Goal: Task Accomplishment & Management: Manage account settings

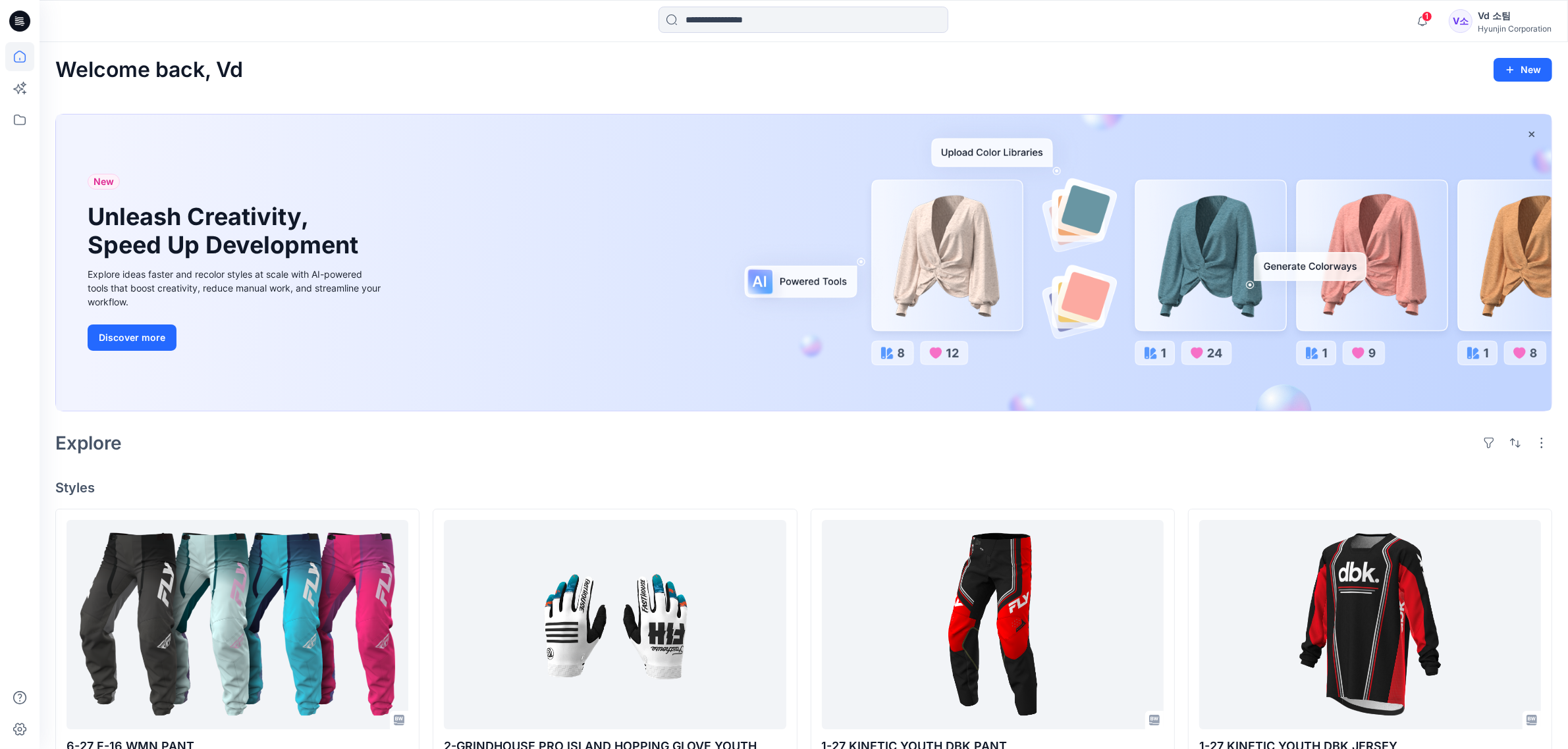
click at [1003, 451] on div "Explore" at bounding box center [803, 443] width 1497 height 32
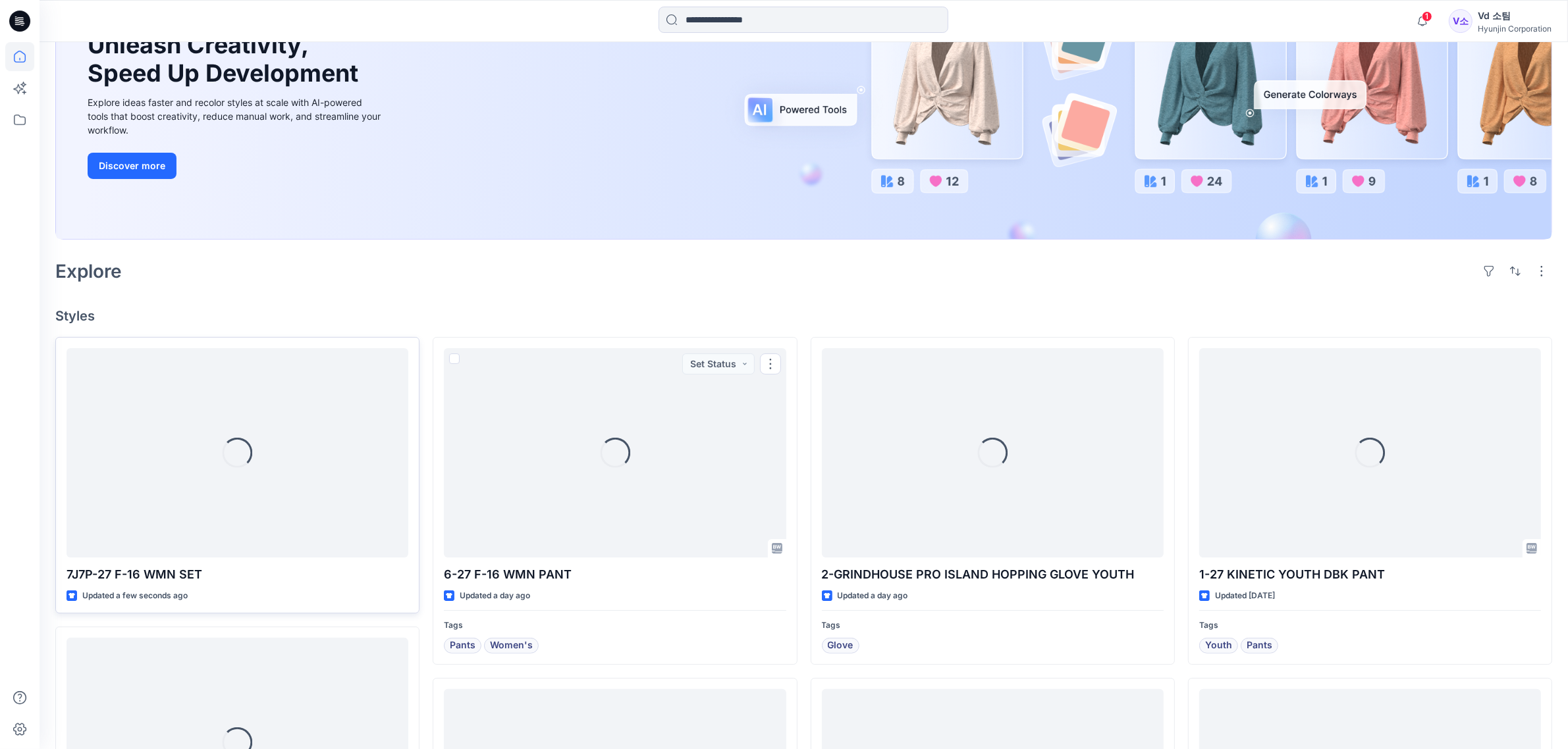
scroll to position [186, 0]
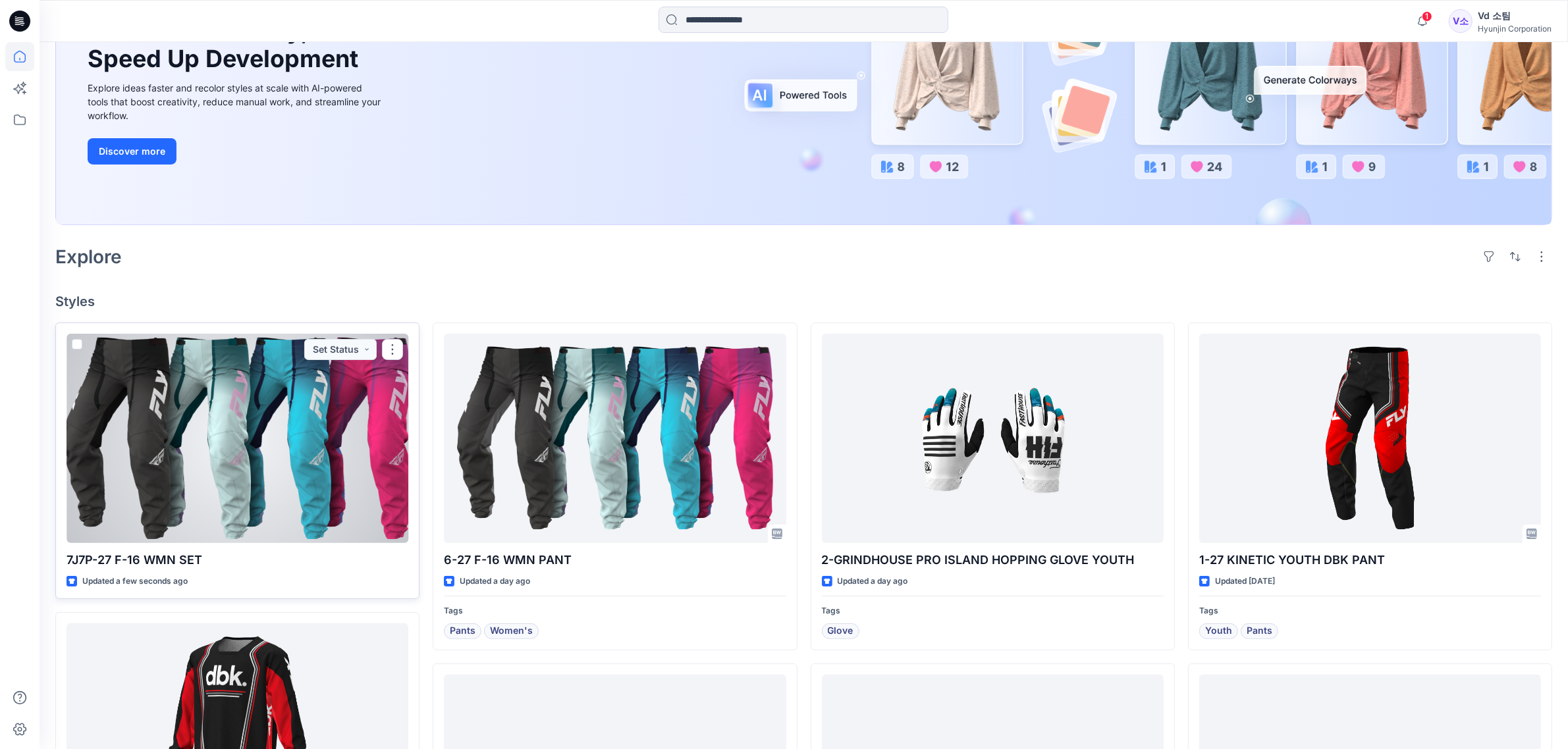
click at [265, 455] on div at bounding box center [237, 438] width 342 height 209
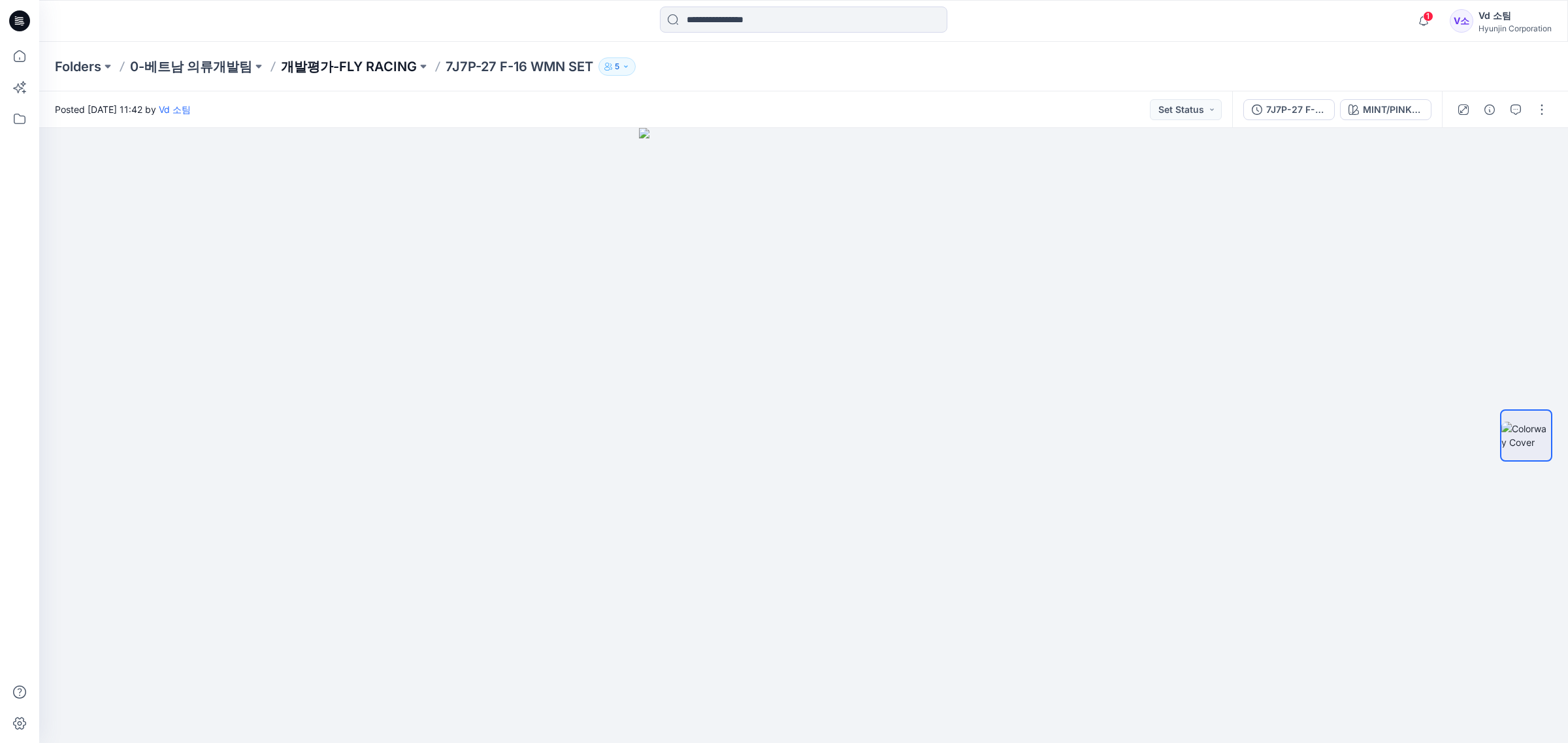
click at [395, 69] on p "개발평가-FLY RACING" at bounding box center [349, 67] width 136 height 18
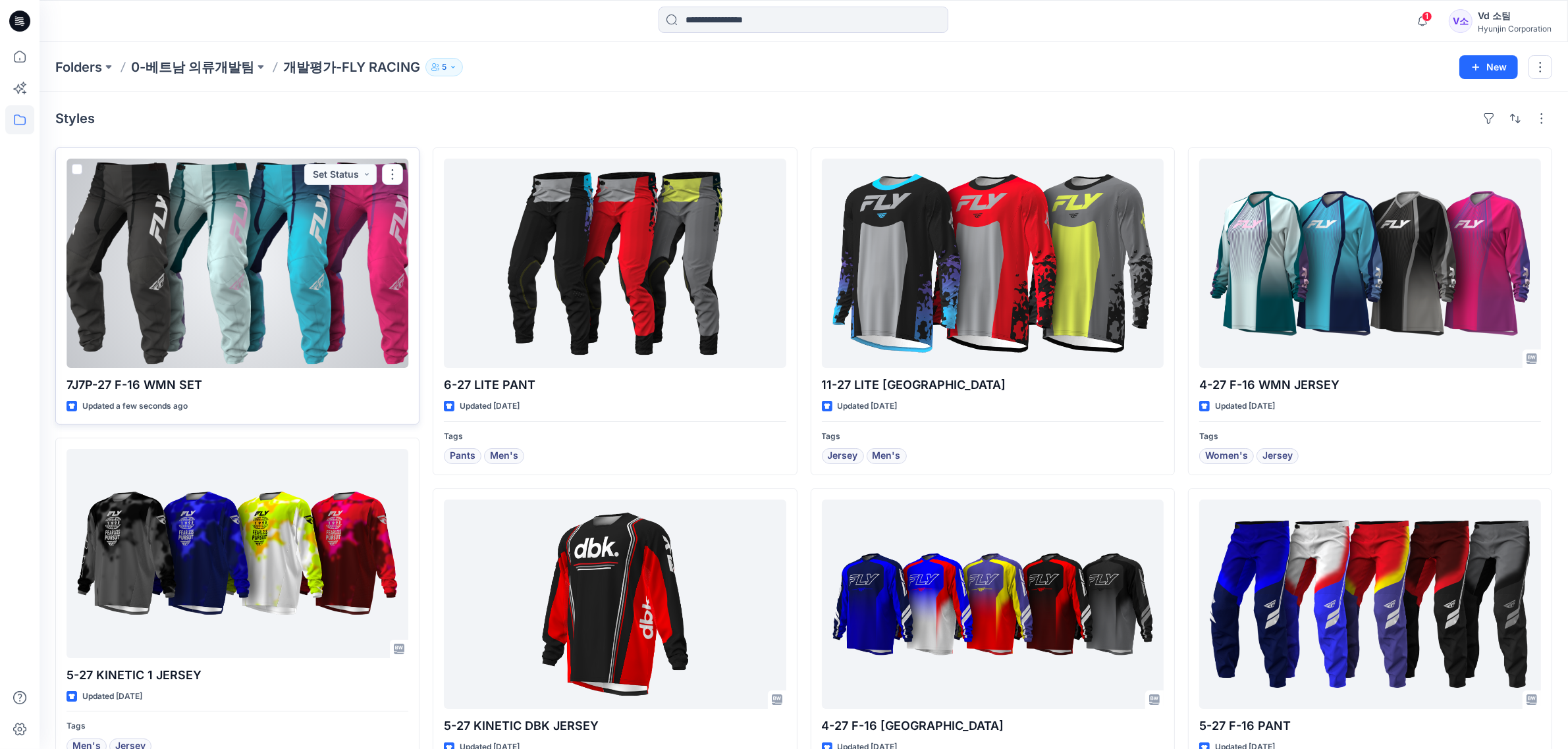
click at [270, 268] on div at bounding box center [237, 263] width 342 height 209
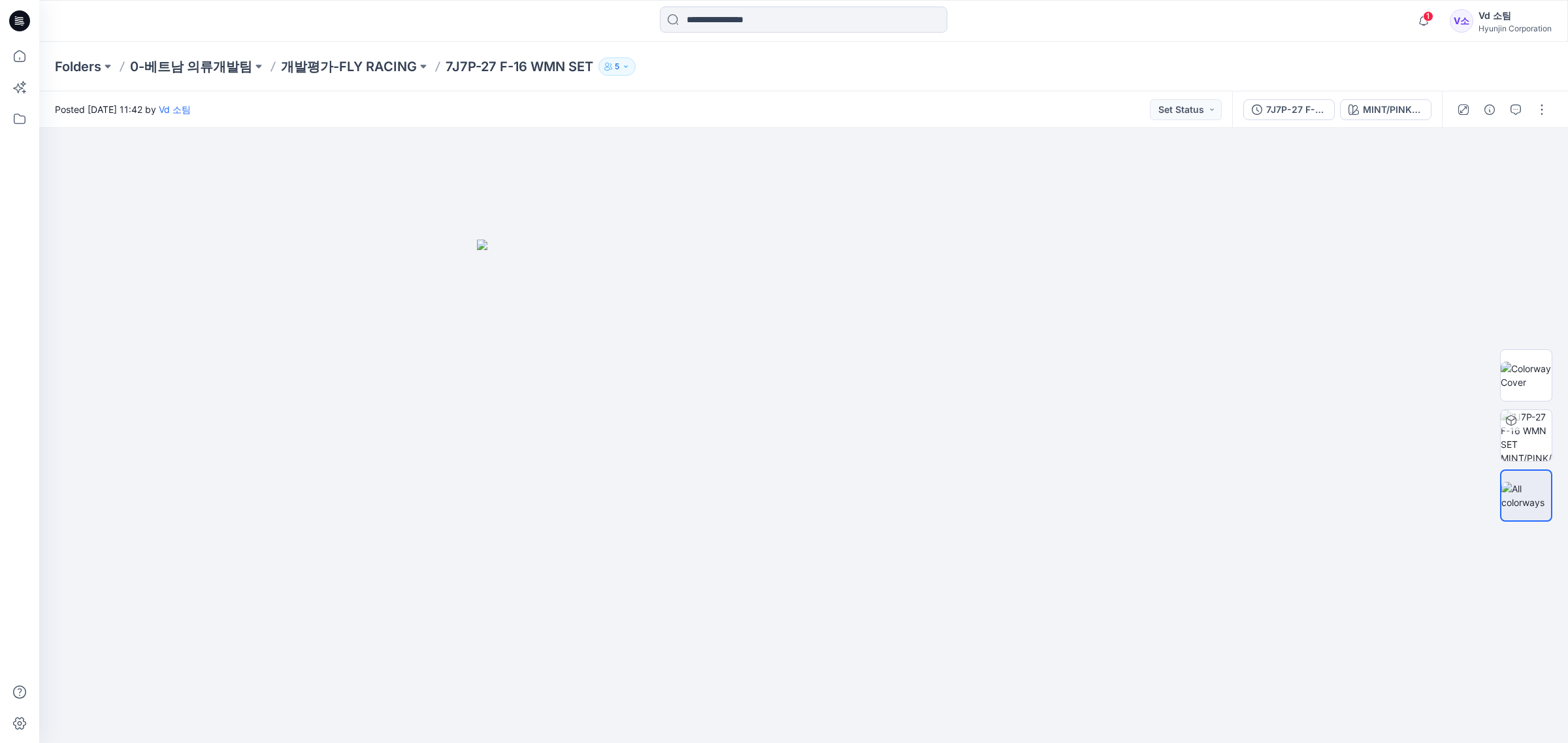
click at [1553, 108] on div at bounding box center [1502, 109] width 121 height 36
click at [1543, 108] on button "button" at bounding box center [1542, 110] width 21 height 21
click at [1458, 168] on button "Edit" at bounding box center [1487, 176] width 120 height 24
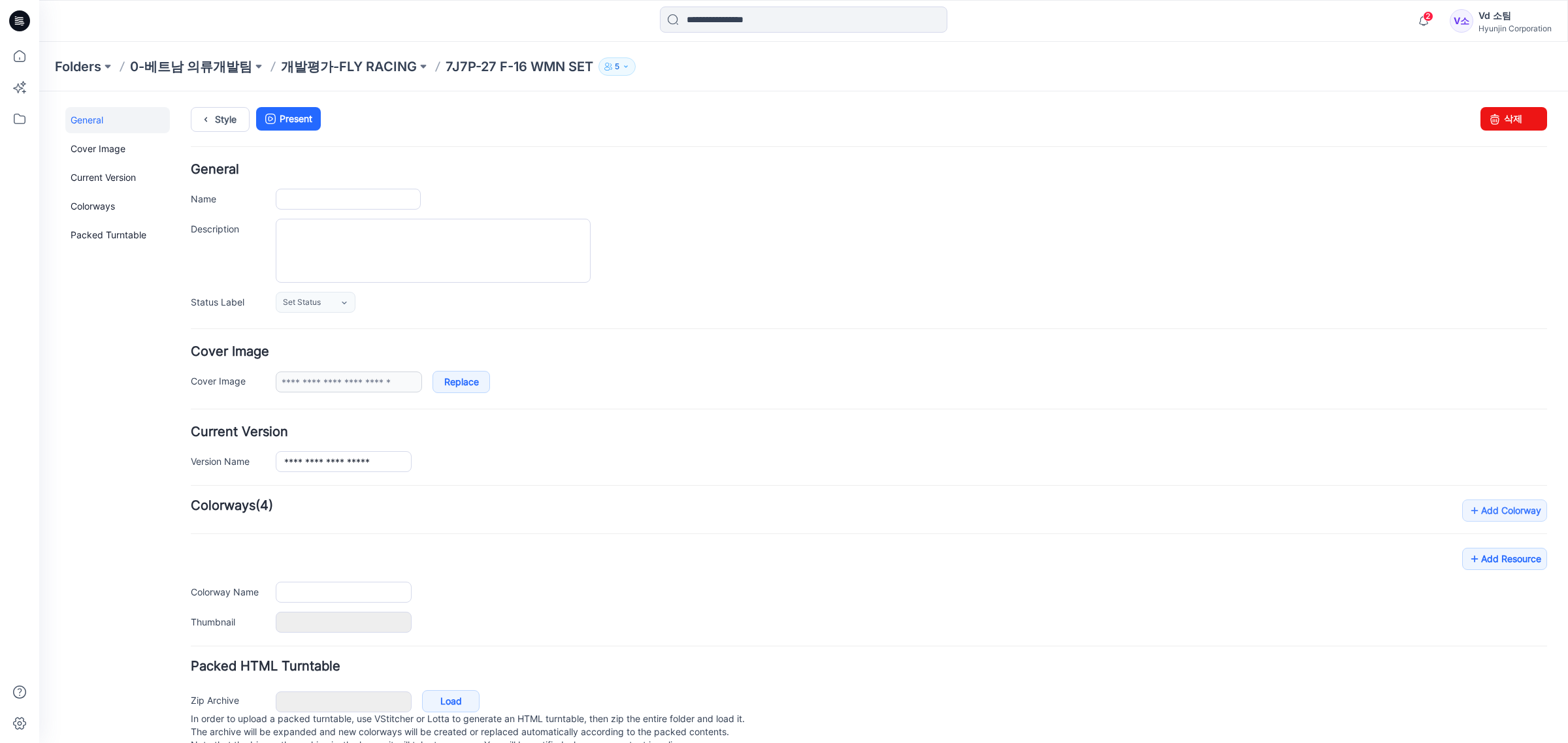
type input "**********"
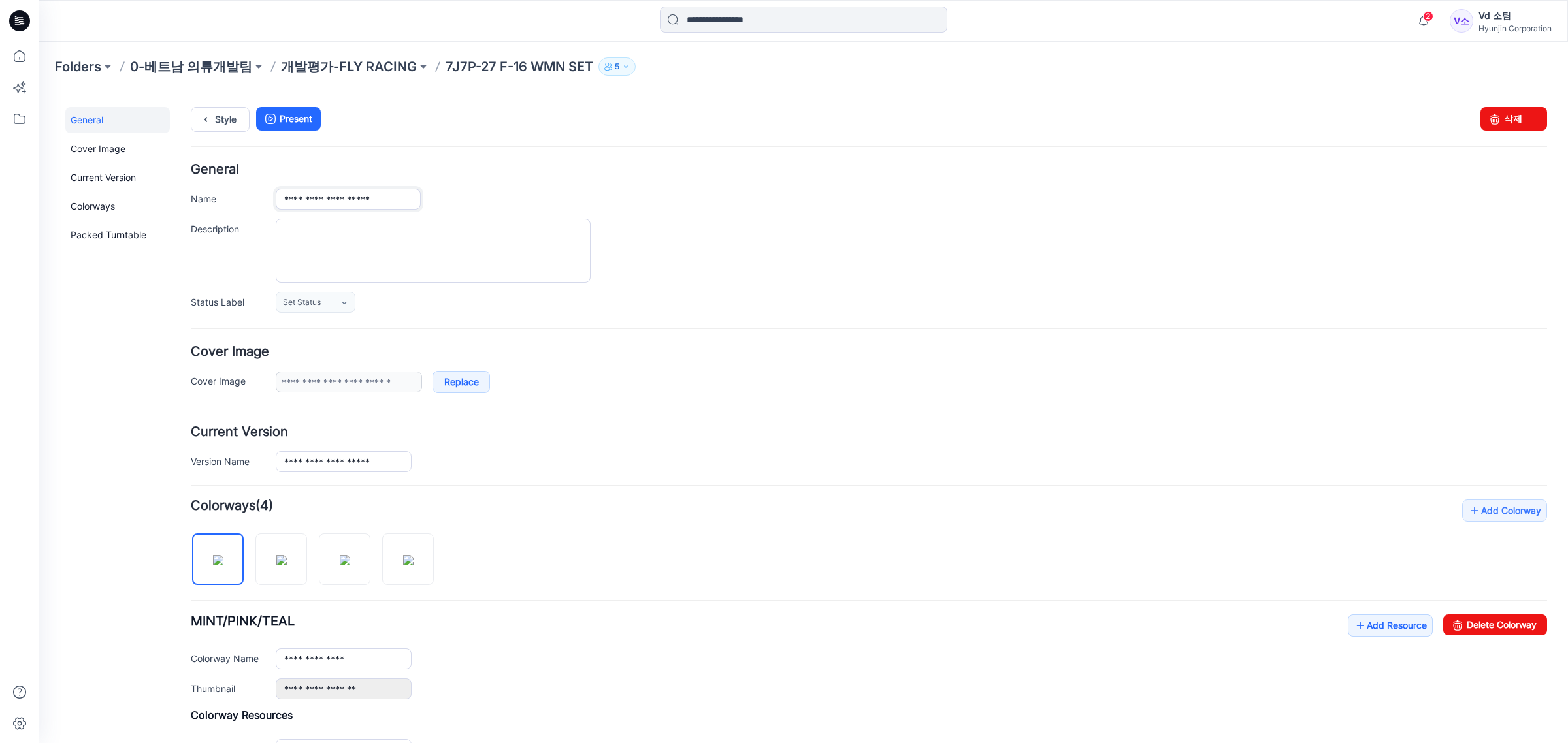
click at [301, 197] on input "**********" at bounding box center [348, 199] width 145 height 21
click at [301, 199] on input "**********" at bounding box center [348, 199] width 145 height 21
click at [303, 200] on input "**********" at bounding box center [348, 199] width 145 height 21
click at [292, 200] on input "**********" at bounding box center [348, 199] width 145 height 21
click at [361, 198] on input "**********" at bounding box center [348, 199] width 145 height 21
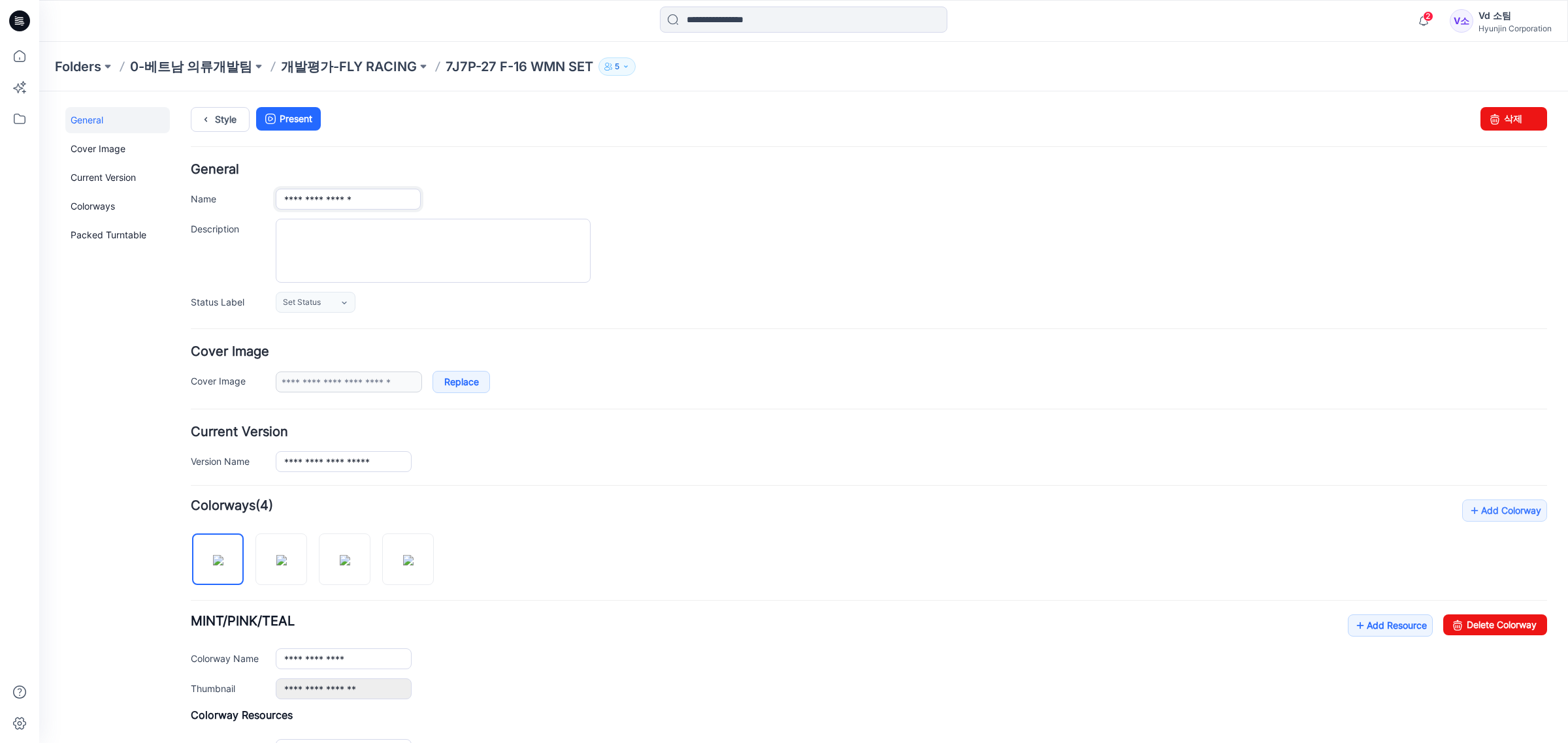
click at [363, 193] on input "**********" at bounding box center [348, 199] width 145 height 21
type input "**********"
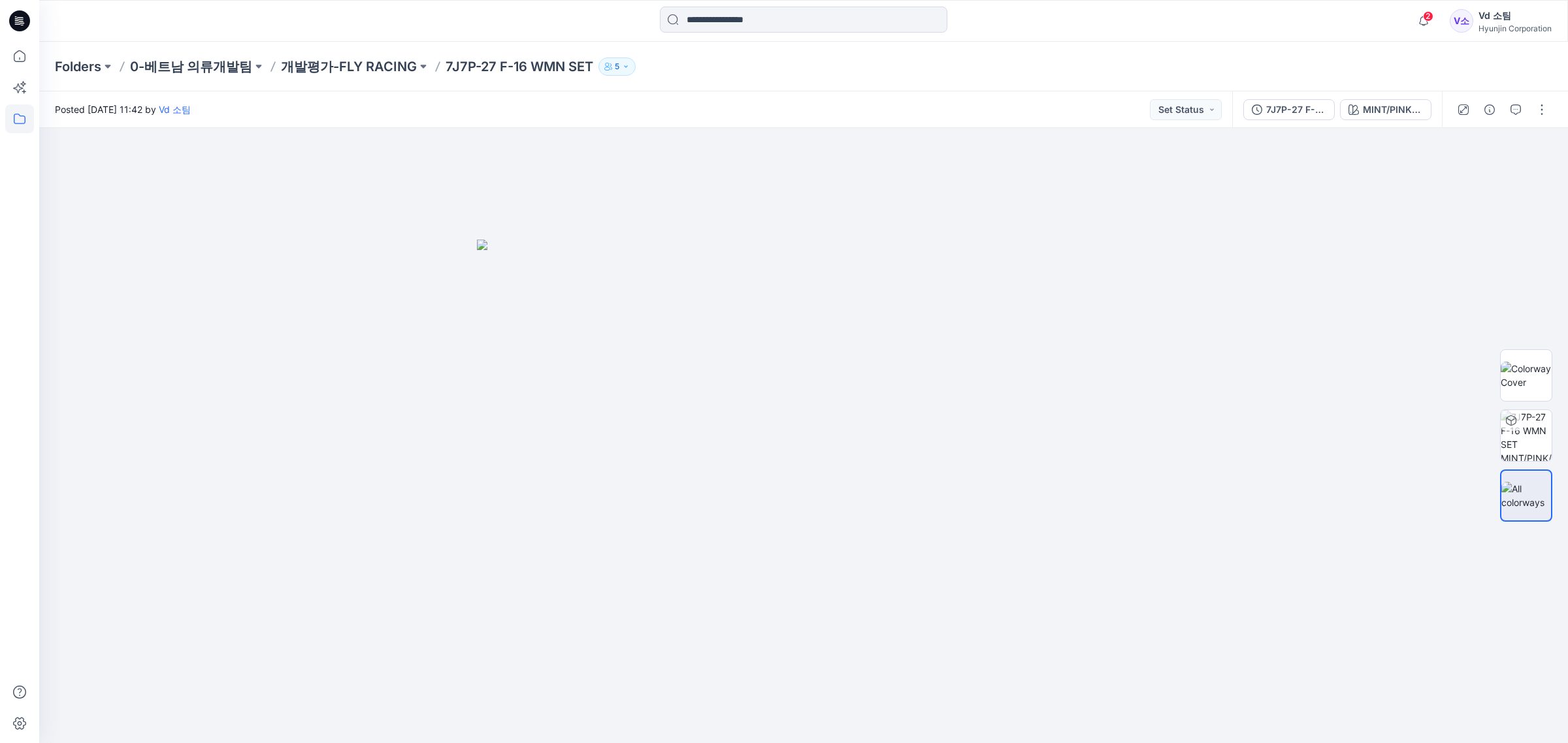
click at [21, 125] on icon at bounding box center [20, 119] width 29 height 29
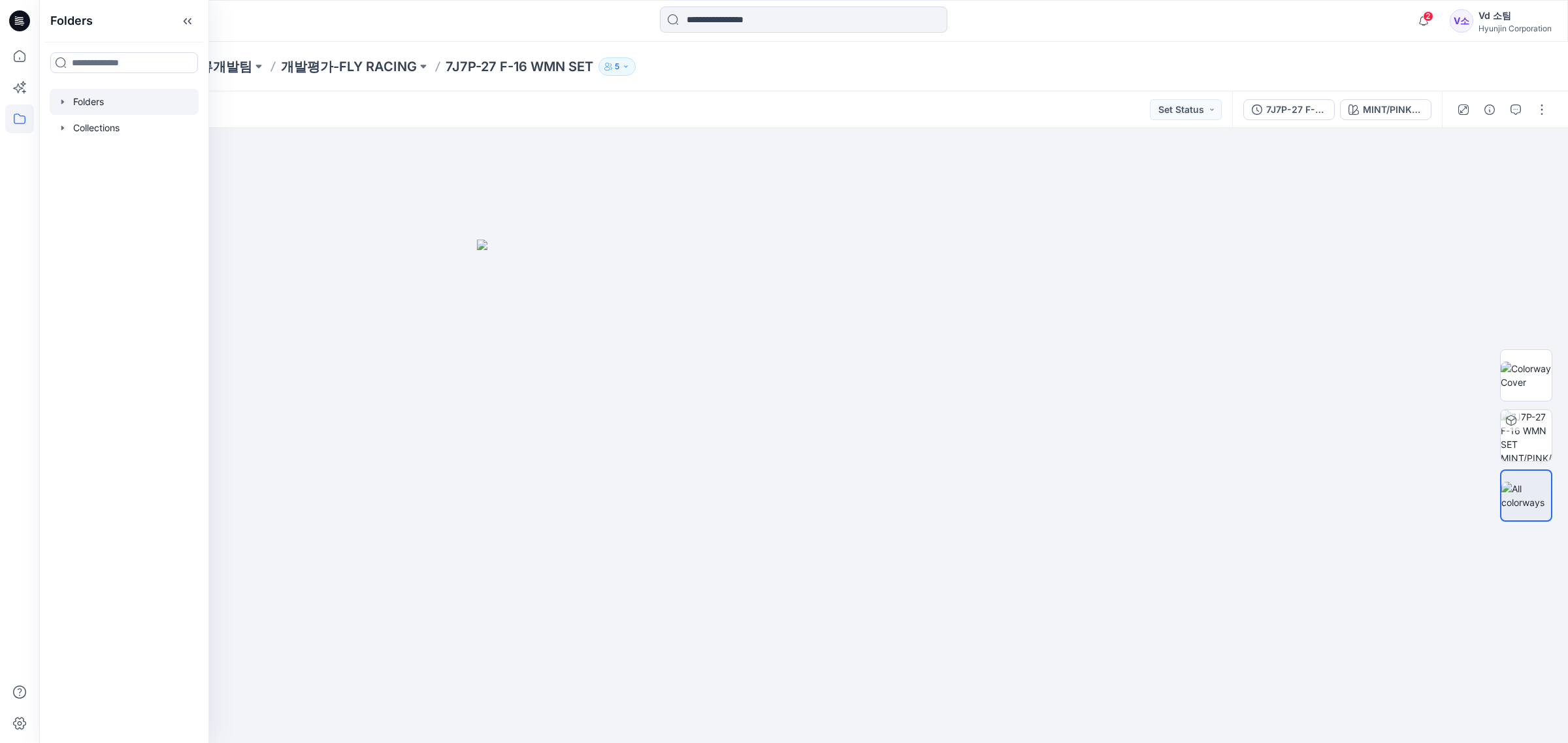
click at [54, 97] on div at bounding box center [124, 102] width 149 height 26
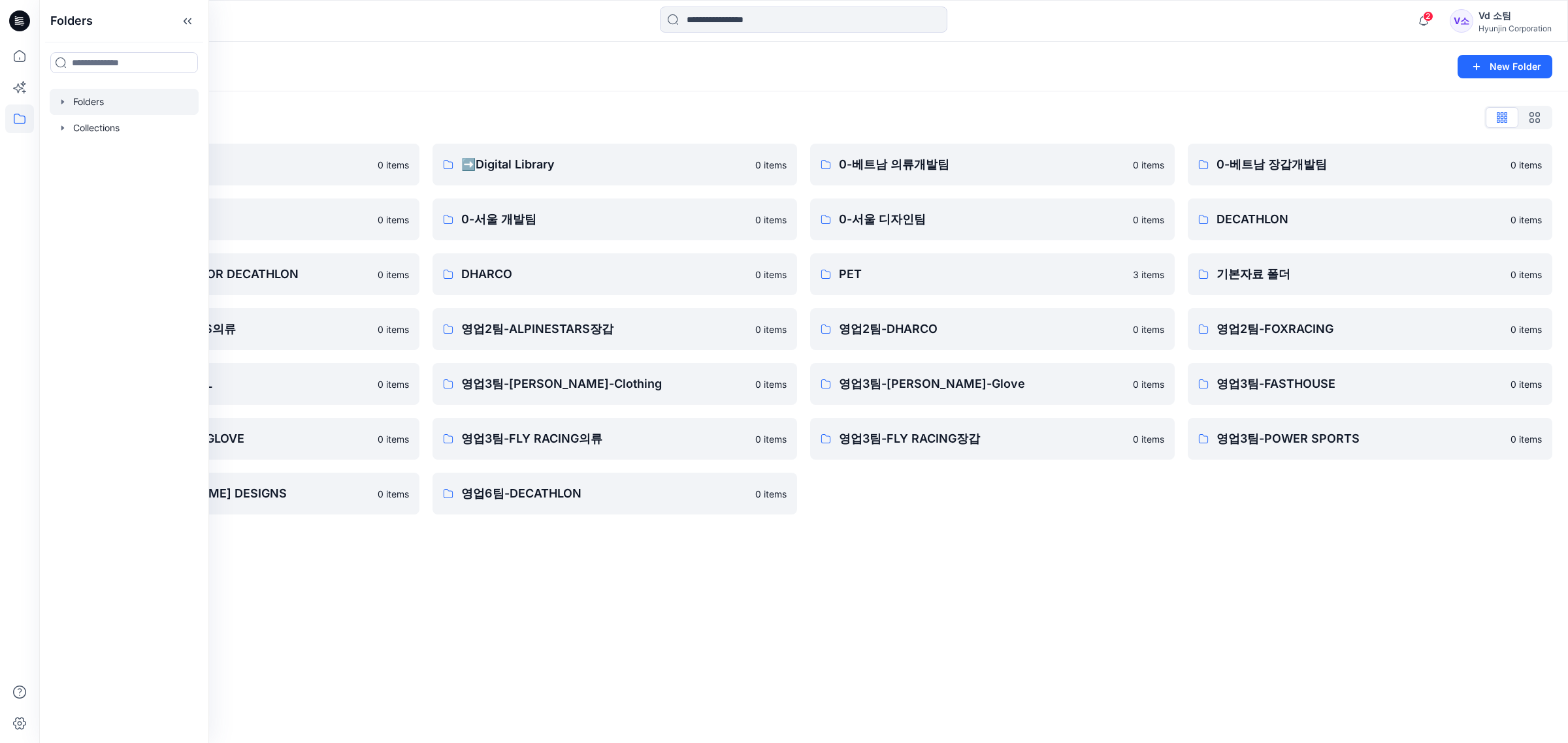
click at [355, 79] on div "Folders New Folder" at bounding box center [803, 66] width 1529 height 49
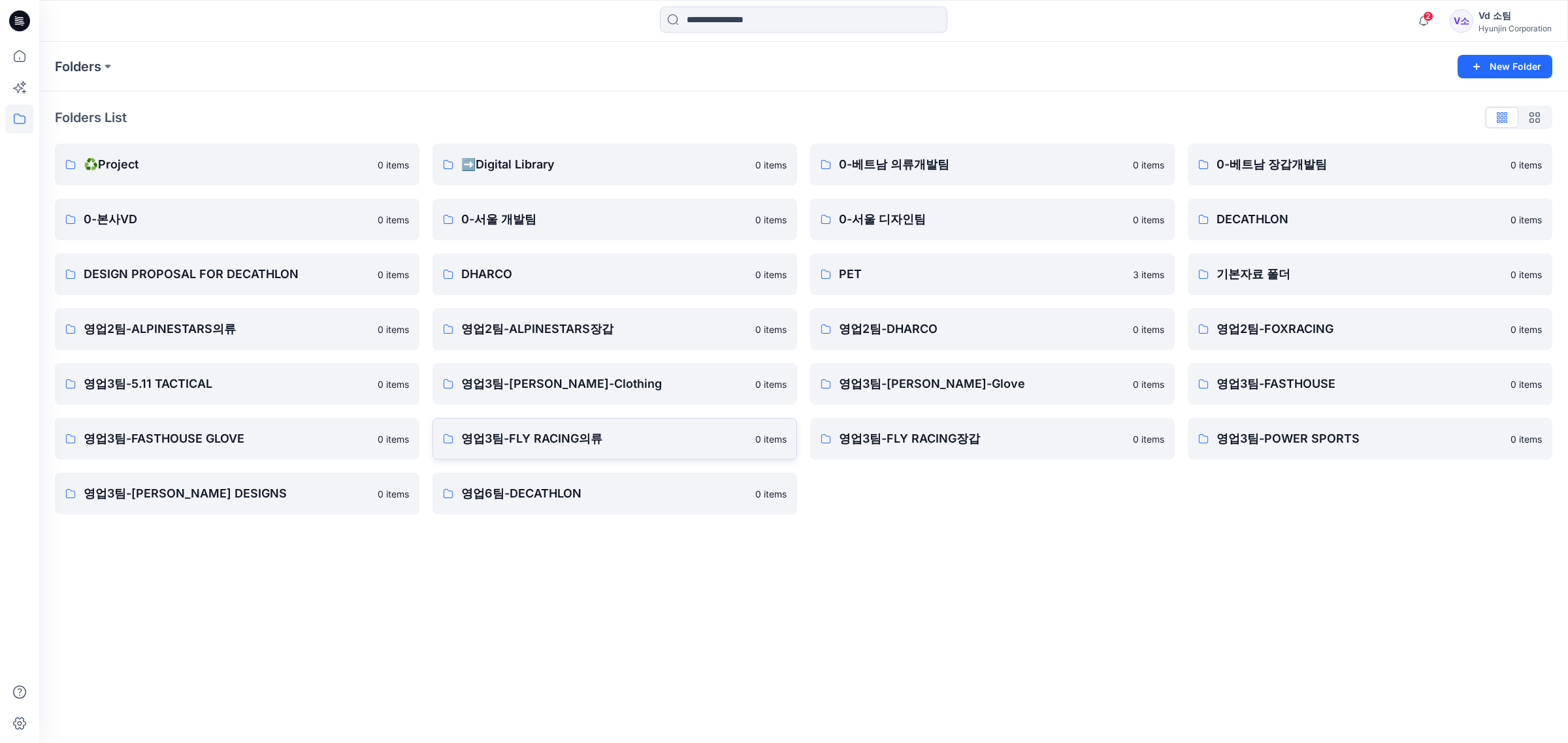
click at [582, 425] on link "영업3팀-FLY RACING의류 0 items" at bounding box center [615, 438] width 365 height 42
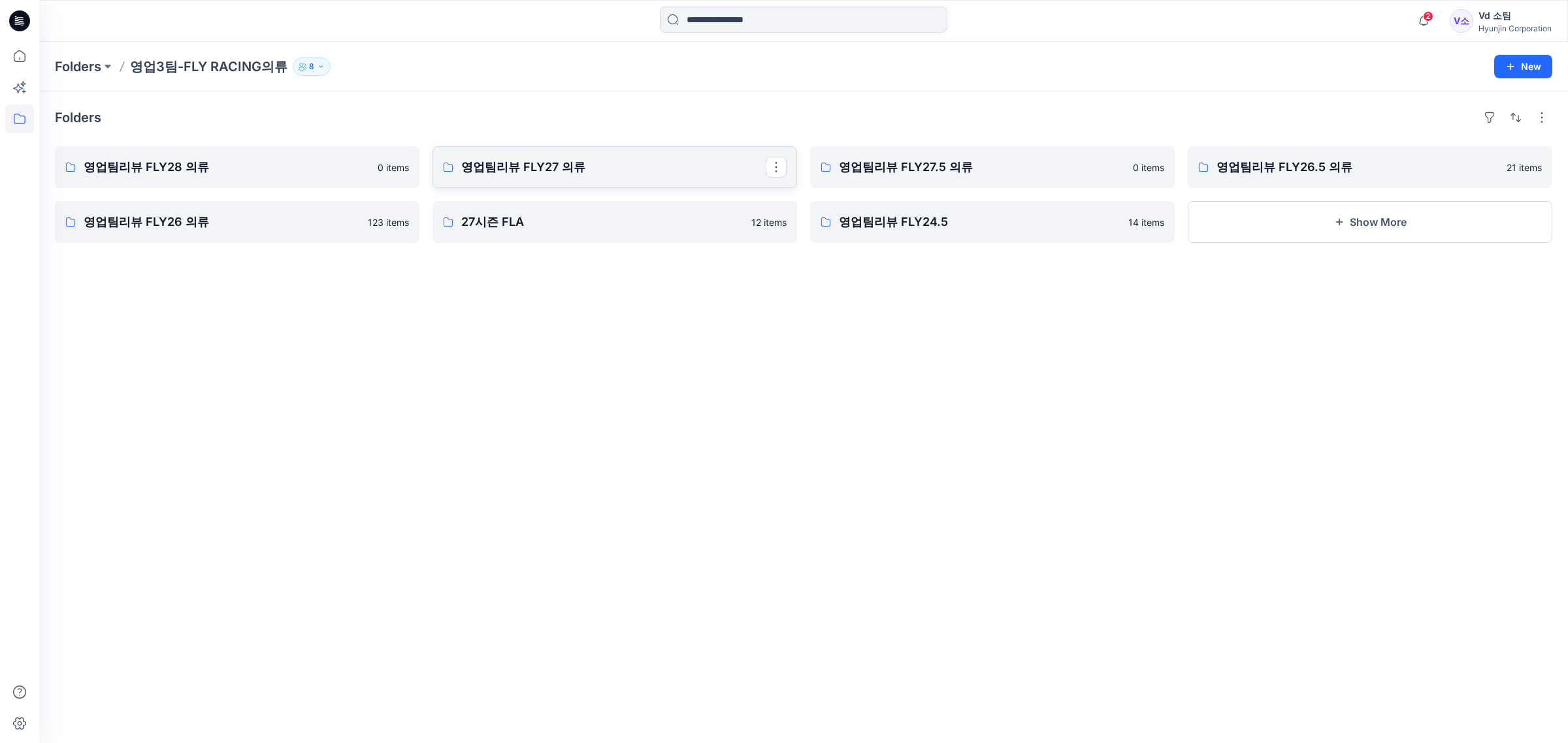
click at [573, 170] on p "영업팀리뷰 FLY27 의류" at bounding box center [613, 167] width 305 height 18
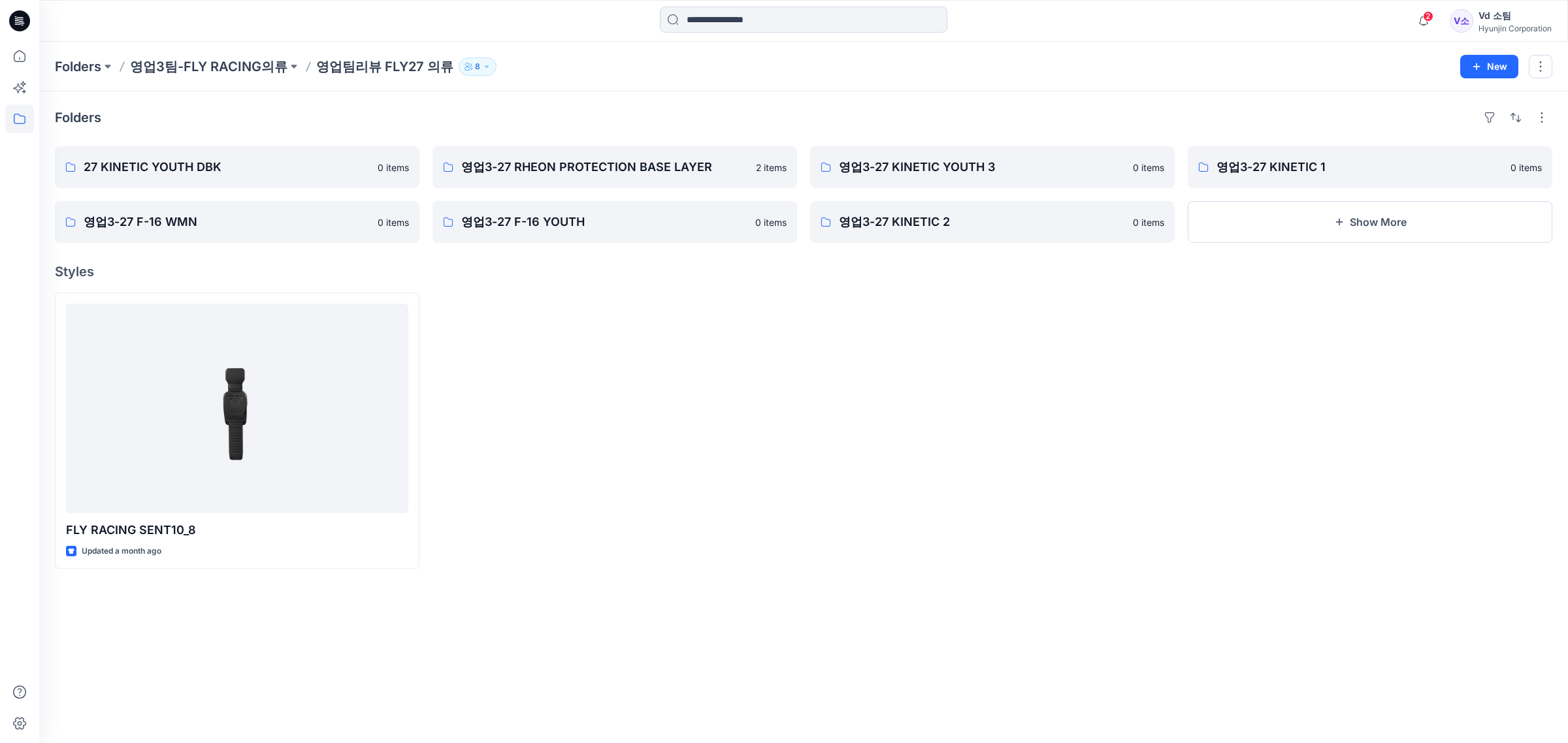
click at [864, 276] on h4 "Styles" at bounding box center [803, 272] width 1497 height 16
click at [972, 351] on div at bounding box center [992, 431] width 365 height 276
click at [245, 207] on link "영업3-27 F-16 WMN" at bounding box center [237, 222] width 365 height 42
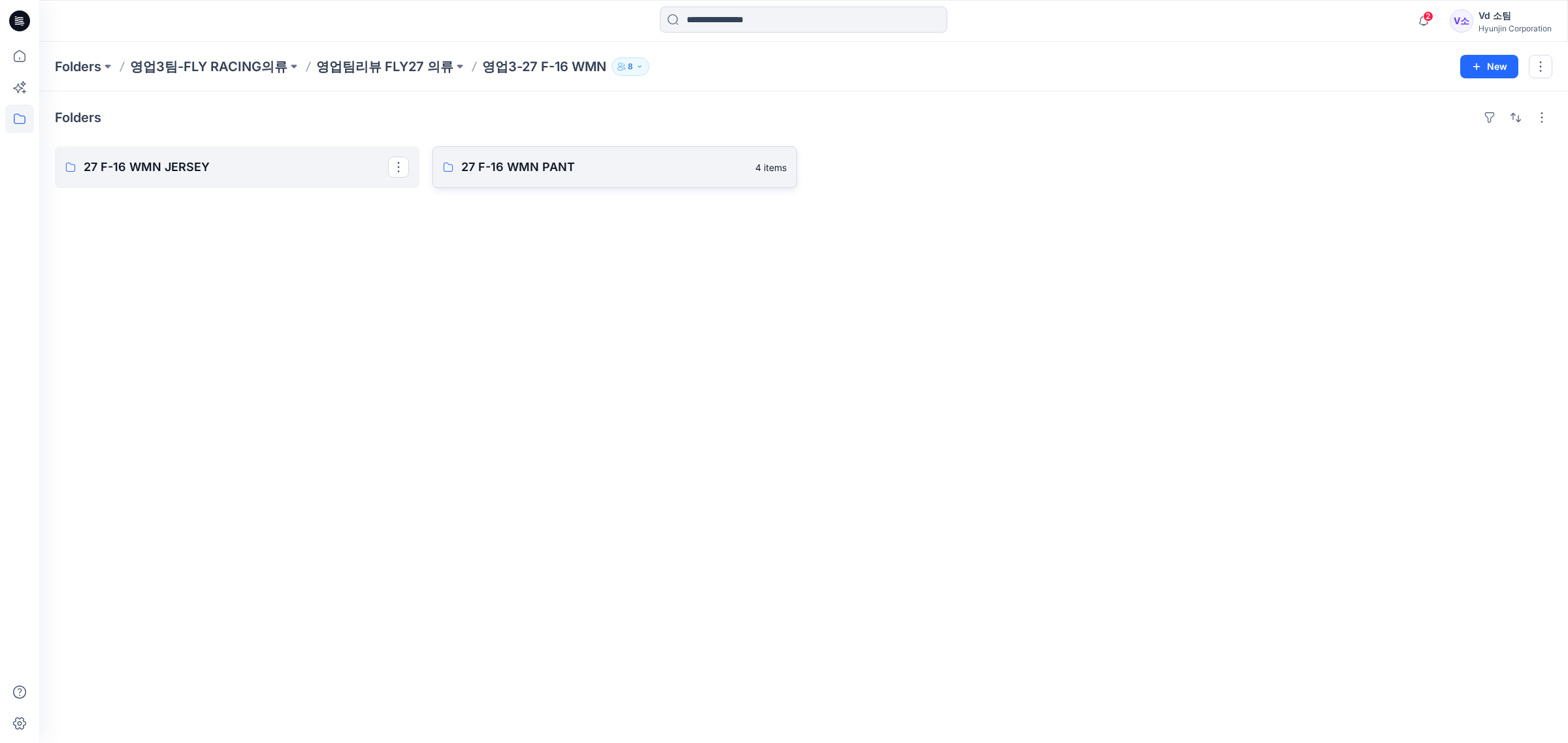
click at [515, 171] on p "27 F-16 WMN PANT" at bounding box center [604, 167] width 286 height 18
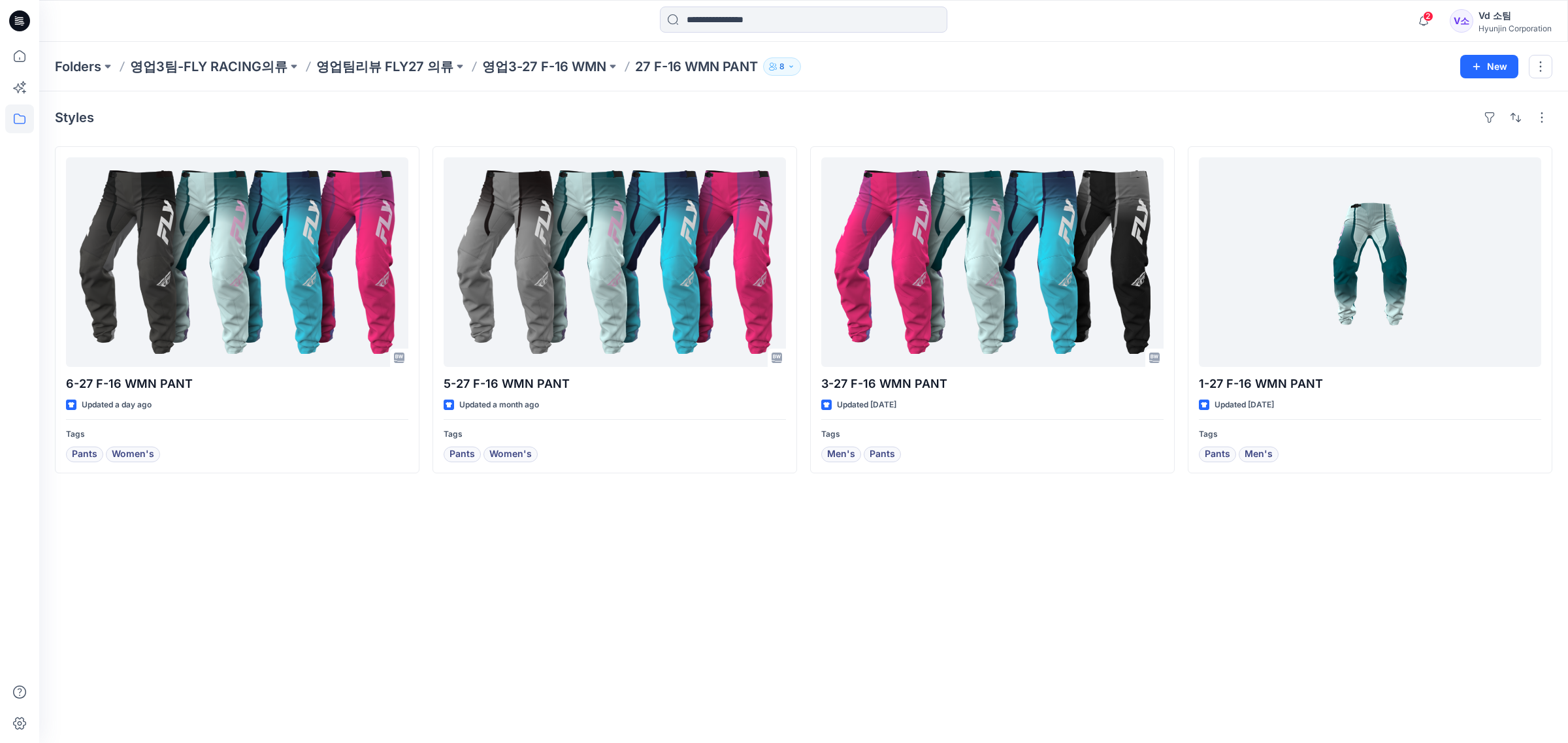
click at [30, 28] on div at bounding box center [19, 20] width 42 height 42
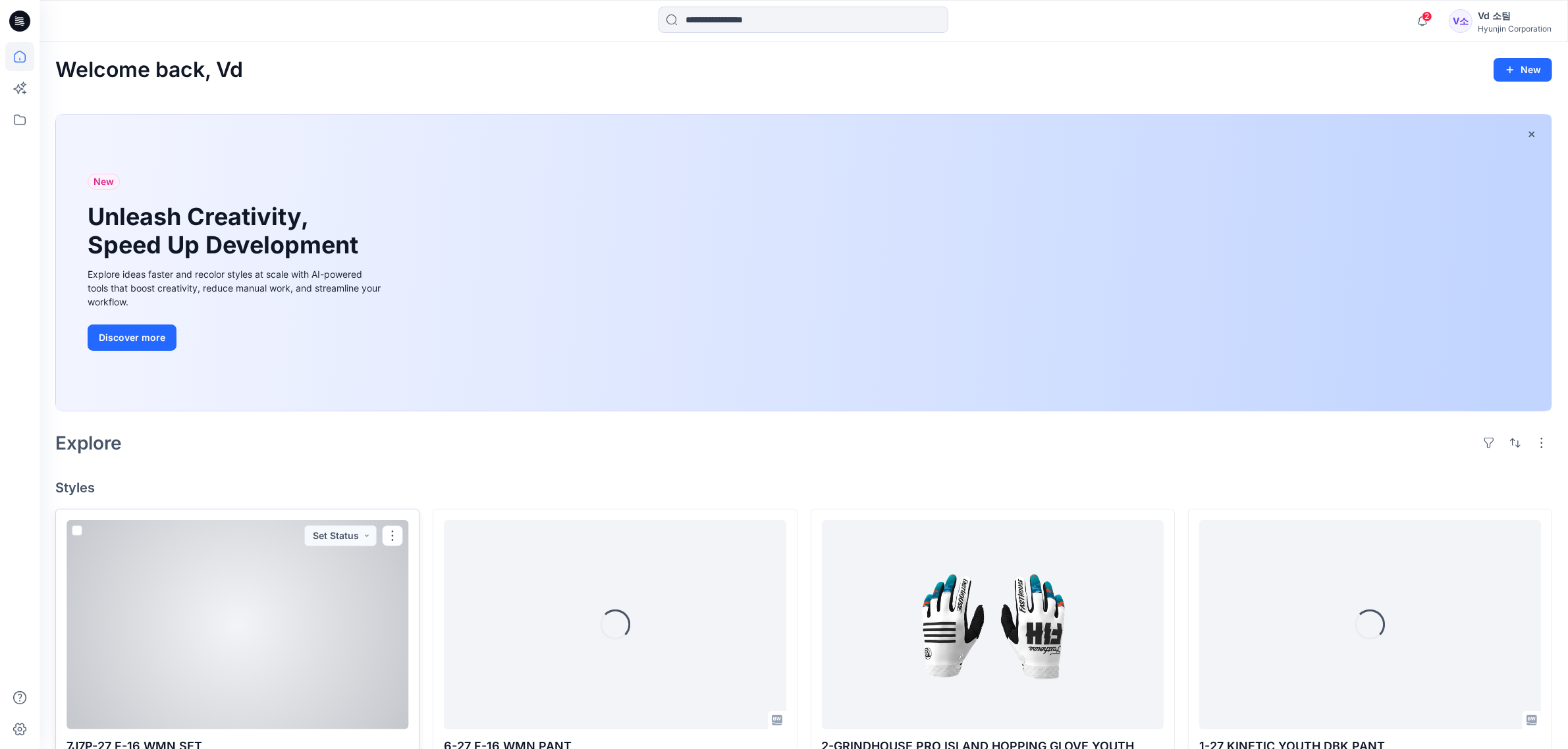
click at [277, 626] on div at bounding box center [237, 625] width 342 height 209
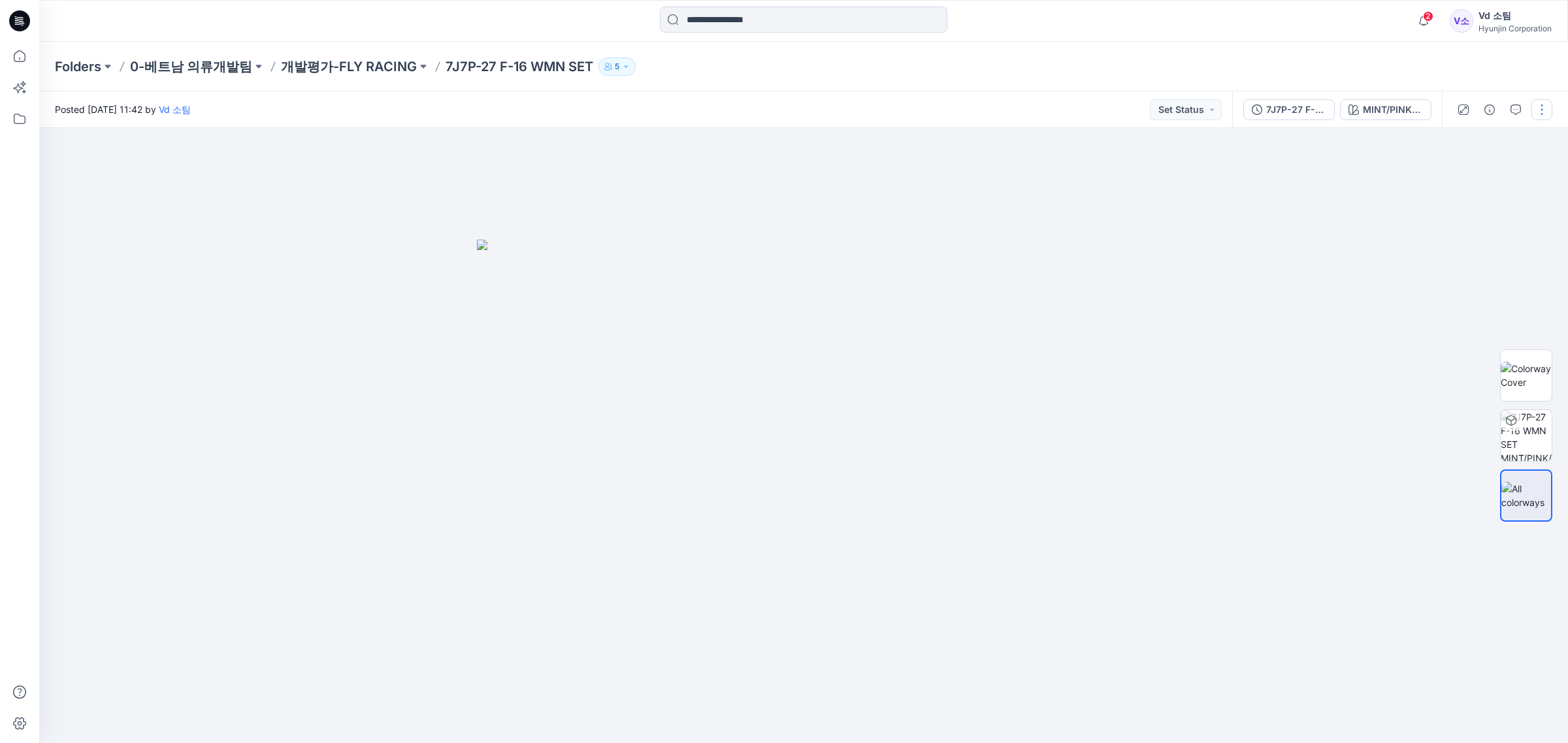
click at [1549, 102] on button "button" at bounding box center [1542, 110] width 21 height 21
click at [1506, 171] on button "Edit" at bounding box center [1487, 176] width 120 height 24
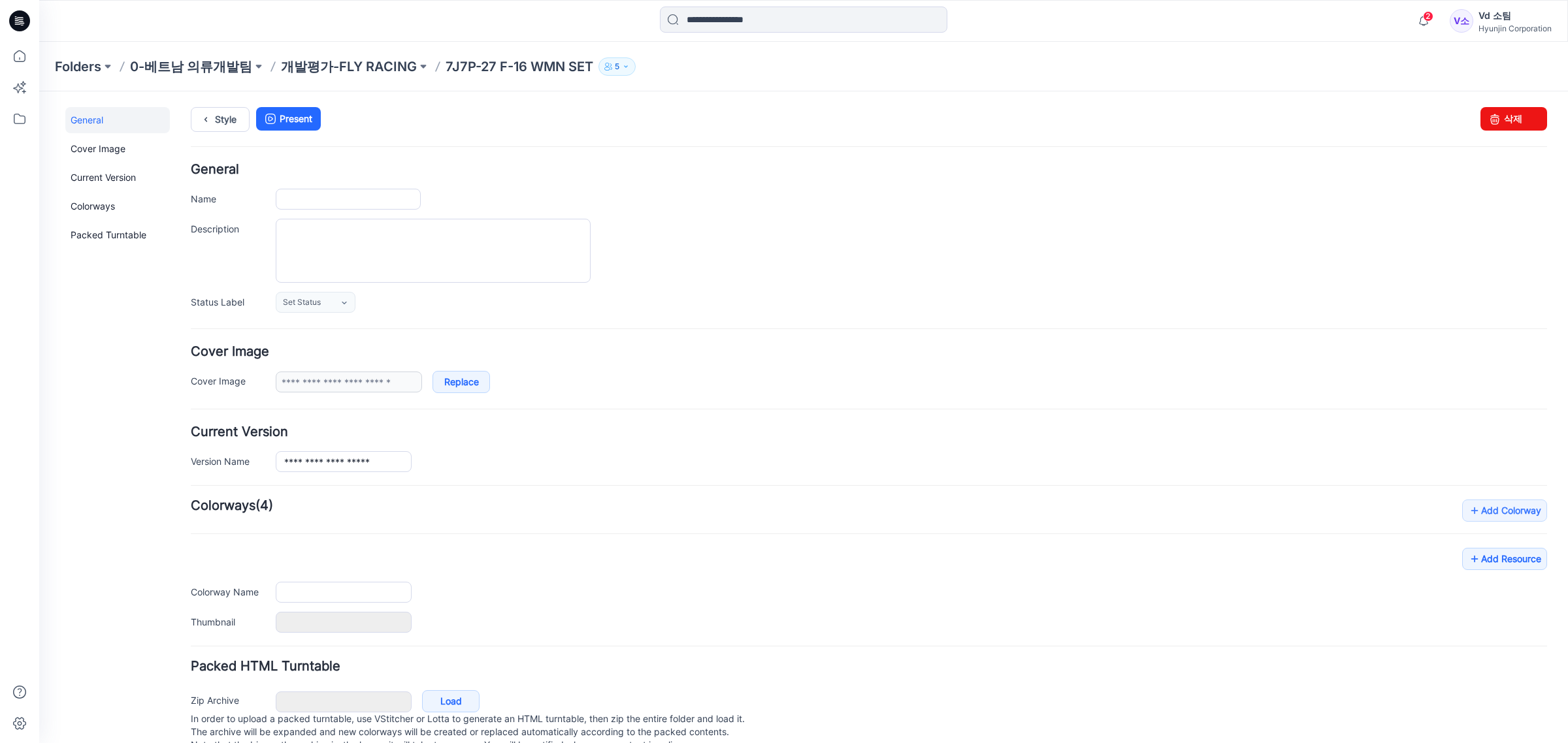
type input "**********"
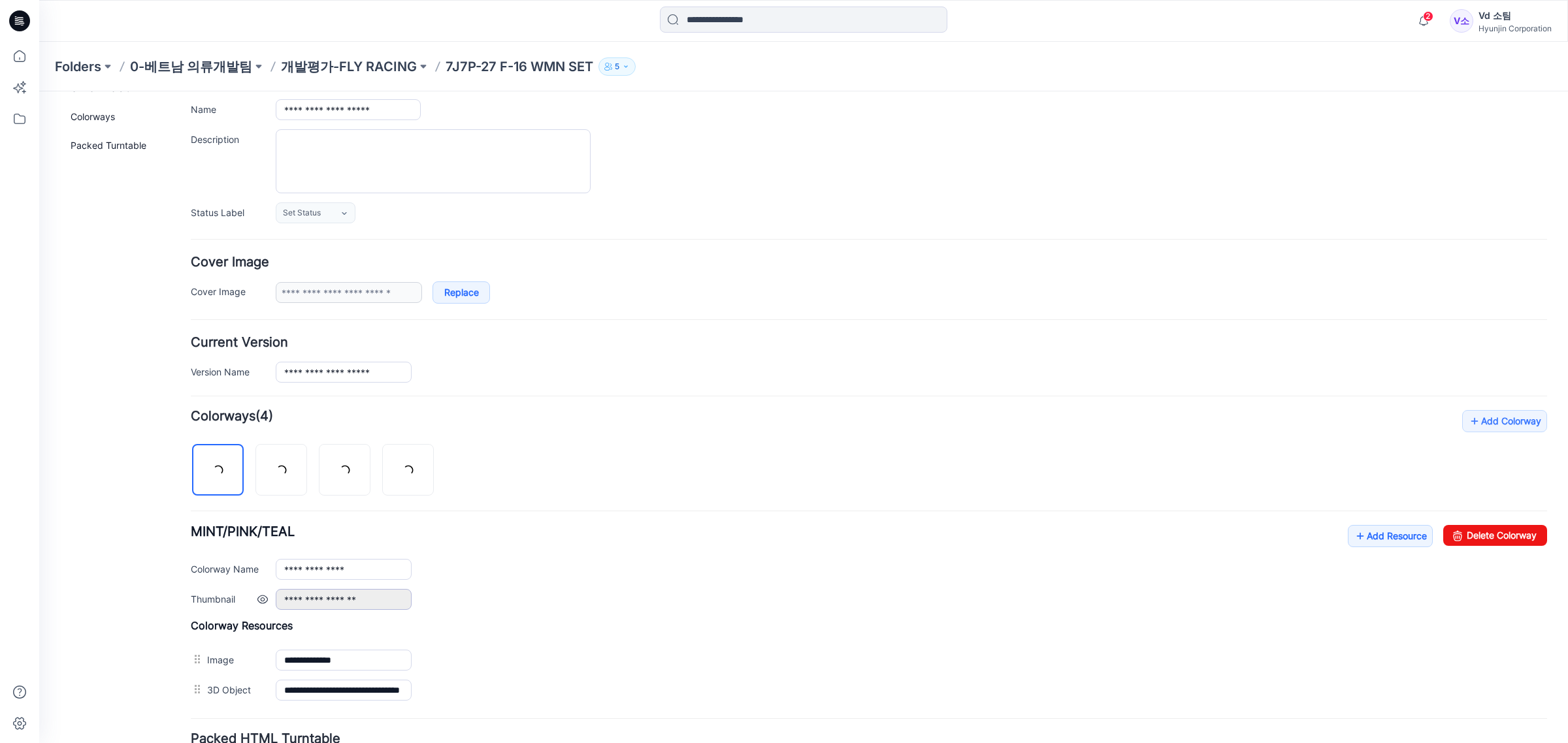
scroll to position [206, 0]
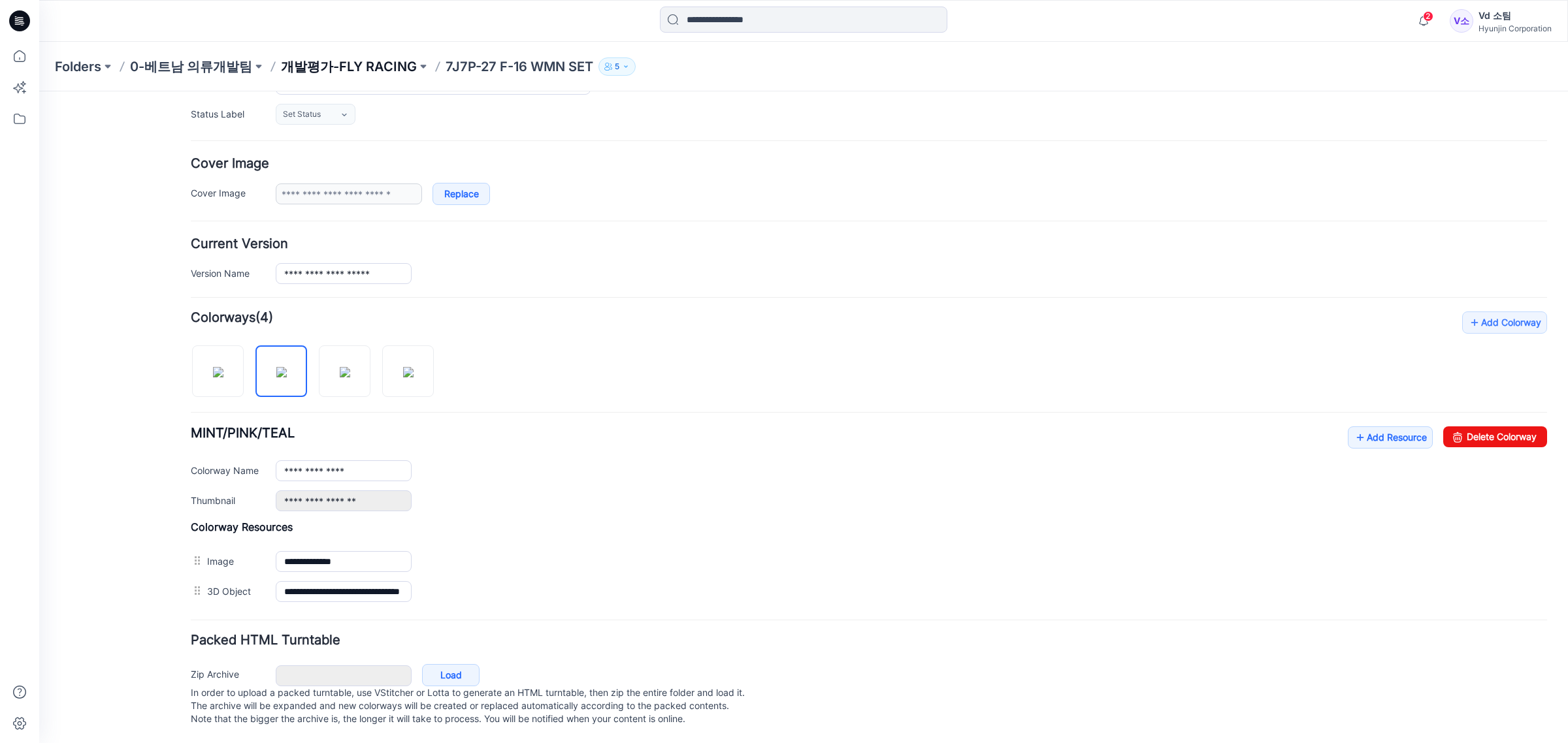
click at [396, 59] on p "개발평가-FLY RACING" at bounding box center [349, 67] width 136 height 18
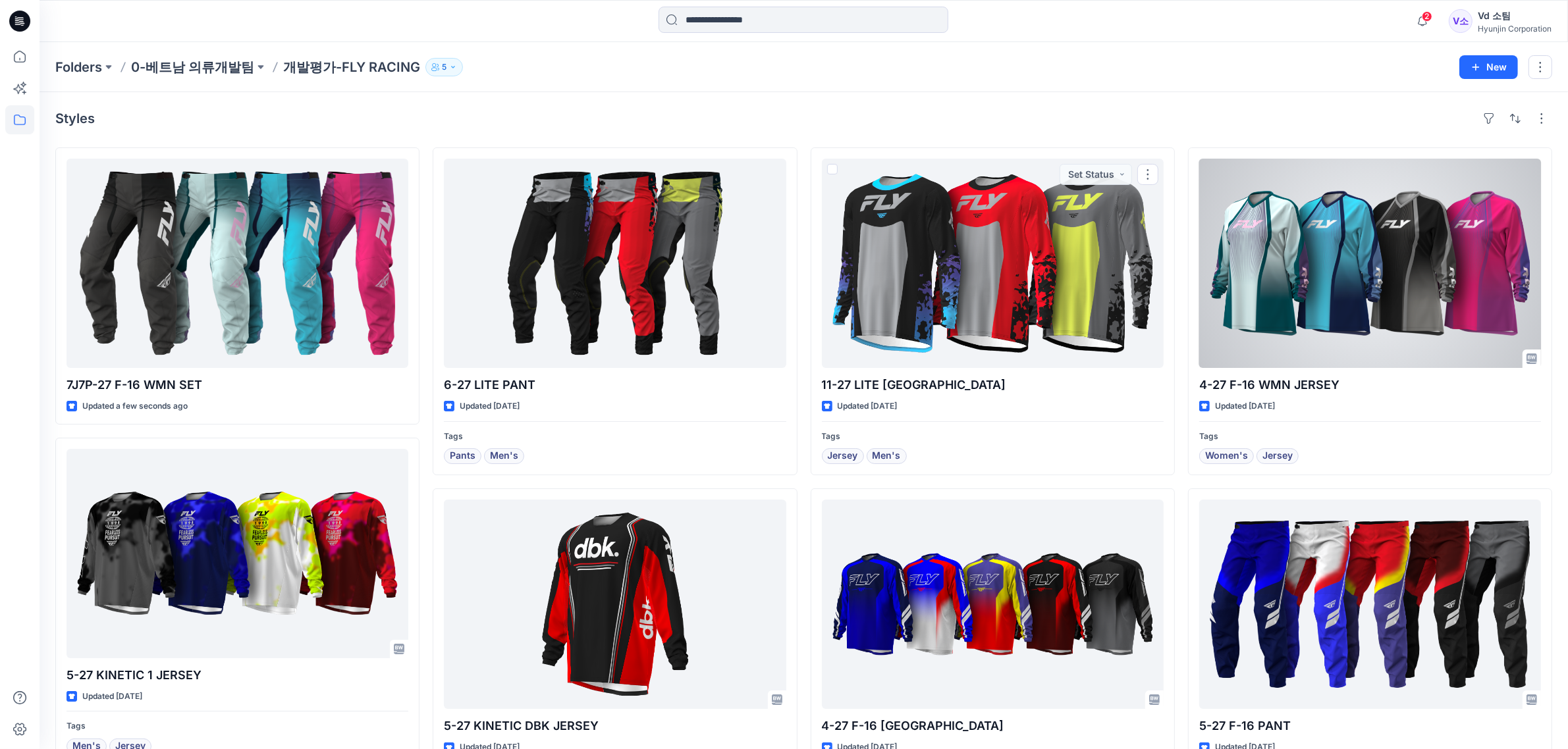
click at [1228, 51] on div "Folders 0-베트남 의류개발팀 개발평가-FLY RACING 5 New" at bounding box center [803, 66] width 1529 height 50
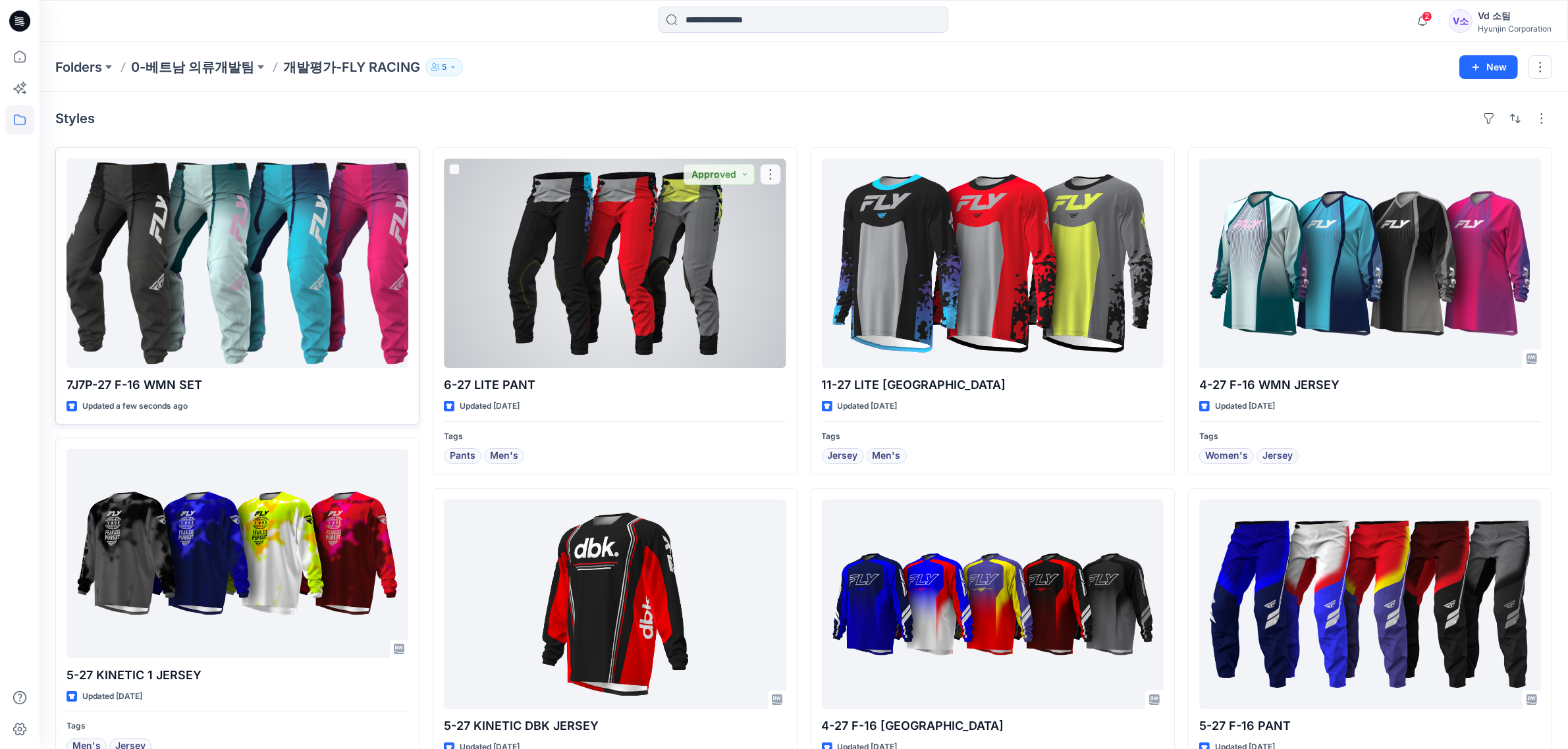
click at [262, 344] on div at bounding box center [237, 263] width 342 height 209
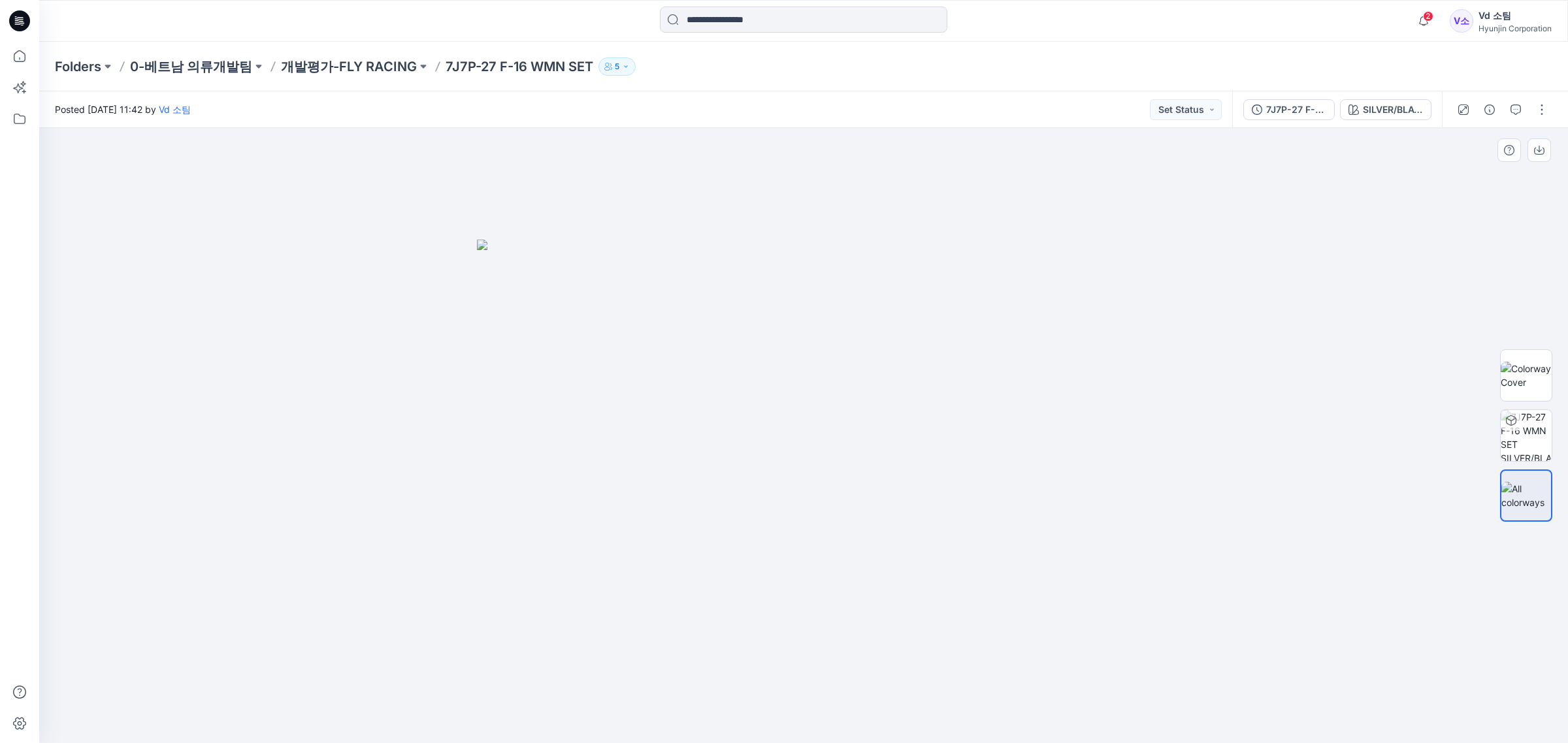
click at [1079, 461] on img at bounding box center [803, 492] width 654 height 504
click at [1044, 419] on img at bounding box center [803, 492] width 654 height 504
click at [365, 59] on p "개발평가-FLY RACING" at bounding box center [349, 67] width 136 height 18
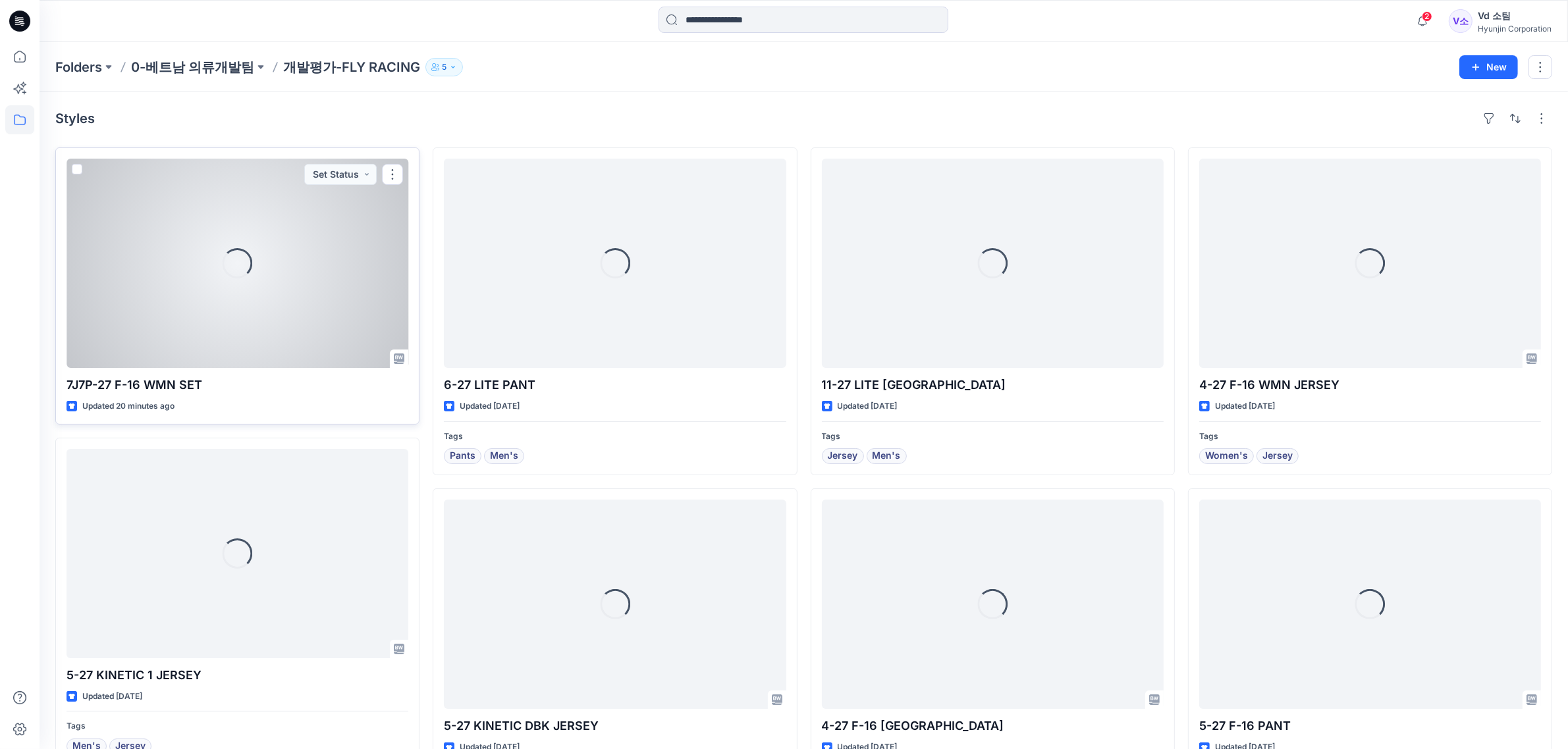
click at [242, 280] on div "Loading..." at bounding box center [237, 263] width 342 height 209
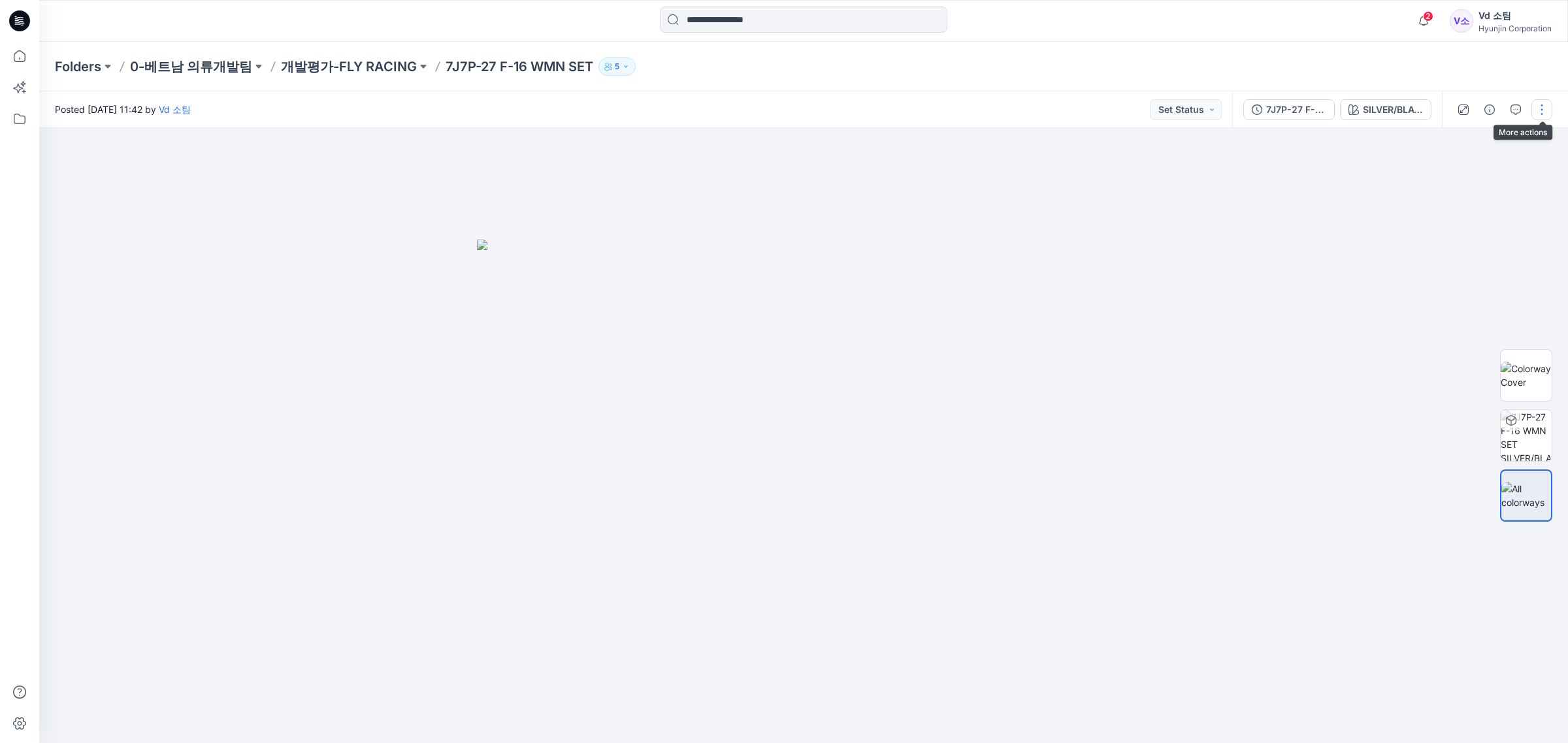
click at [1546, 118] on button "button" at bounding box center [1542, 110] width 21 height 21
click at [1521, 176] on button "Edit" at bounding box center [1487, 176] width 120 height 24
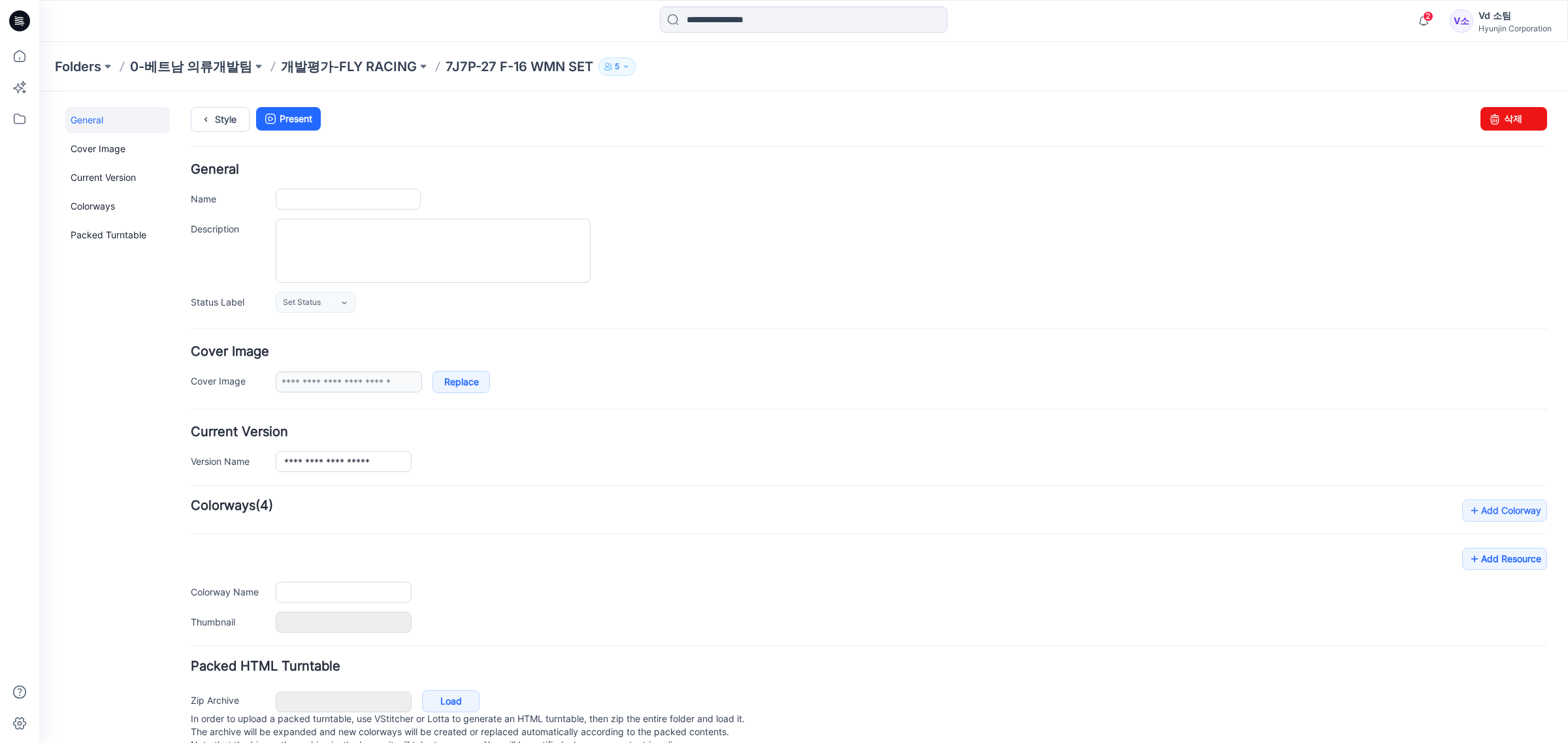
type input "**********"
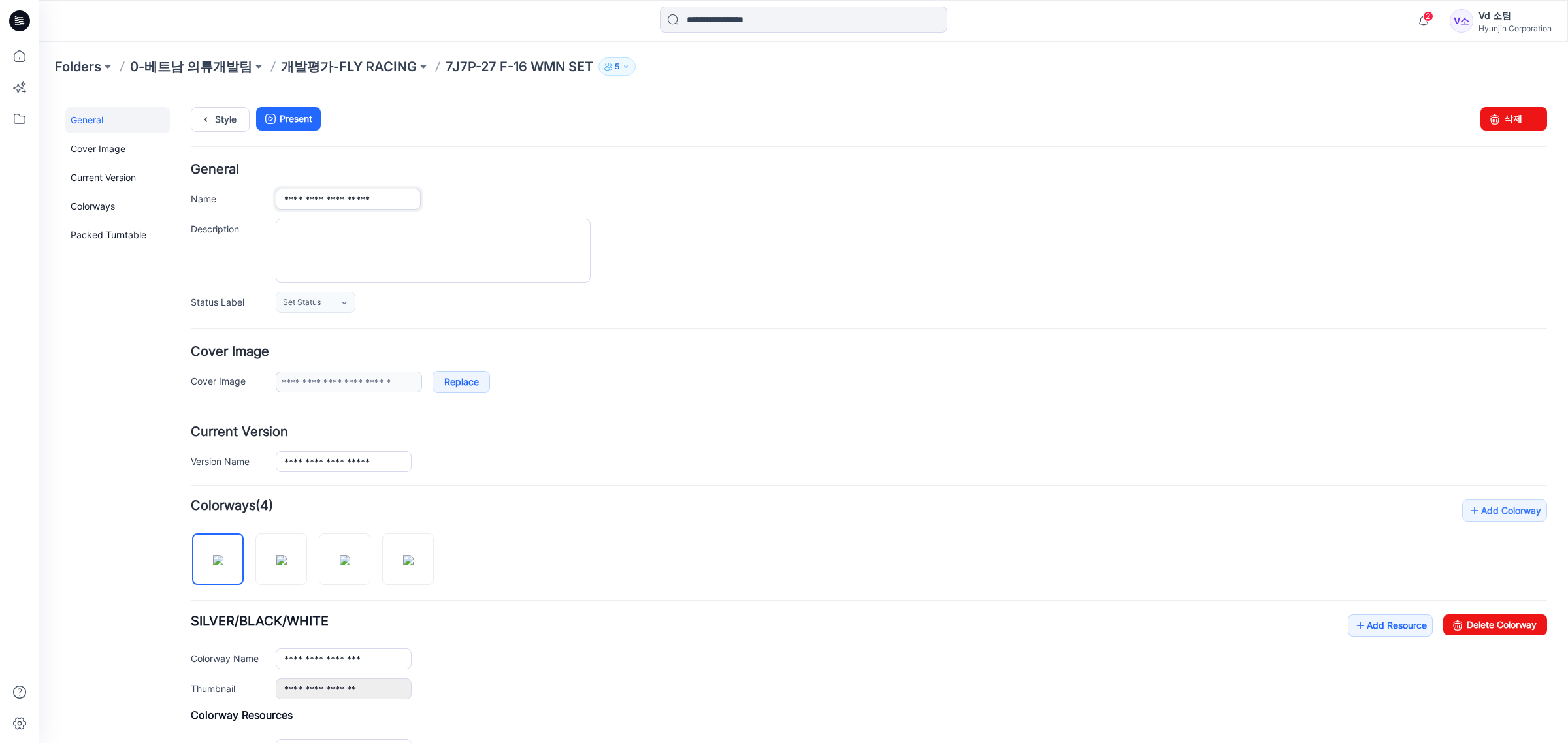
drag, startPoint x: 371, startPoint y: 199, endPoint x: 495, endPoint y: 206, distance: 124.2
click at [491, 203] on div "**********" at bounding box center [912, 199] width 1272 height 21
type input "**********"
click at [723, 82] on div "Folders 0-베트남 의류개발팀 개발평가-FLY RACING 7J7P-27 F-16 WMN SET 5" at bounding box center [803, 66] width 1529 height 49
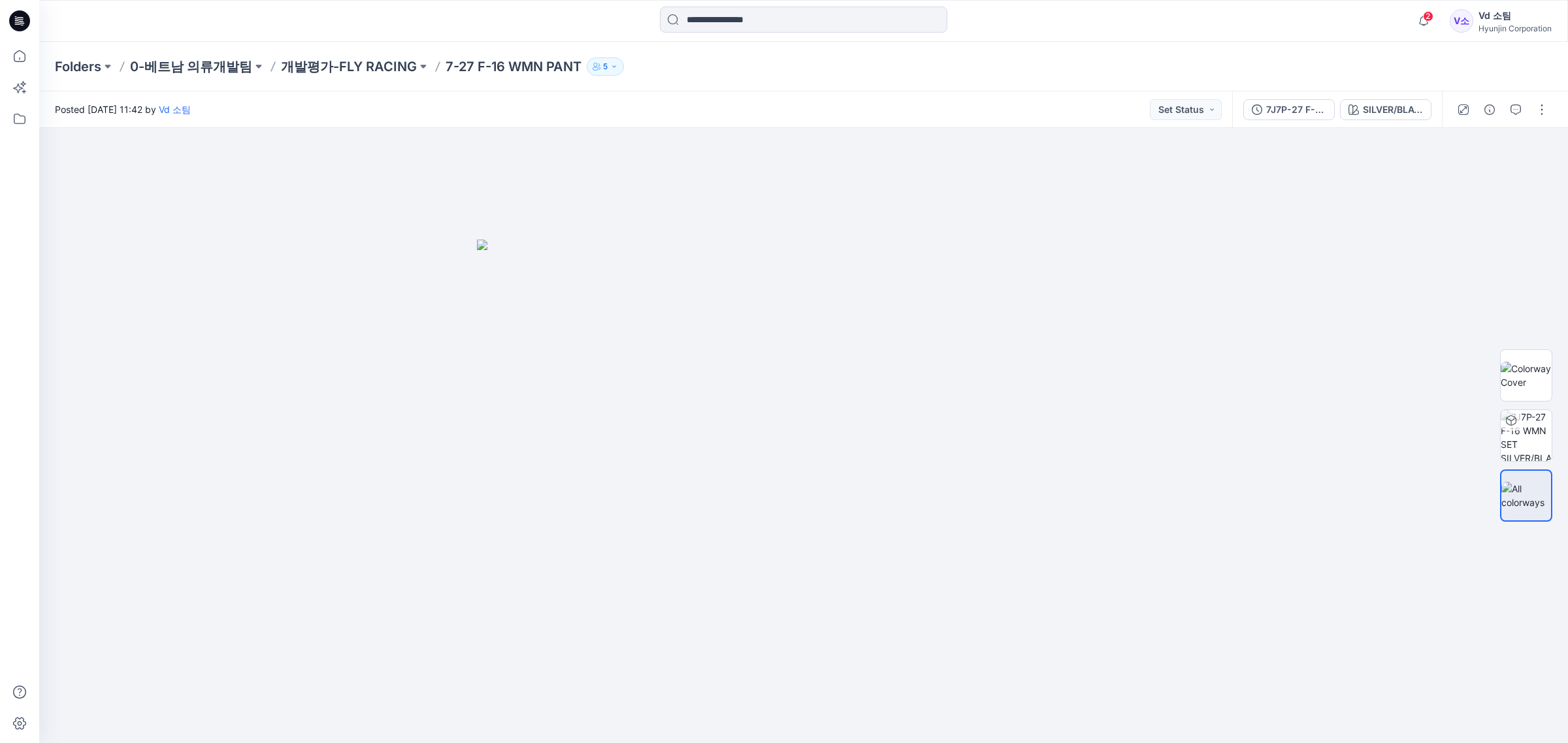
click at [1562, 102] on div "7J7P-27 F-16 WMN SET SILVER/BLACK/WHITE" at bounding box center [1400, 109] width 336 height 36
click at [1553, 106] on div at bounding box center [1502, 109] width 121 height 36
click at [1551, 108] on button "button" at bounding box center [1542, 110] width 21 height 21
drag, startPoint x: 1514, startPoint y: 173, endPoint x: 1504, endPoint y: 175, distance: 10.2
click at [1513, 173] on button "Edit" at bounding box center [1487, 176] width 120 height 24
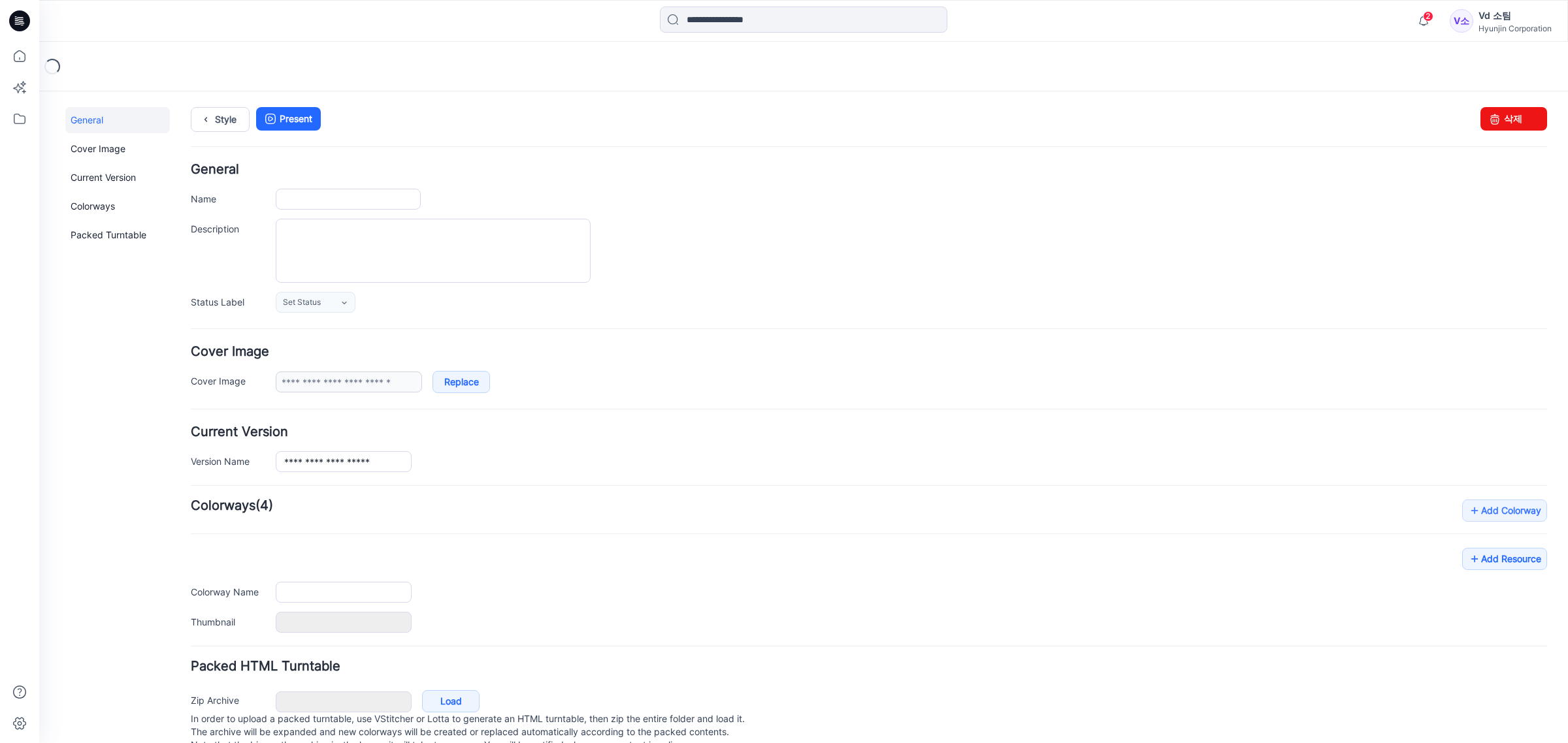
type input "**********"
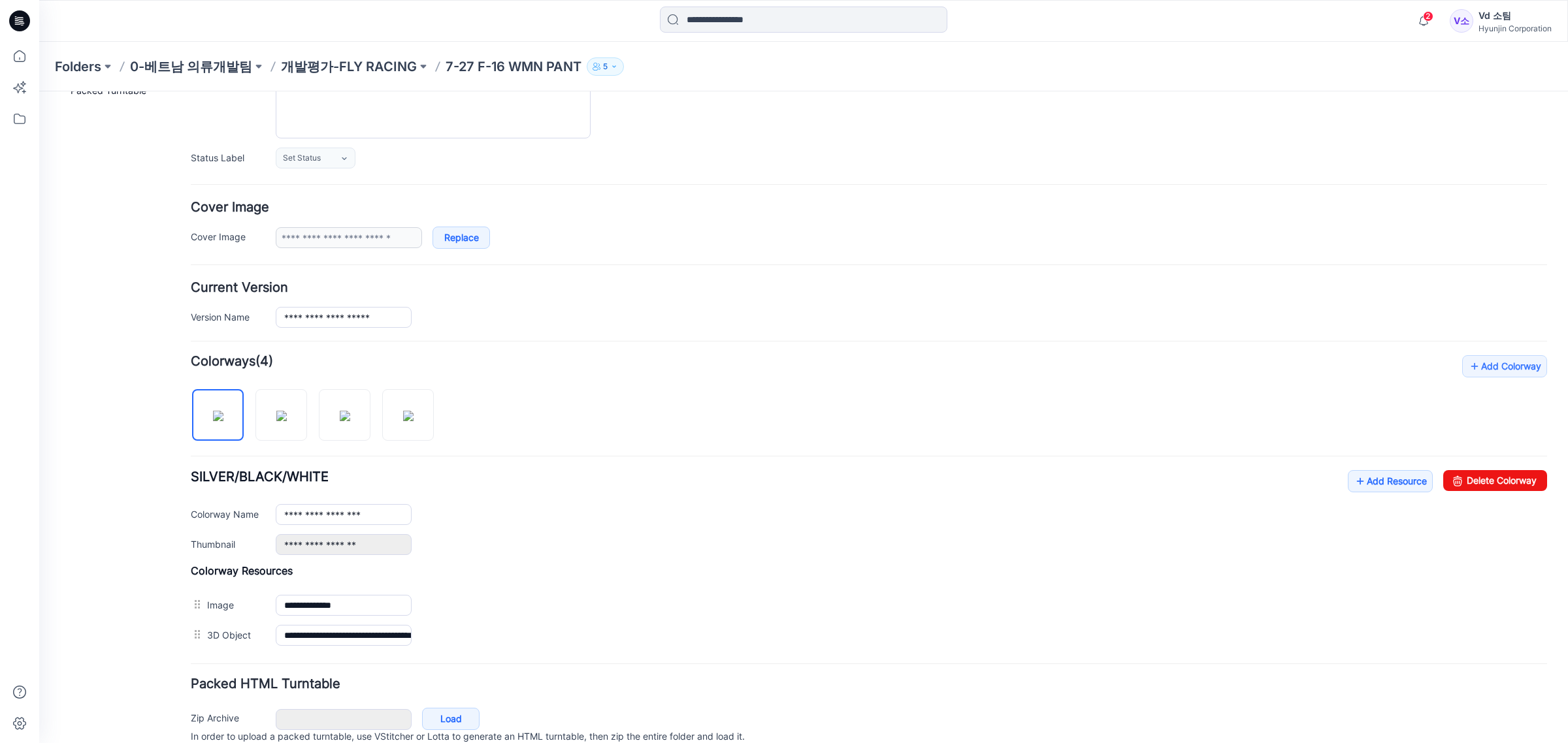
scroll to position [206, 0]
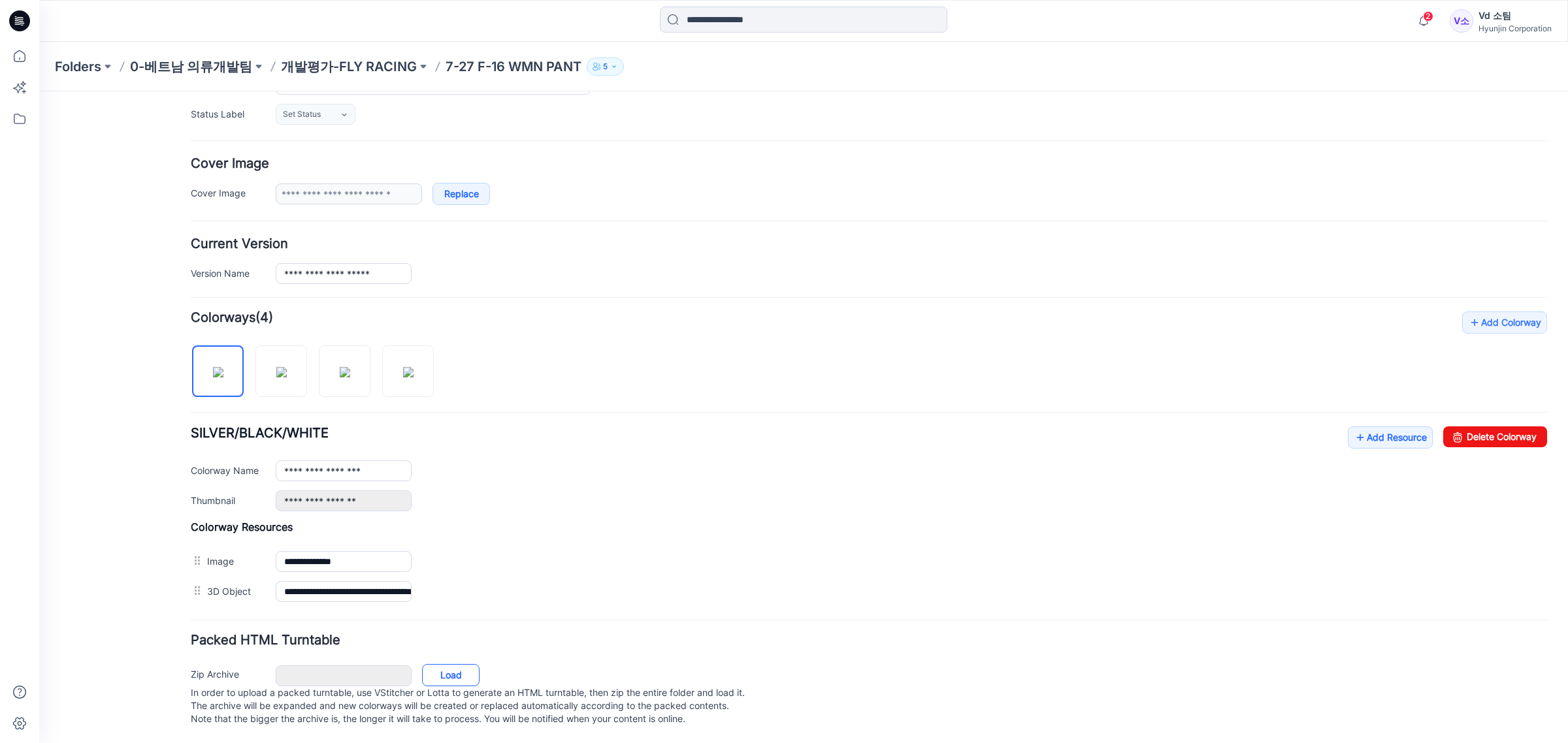
click at [443, 664] on link "Load" at bounding box center [451, 675] width 57 height 22
click at [475, 686] on p "In order to upload a packed turntable, use VStitcher or Lotta to generate an HT…" at bounding box center [869, 705] width 1356 height 39
click at [448, 664] on link "Load" at bounding box center [451, 675] width 57 height 22
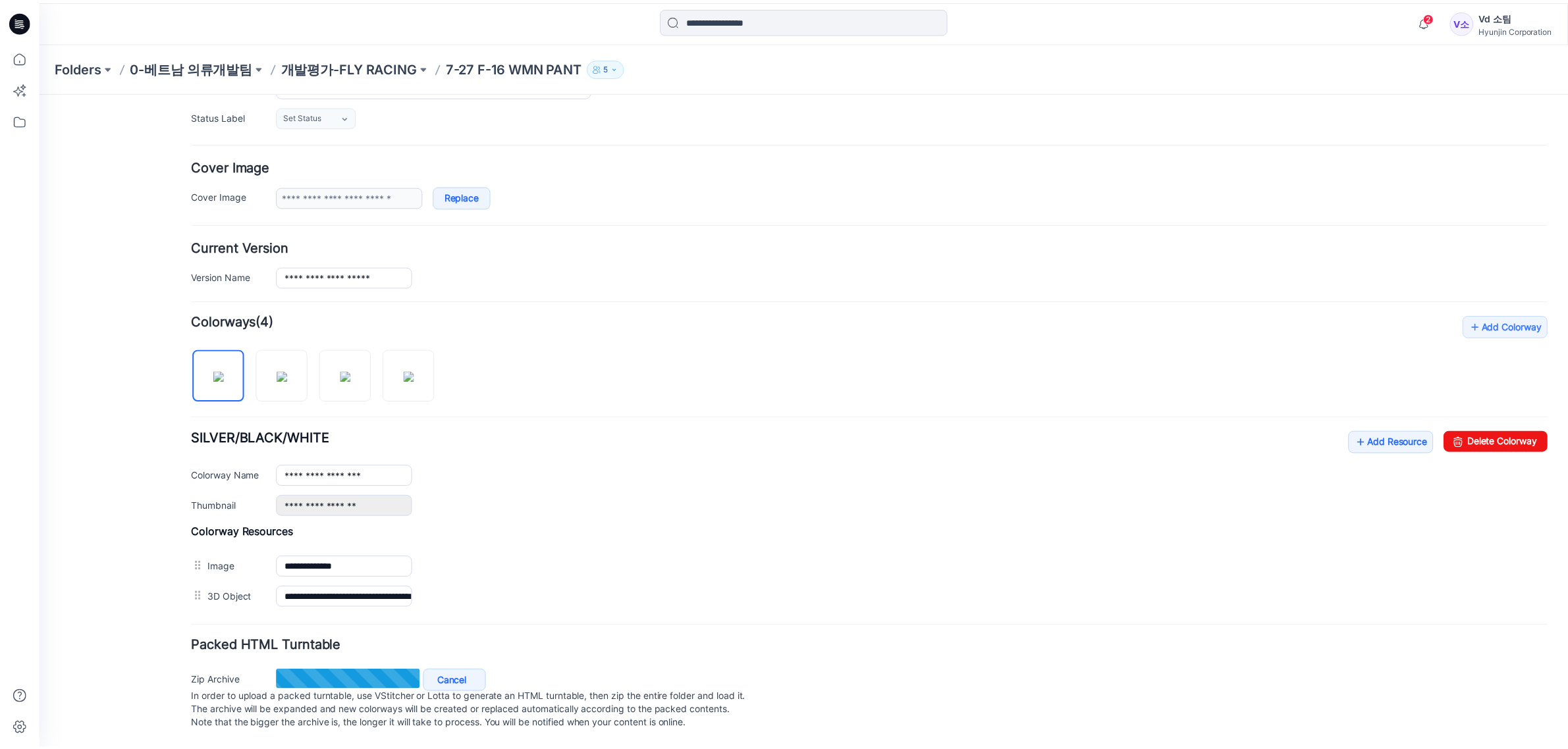
scroll to position [205, 0]
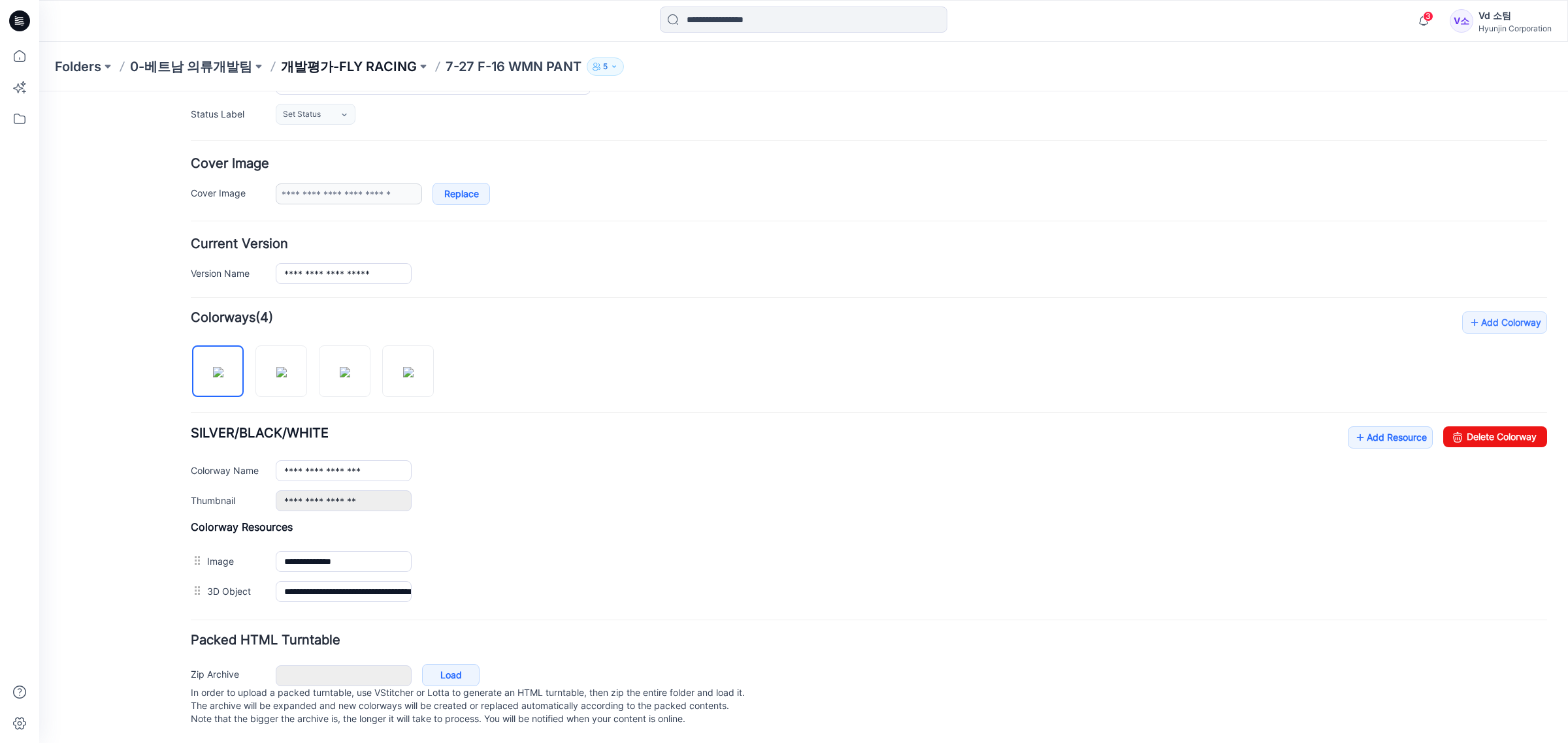
click at [373, 70] on p "개발평가-FLY RACING" at bounding box center [349, 67] width 136 height 18
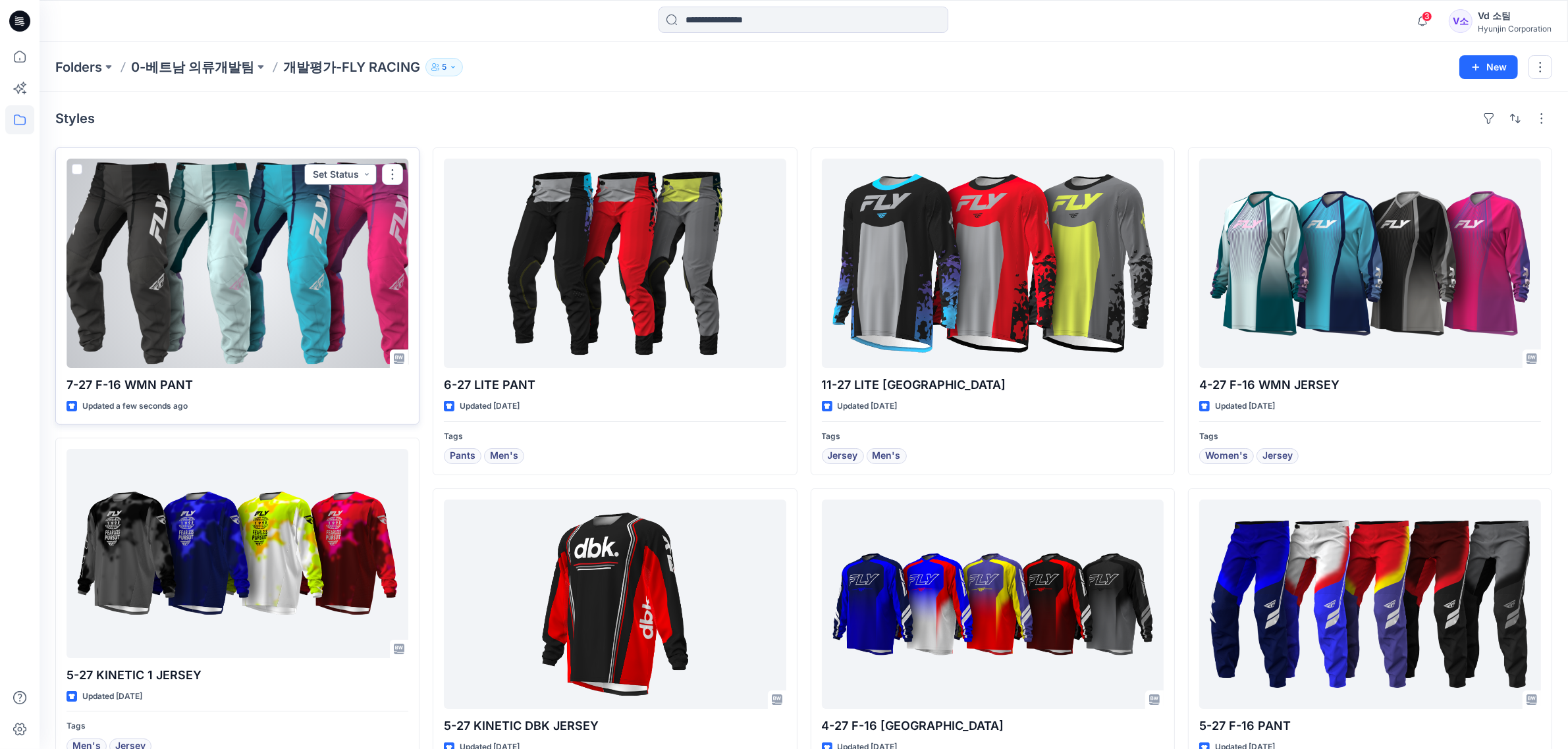
click at [344, 169] on button "Set Status" at bounding box center [340, 175] width 72 height 21
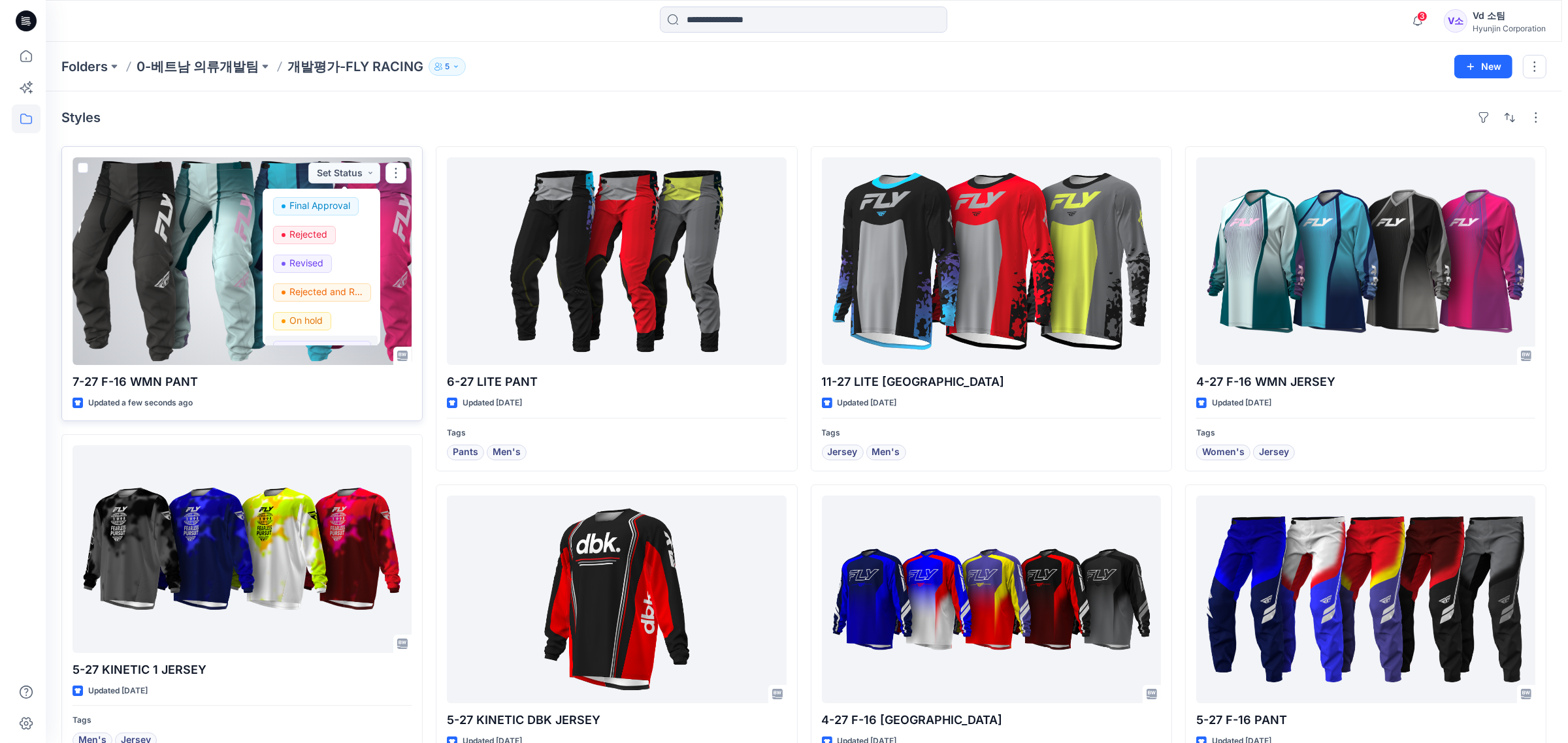
scroll to position [164, 0]
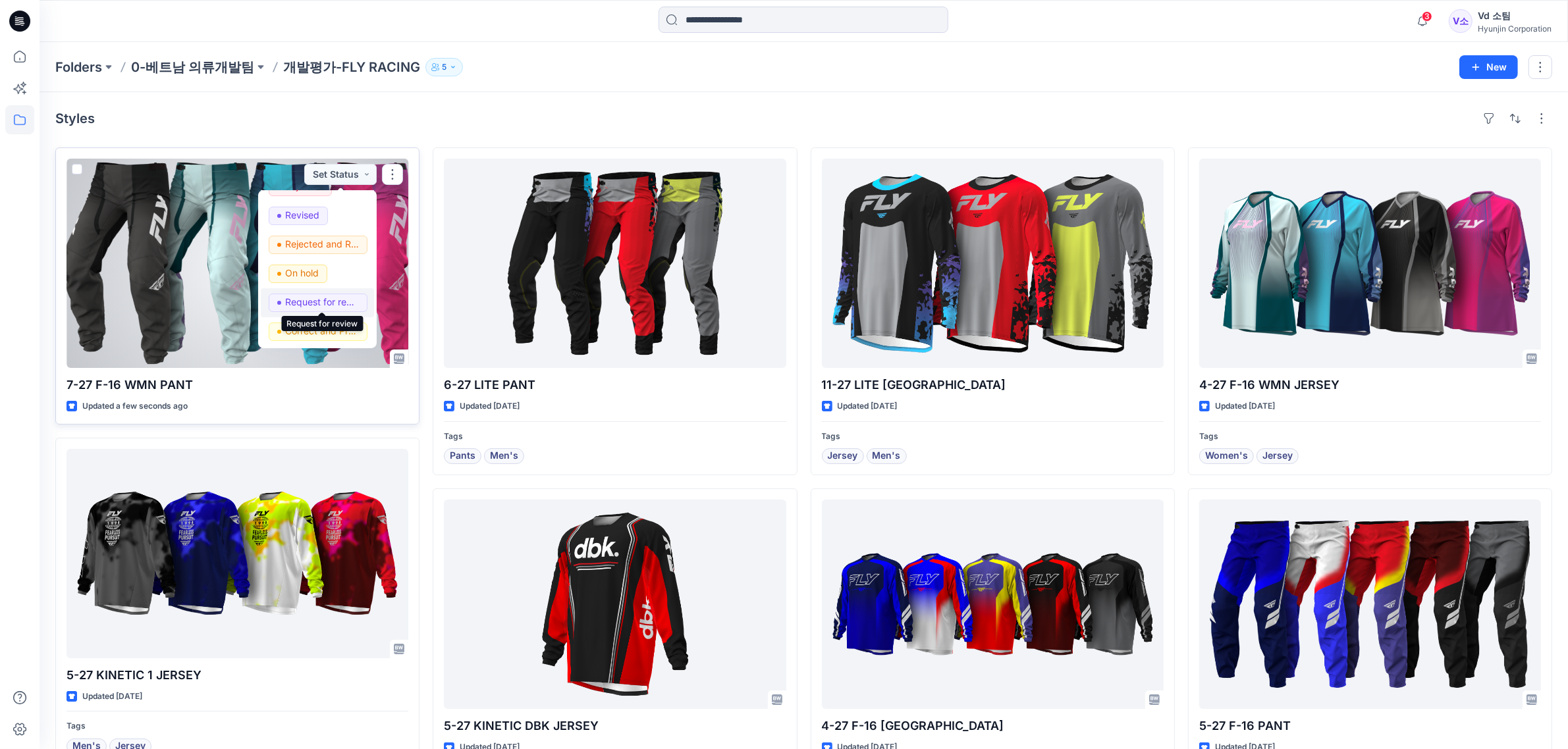
click at [323, 306] on p "Request for review" at bounding box center [322, 302] width 74 height 17
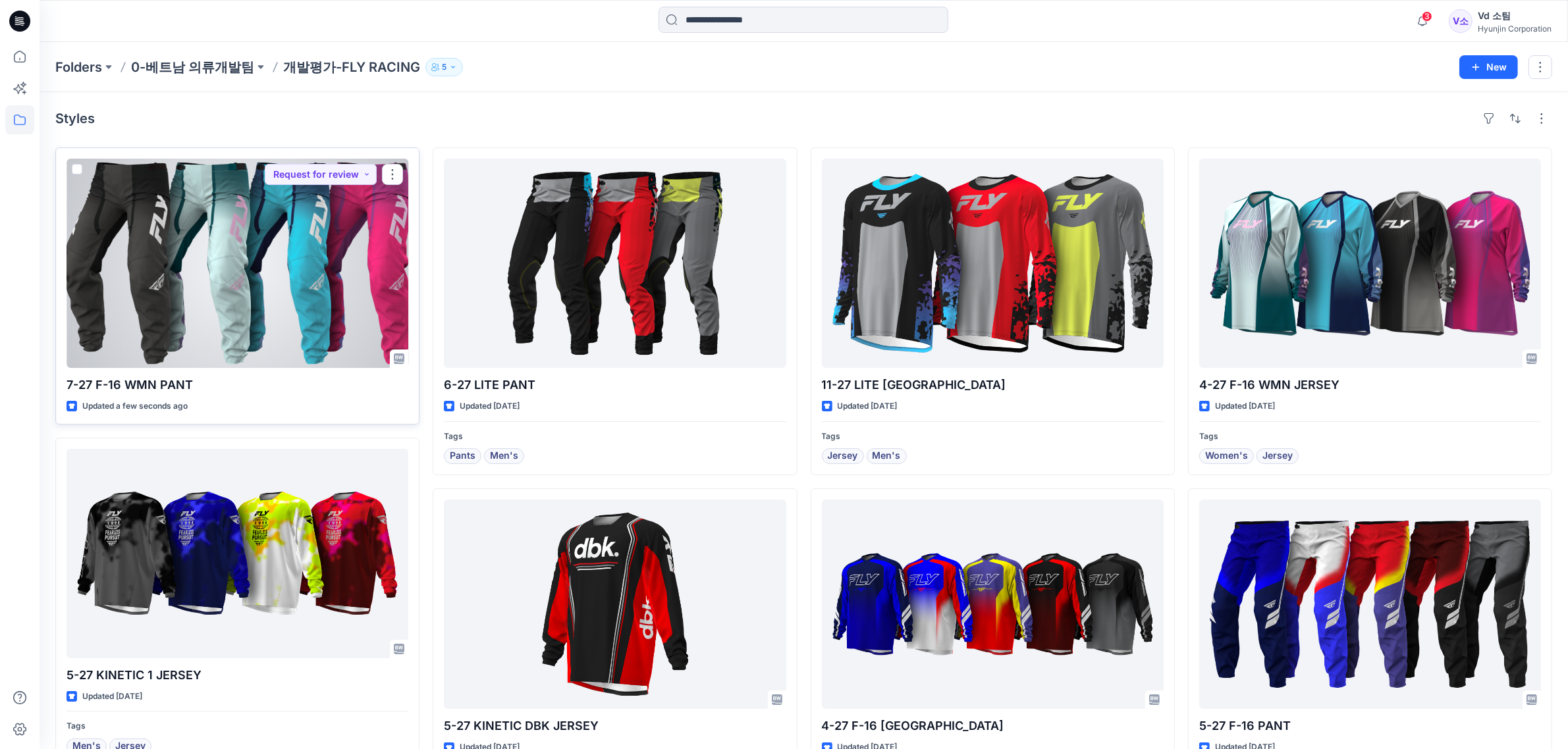
click at [255, 242] on div at bounding box center [237, 263] width 342 height 209
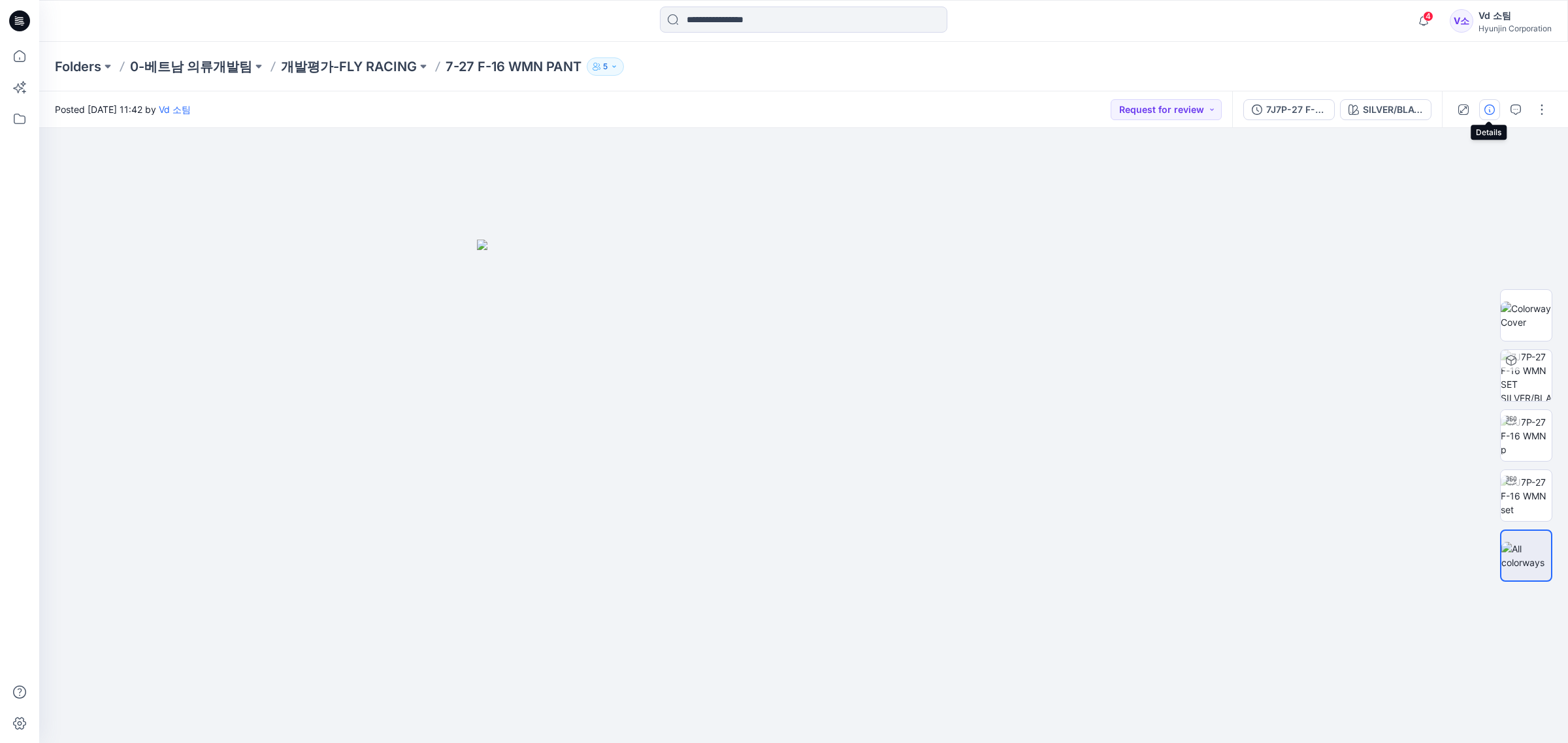
click at [1495, 115] on button "button" at bounding box center [1490, 110] width 21 height 21
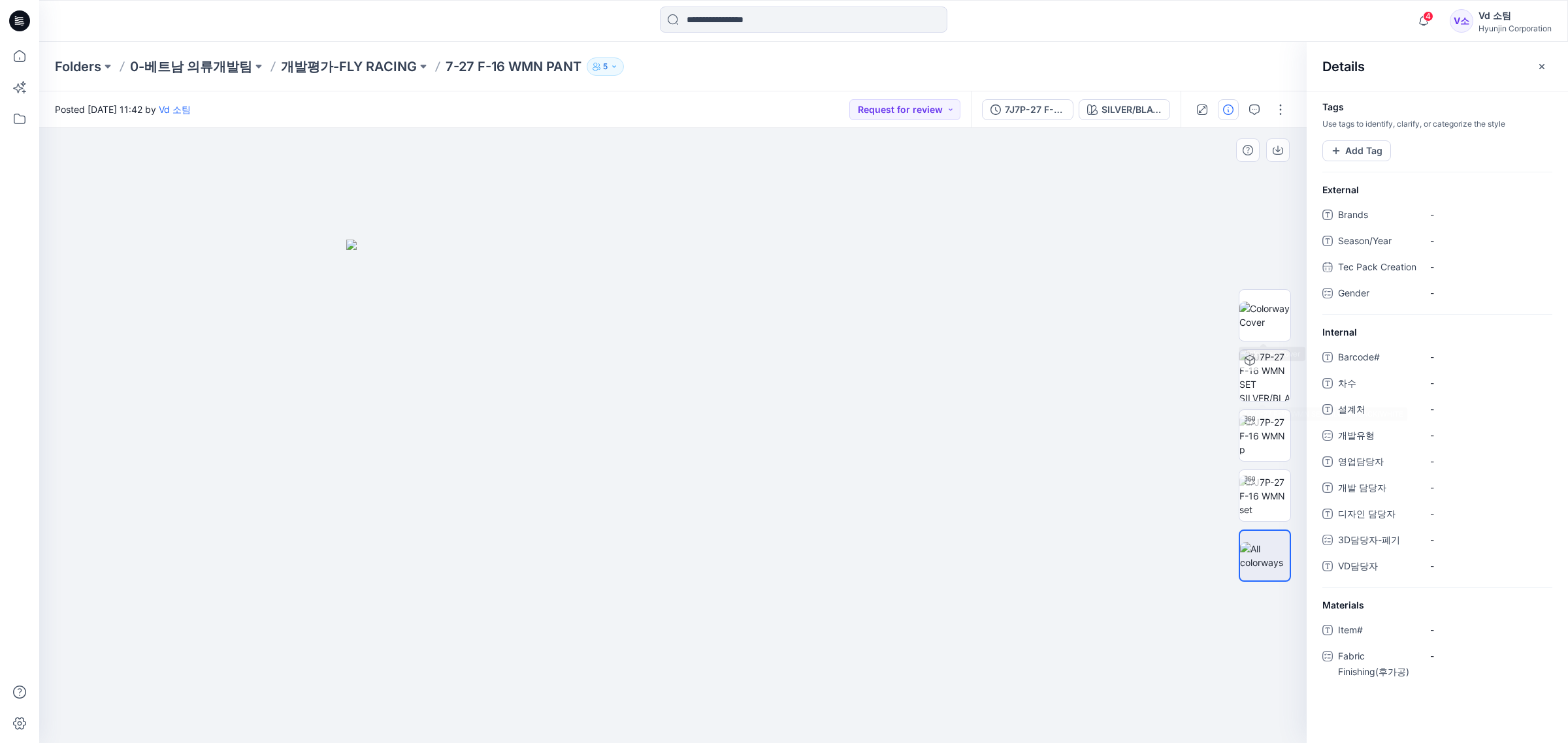
click at [1186, 438] on div at bounding box center [673, 436] width 1268 height 616
drag, startPoint x: 1542, startPoint y: 76, endPoint x: 1552, endPoint y: 65, distance: 14.9
click at [1542, 76] on div "Details" at bounding box center [1437, 66] width 261 height 49
click at [1552, 65] on button "button" at bounding box center [1542, 67] width 21 height 21
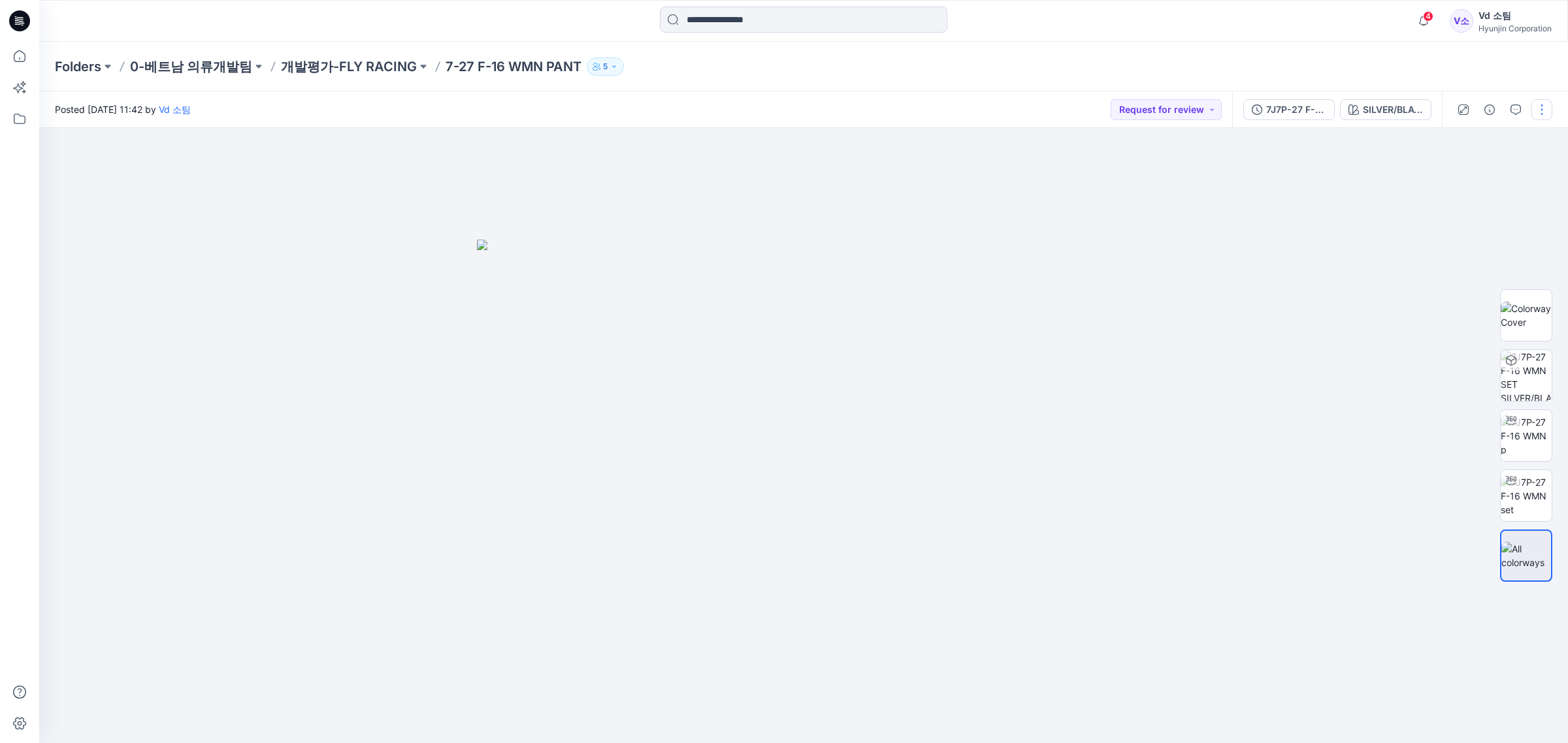
click at [1549, 104] on button "button" at bounding box center [1542, 110] width 21 height 21
click at [1468, 183] on button "Edit" at bounding box center [1487, 176] width 120 height 24
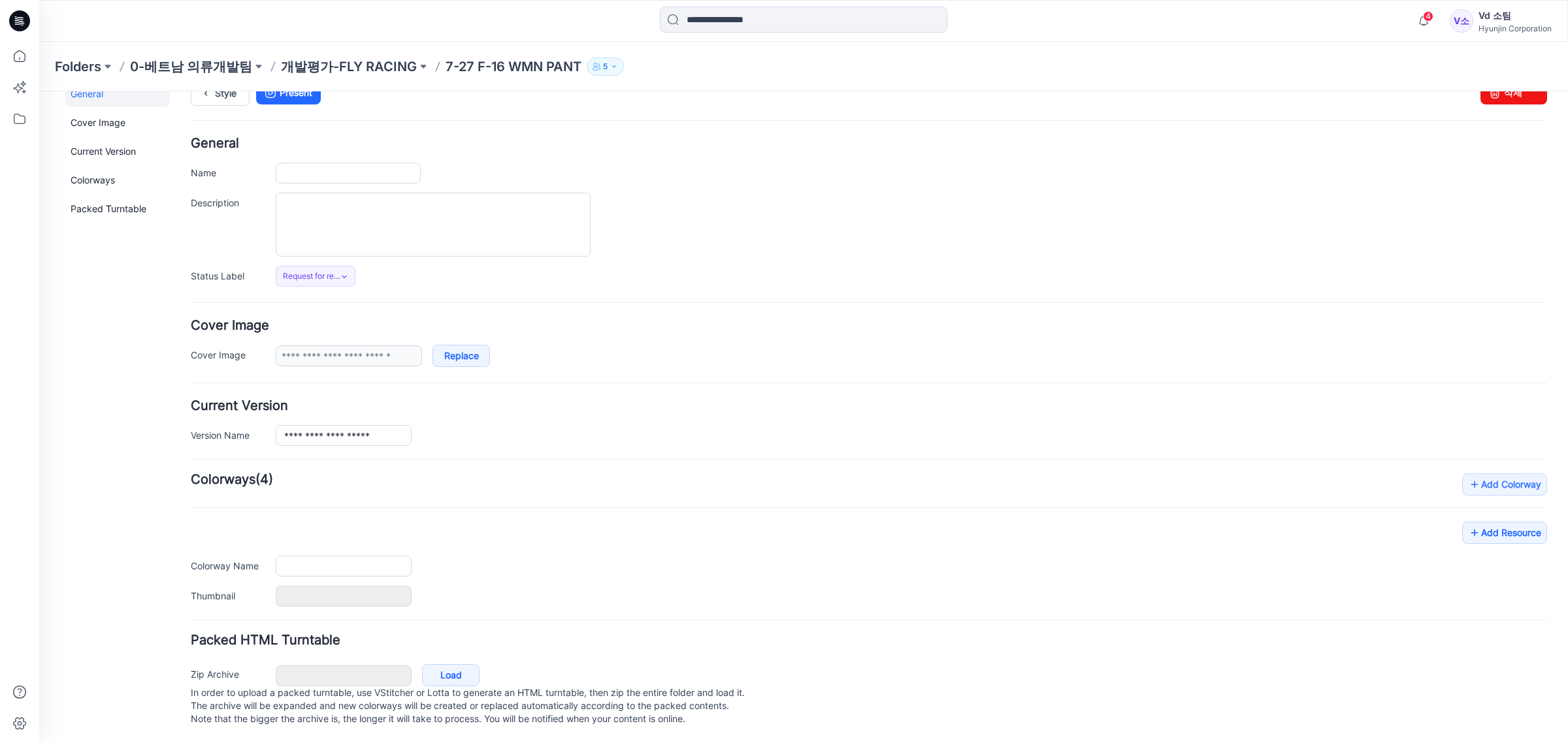
type input "**********"
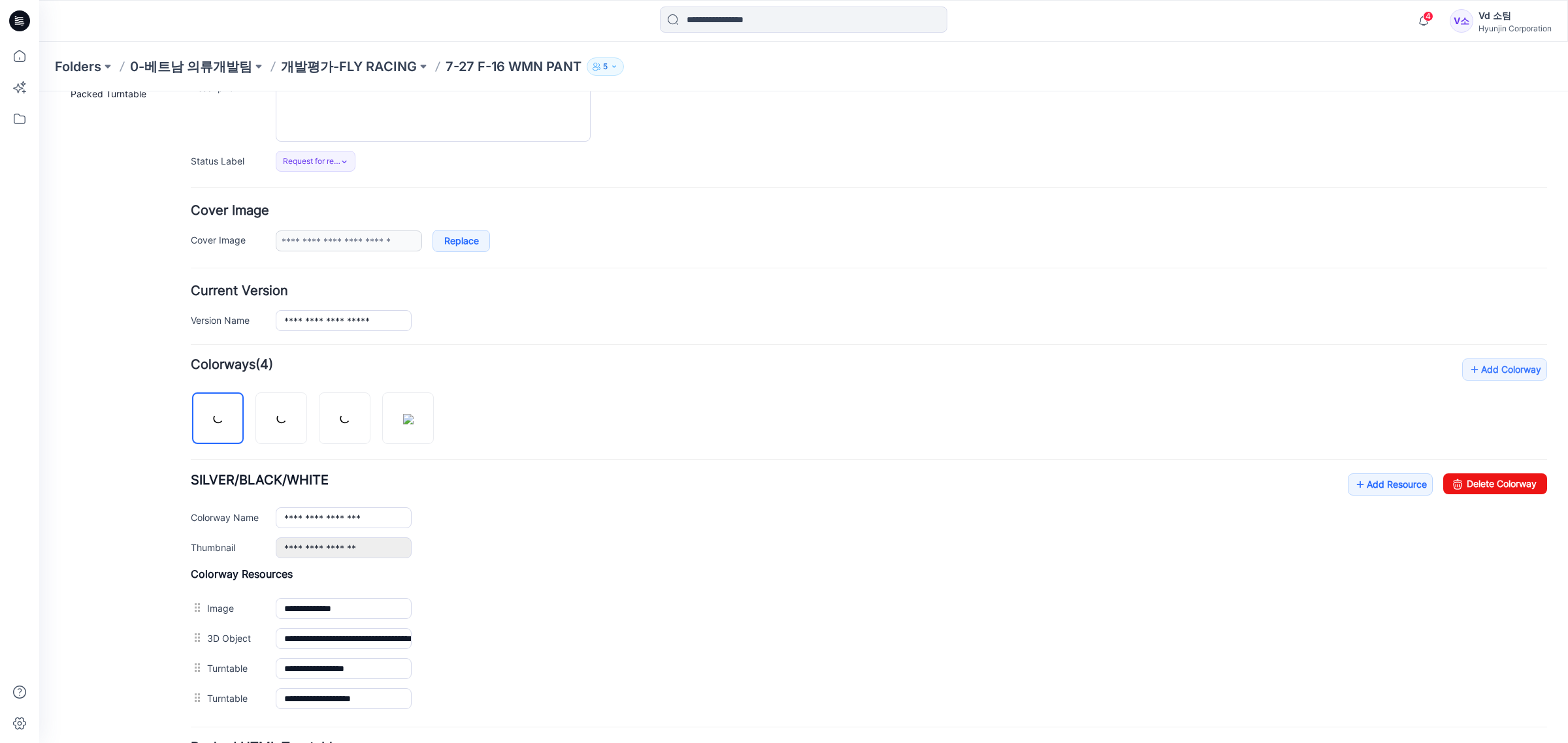
scroll to position [266, 0]
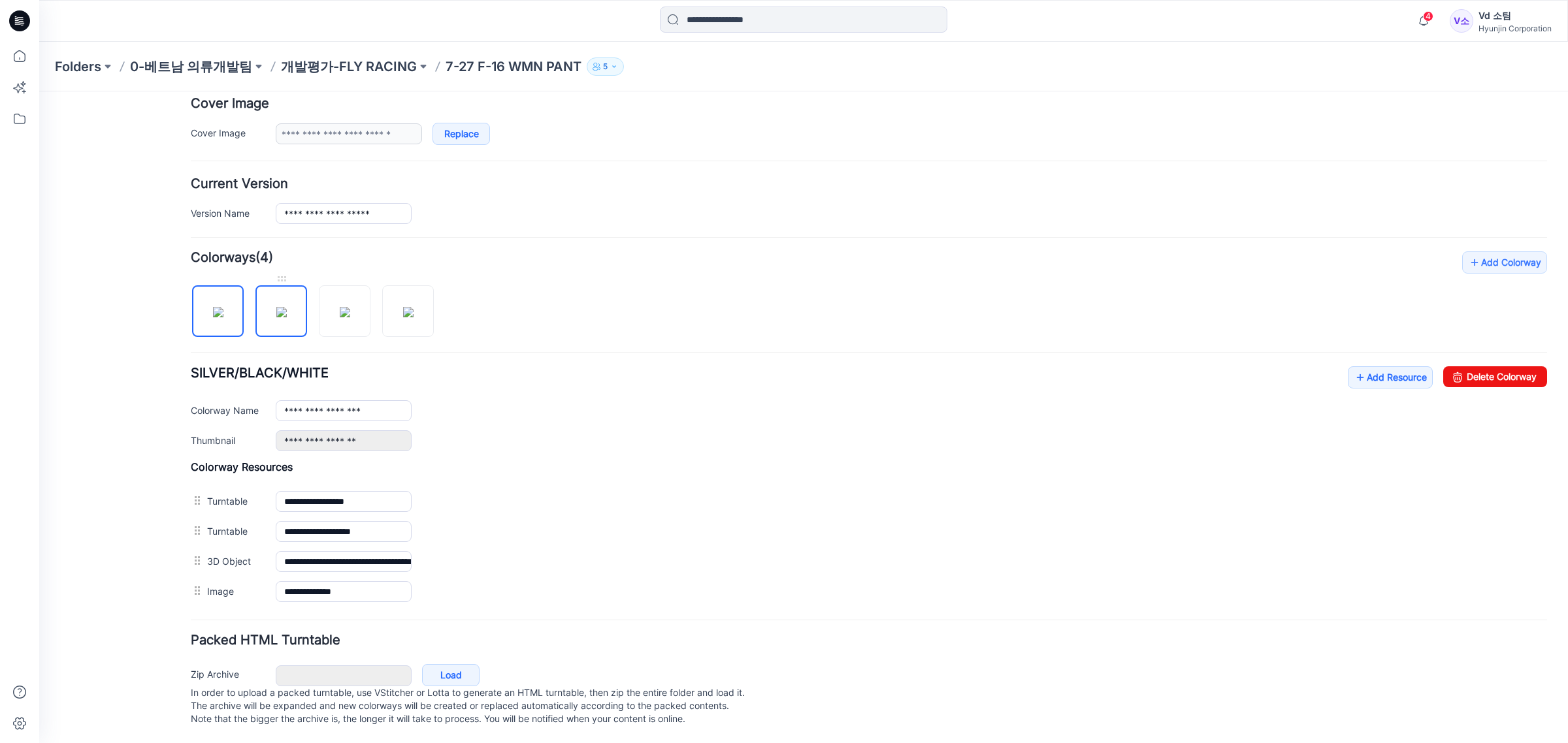
click at [278, 309] on img at bounding box center [282, 312] width 11 height 11
click at [314, 306] on div at bounding box center [317, 305] width 253 height 67
drag, startPoint x: 330, startPoint y: 306, endPoint x: 327, endPoint y: 326, distance: 20.2
click at [340, 307] on img at bounding box center [345, 312] width 11 height 11
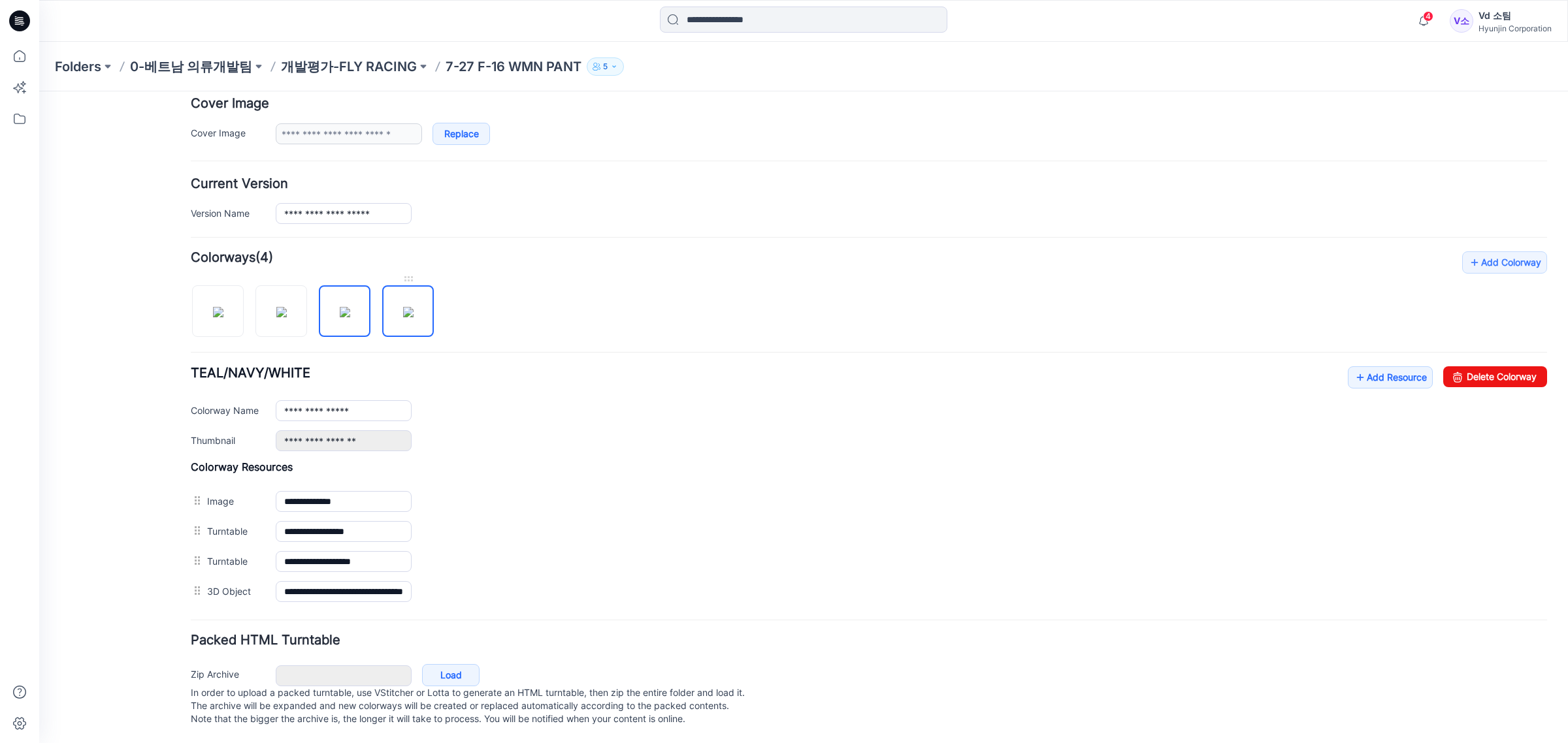
click at [403, 307] on img at bounding box center [408, 312] width 11 height 11
type input "**********"
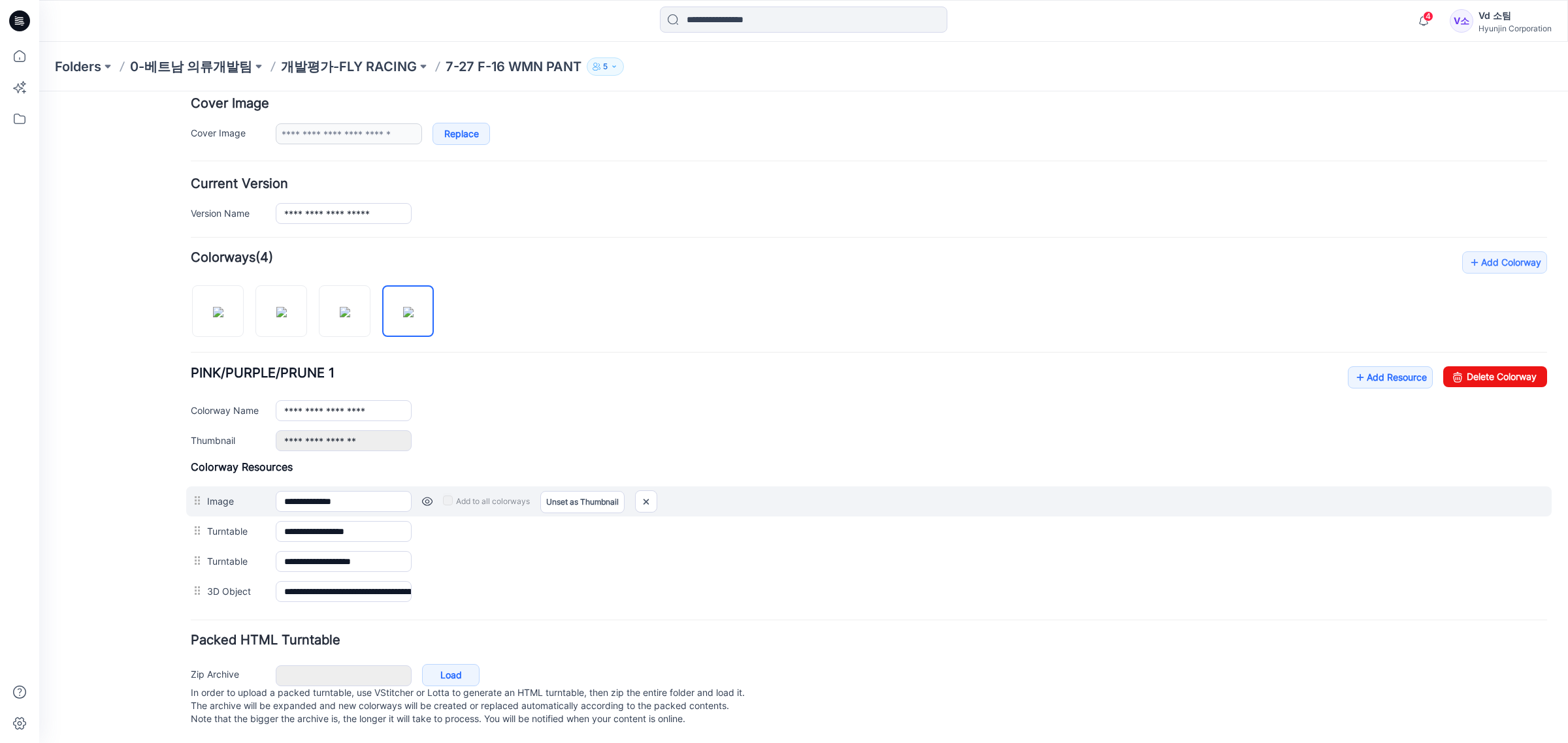
drag, startPoint x: 201, startPoint y: 474, endPoint x: 201, endPoint y: 488, distance: 14.0
click at [201, 488] on div "**********" at bounding box center [869, 502] width 1365 height 30
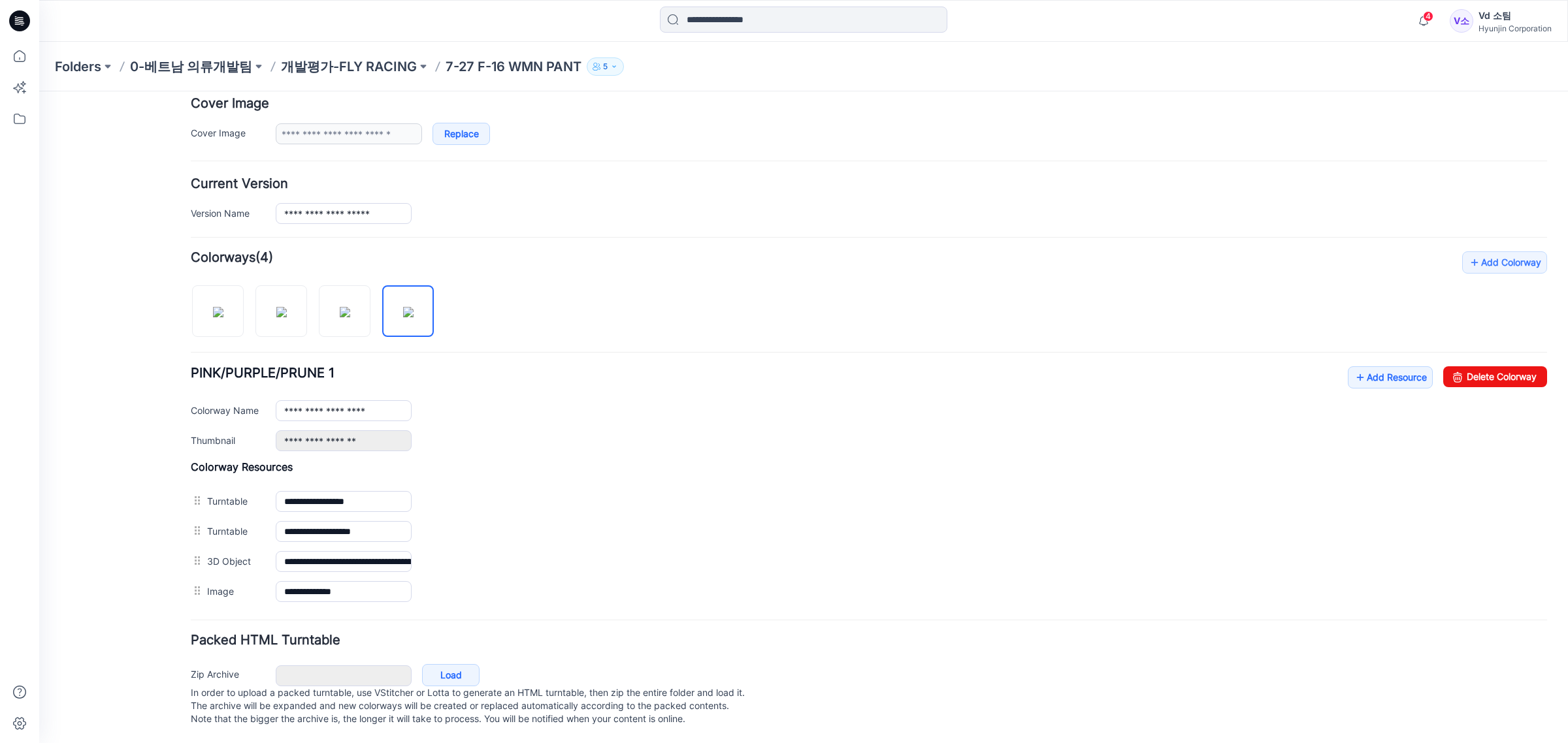
click at [371, 79] on div "Folders 0-베트남 의류개발팀 개발평가-FLY RACING 7-27 F-16 WMN PANT 5" at bounding box center [803, 66] width 1529 height 49
click at [371, 78] on div "Folders 0-베트남 의류개발팀 개발평가-FLY RACING 7-27 F-16 WMN PANT 5" at bounding box center [803, 66] width 1529 height 49
click at [371, 74] on p "개발평가-FLY RACING" at bounding box center [349, 67] width 136 height 18
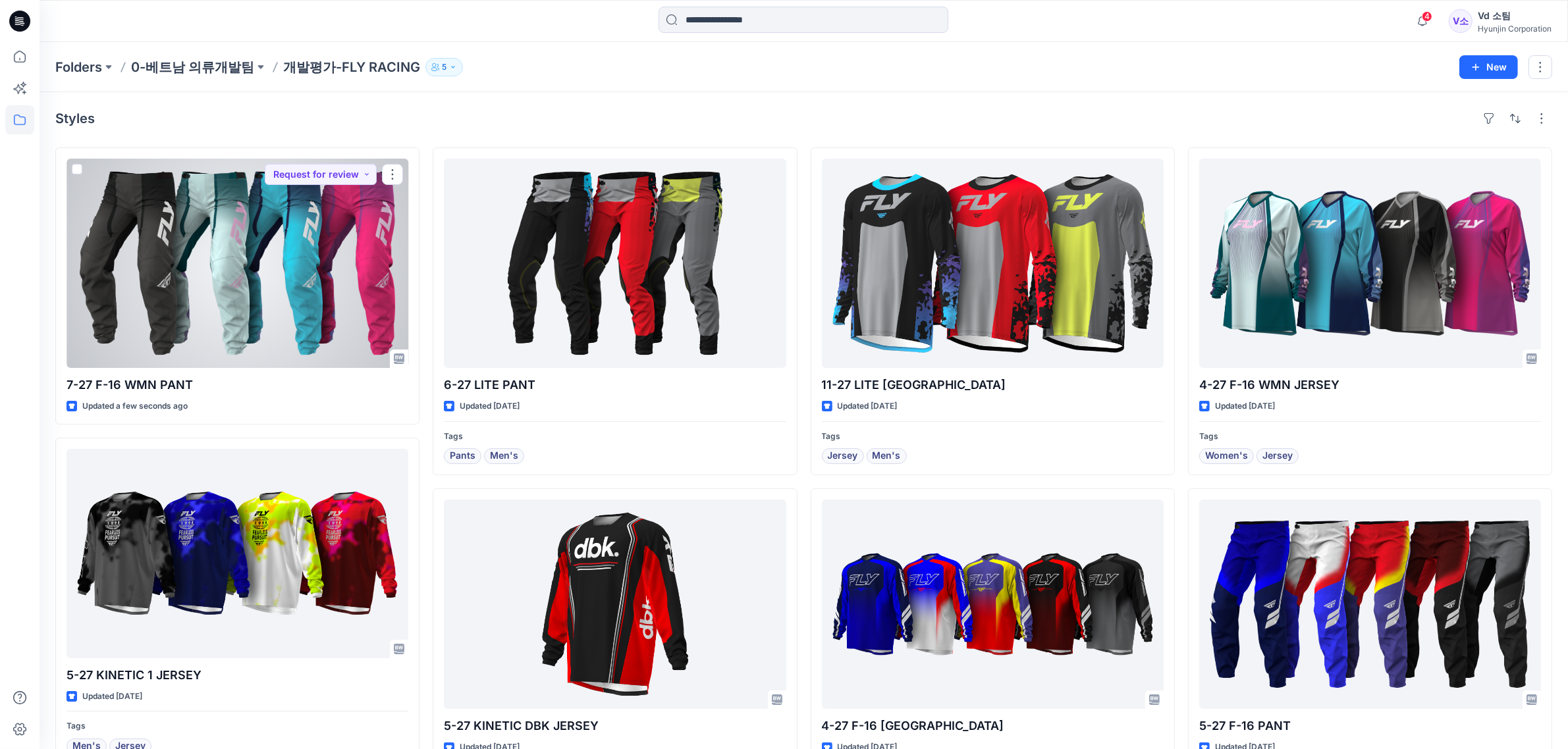
click at [229, 261] on div at bounding box center [237, 263] width 342 height 209
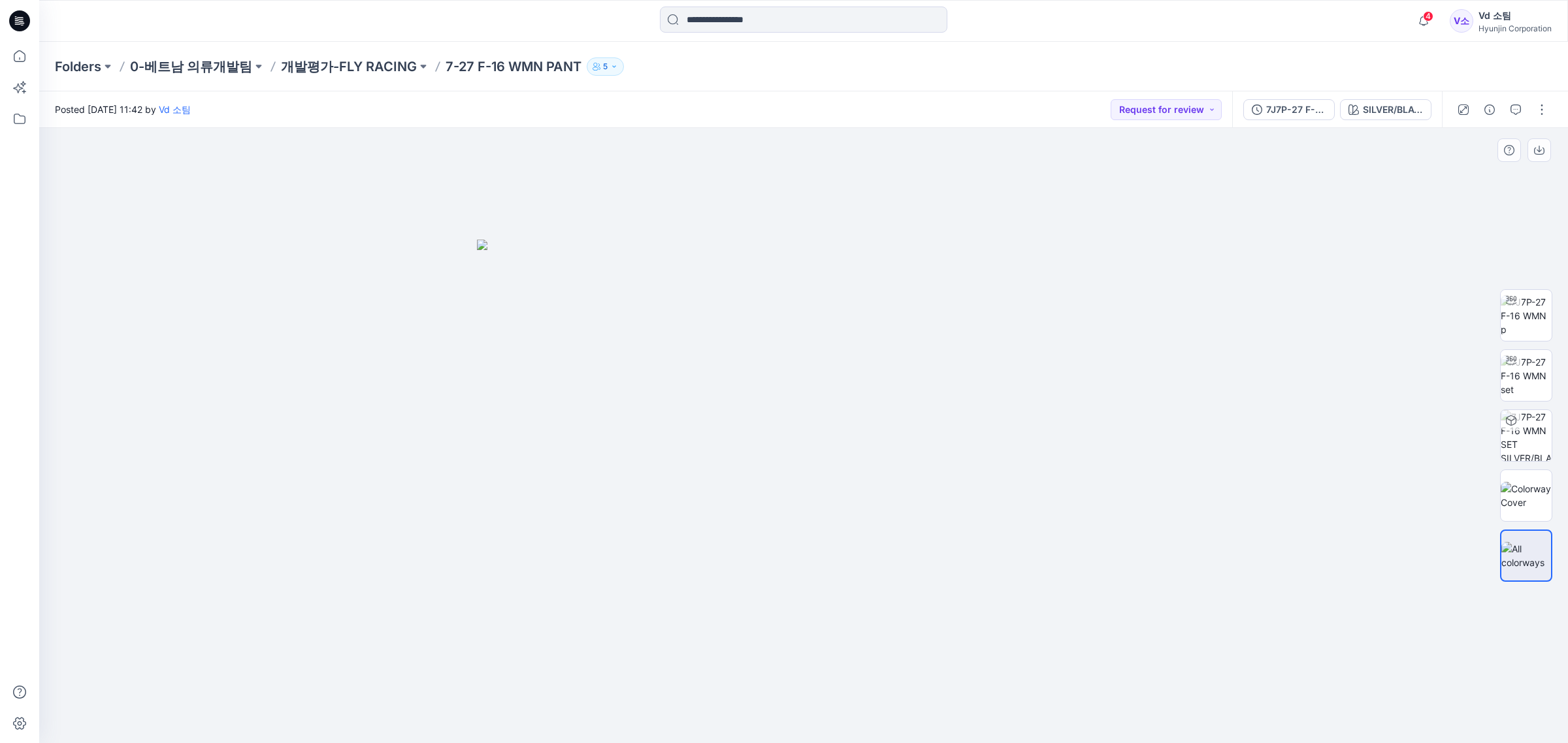
click at [340, 289] on div at bounding box center [803, 436] width 1529 height 616
click at [1538, 105] on button "button" at bounding box center [1542, 110] width 21 height 21
click at [1449, 165] on button "Edit" at bounding box center [1487, 176] width 120 height 24
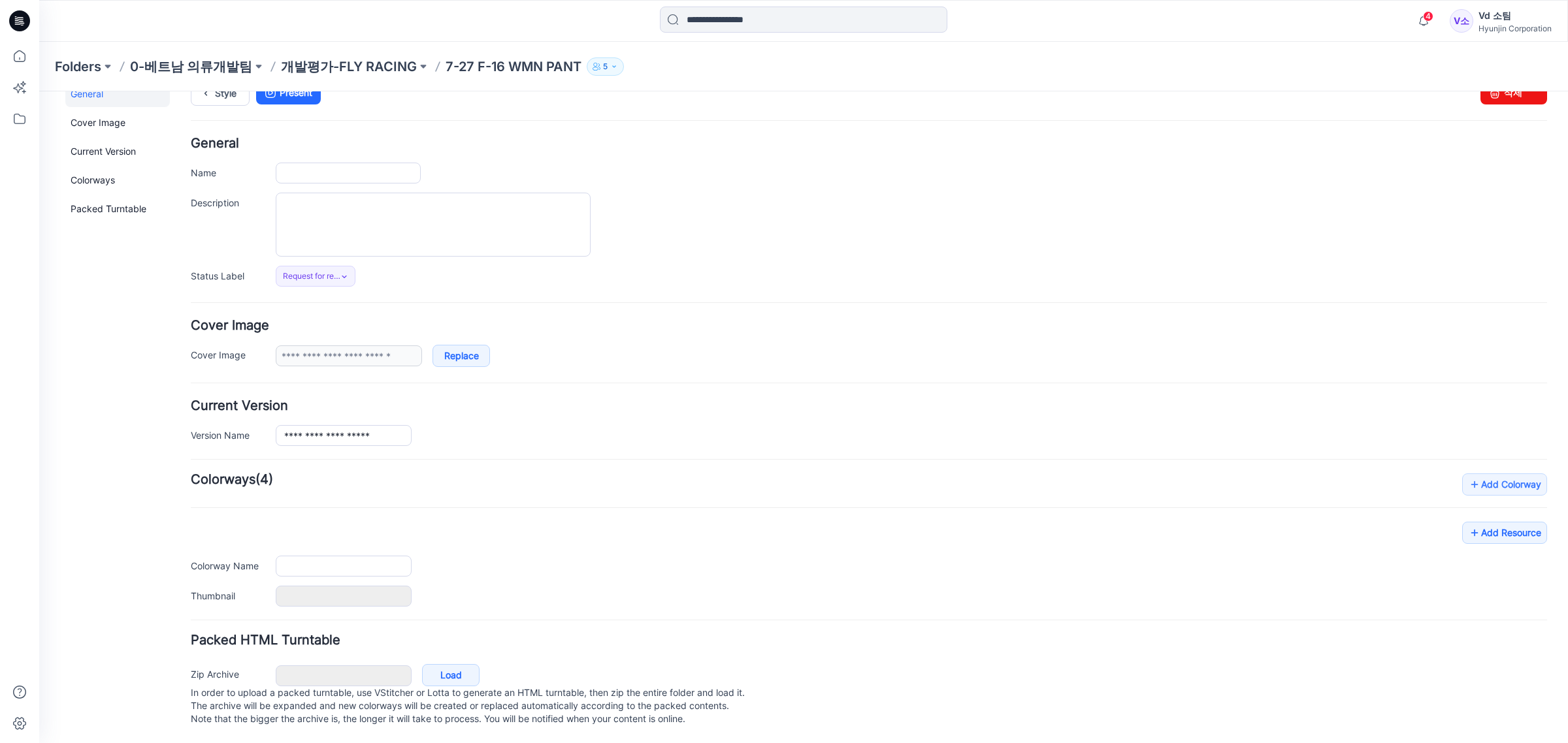
type input "**********"
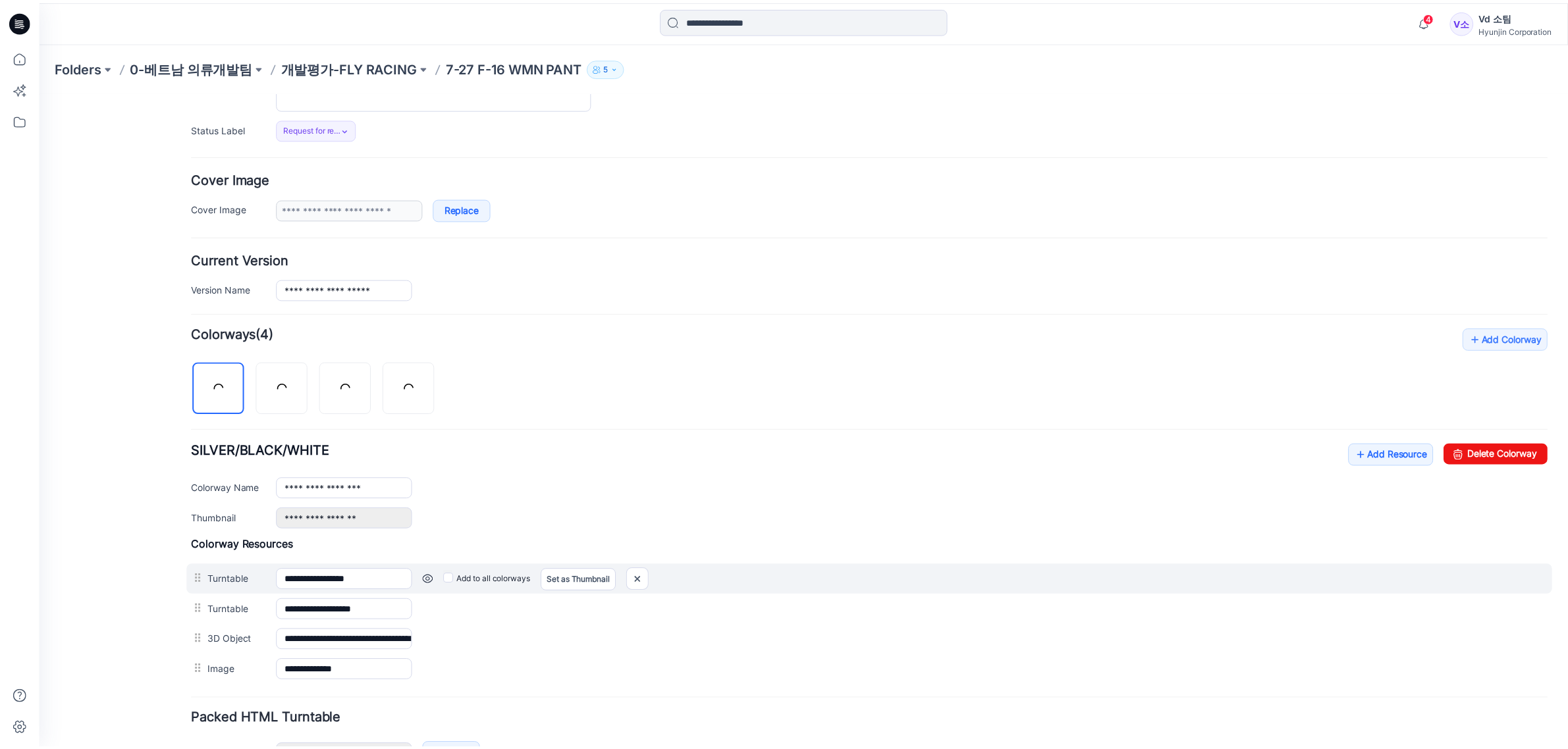
scroll to position [268, 0]
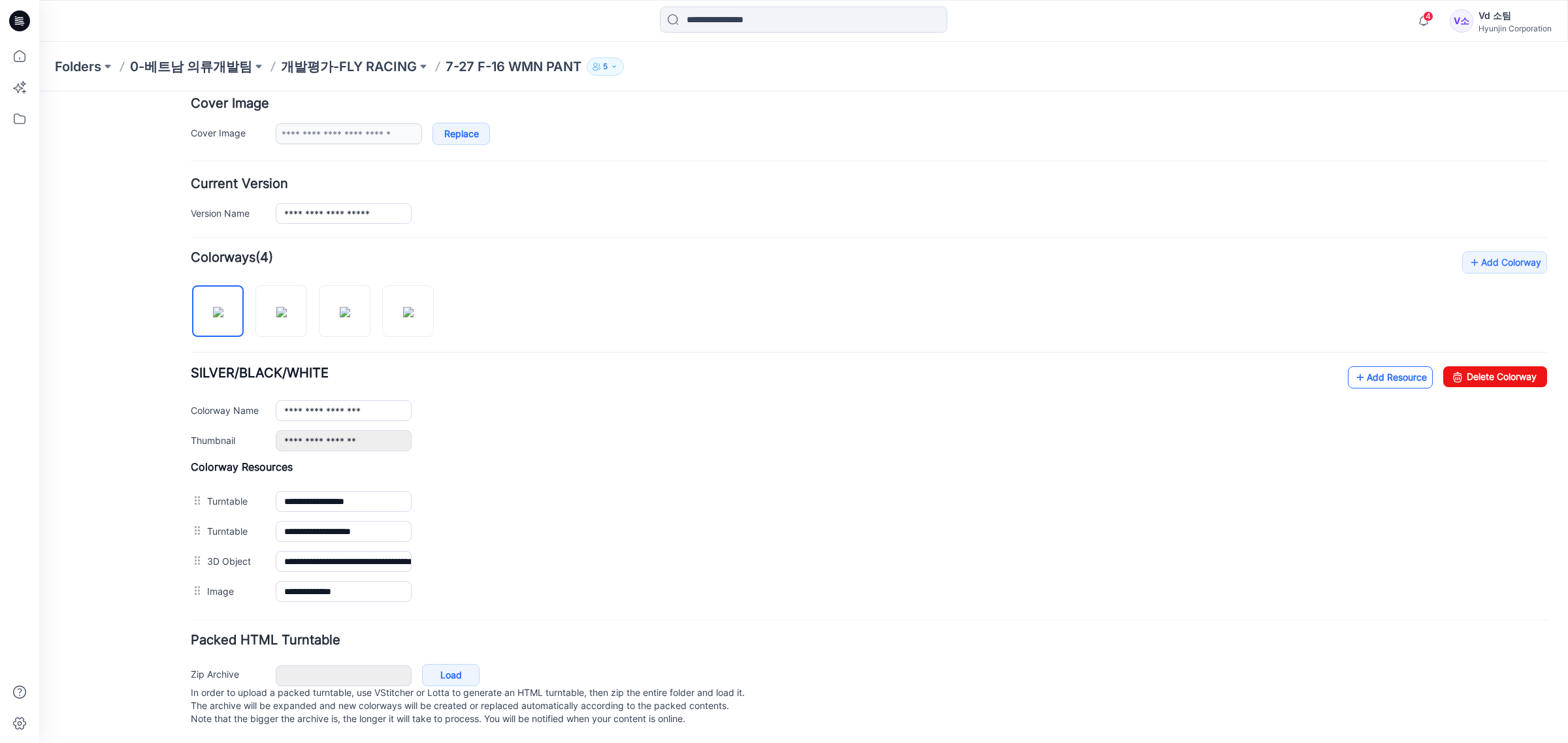
click at [1350, 367] on link "Add Resource" at bounding box center [1390, 378] width 85 height 22
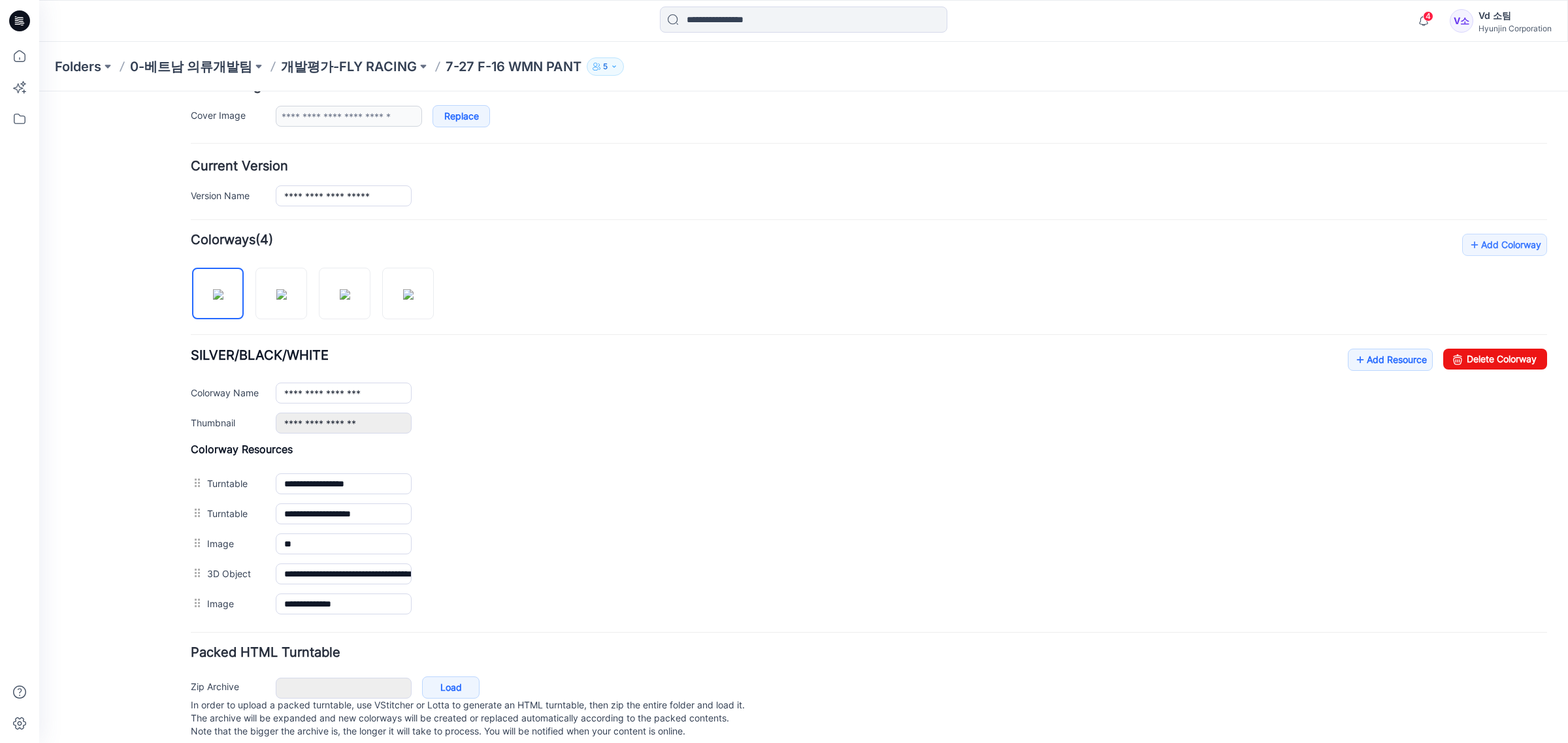
click at [292, 67] on p "개발평가-FLY RACING" at bounding box center [349, 67] width 136 height 18
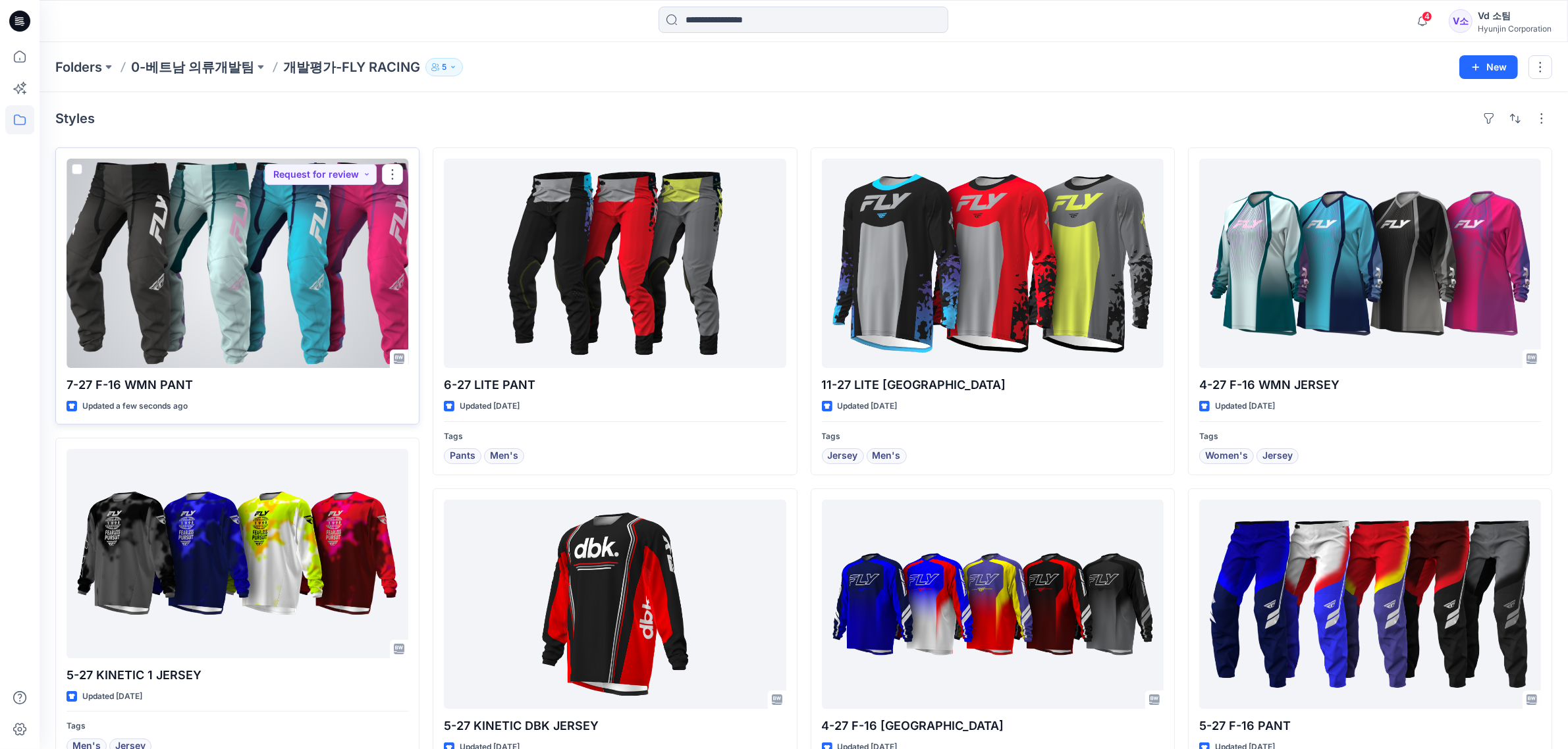
click at [233, 259] on div at bounding box center [237, 263] width 342 height 209
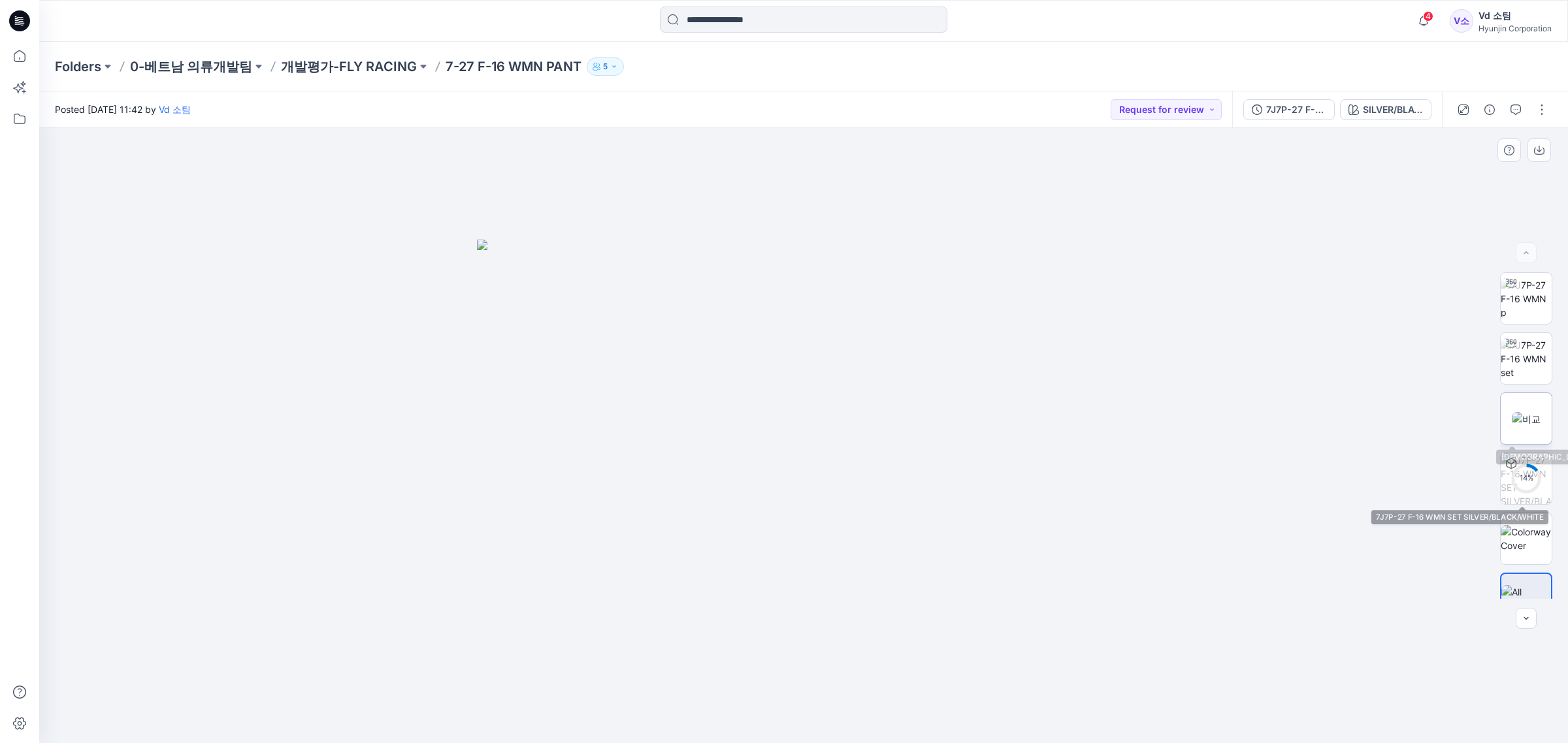
click at [1528, 413] on img at bounding box center [1526, 419] width 29 height 14
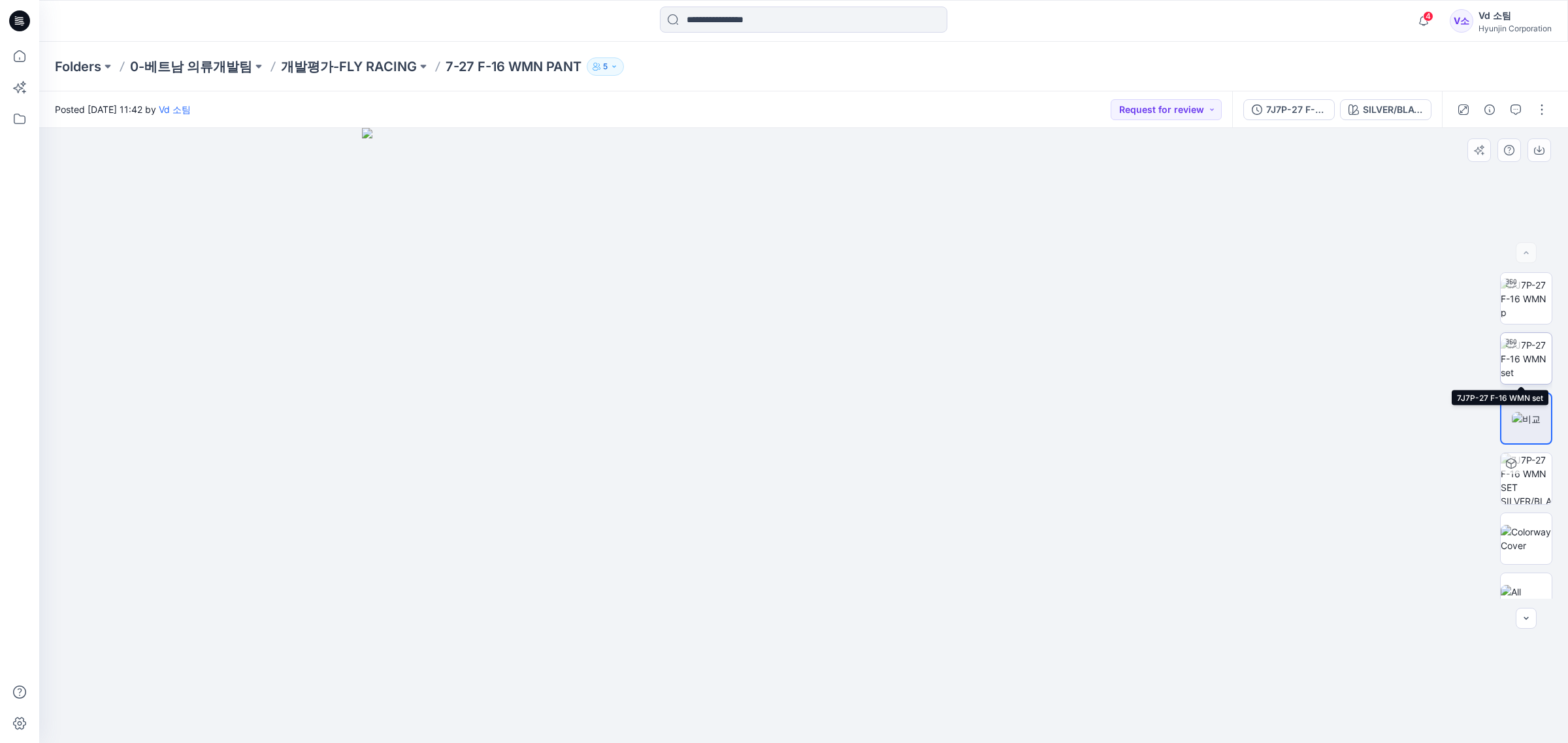
click at [1504, 364] on img at bounding box center [1526, 359] width 51 height 41
click at [1529, 291] on img at bounding box center [1526, 299] width 51 height 41
click at [353, 69] on p "개발평가-FLY RACING" at bounding box center [349, 67] width 136 height 18
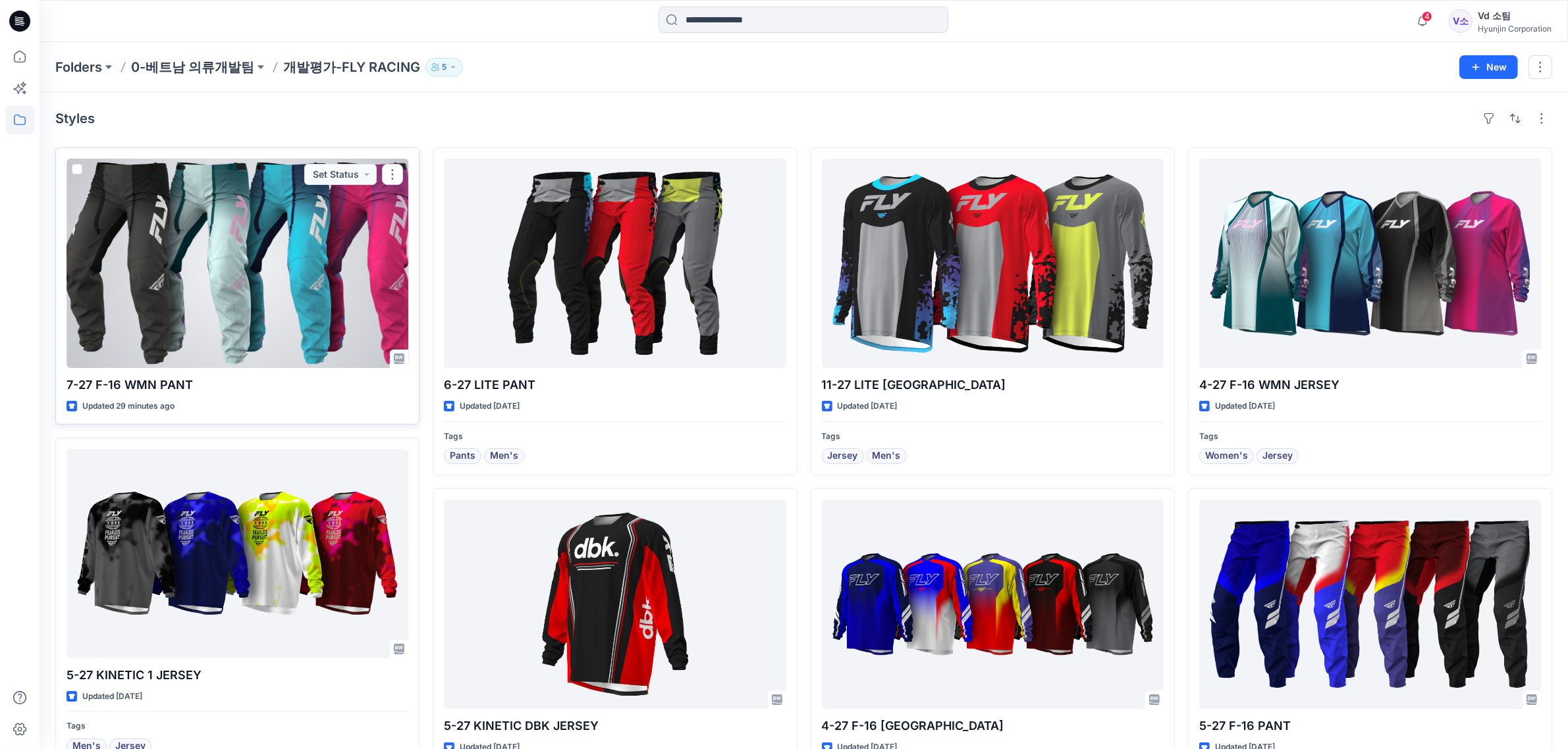
click at [261, 247] on div at bounding box center [237, 263] width 342 height 209
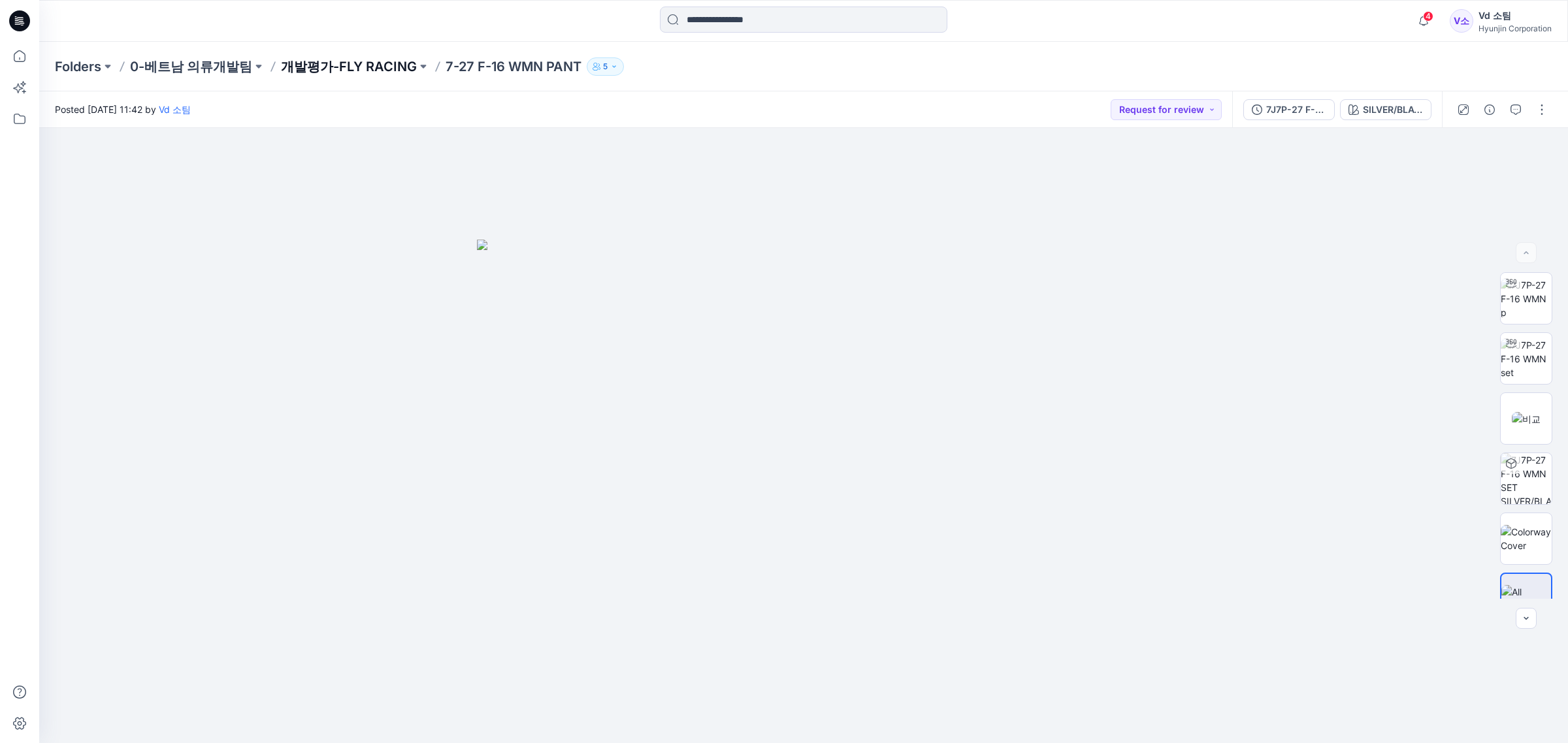
click at [292, 59] on p "개발평가-FLY RACING" at bounding box center [349, 67] width 136 height 18
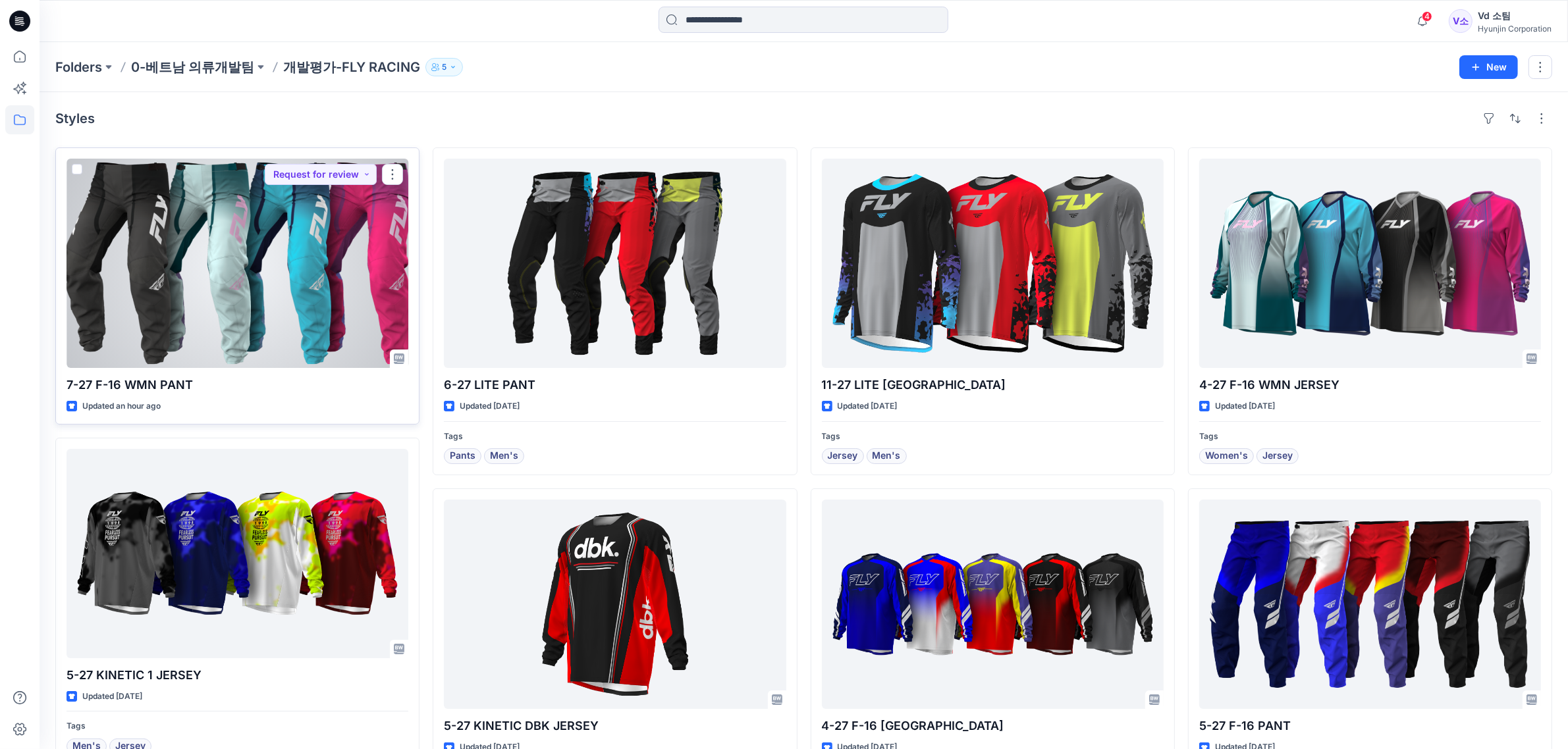
click at [311, 247] on div at bounding box center [237, 263] width 342 height 209
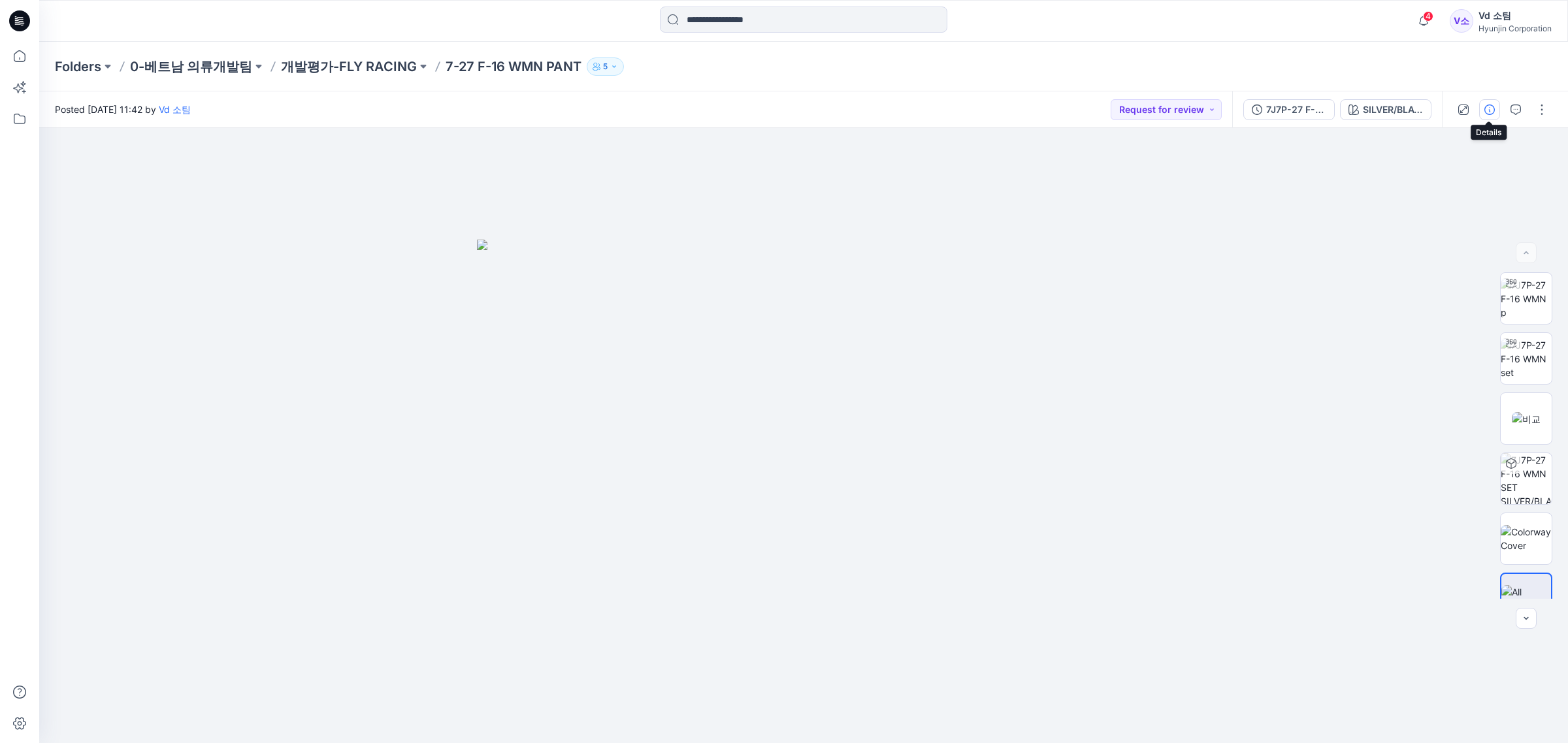
click at [1490, 104] on icon "button" at bounding box center [1490, 109] width 11 height 11
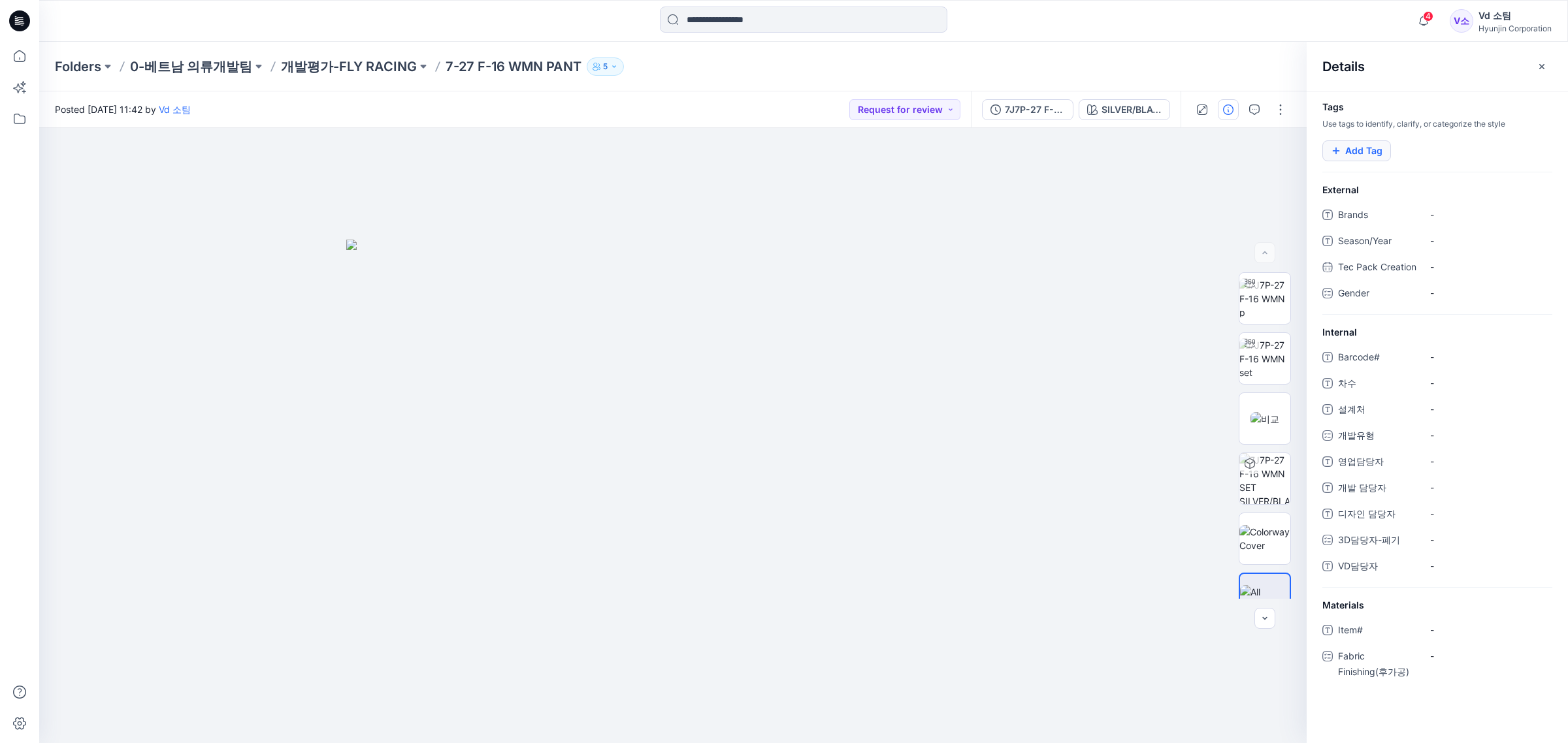
click at [1367, 149] on button "Add Tag" at bounding box center [1357, 151] width 69 height 21
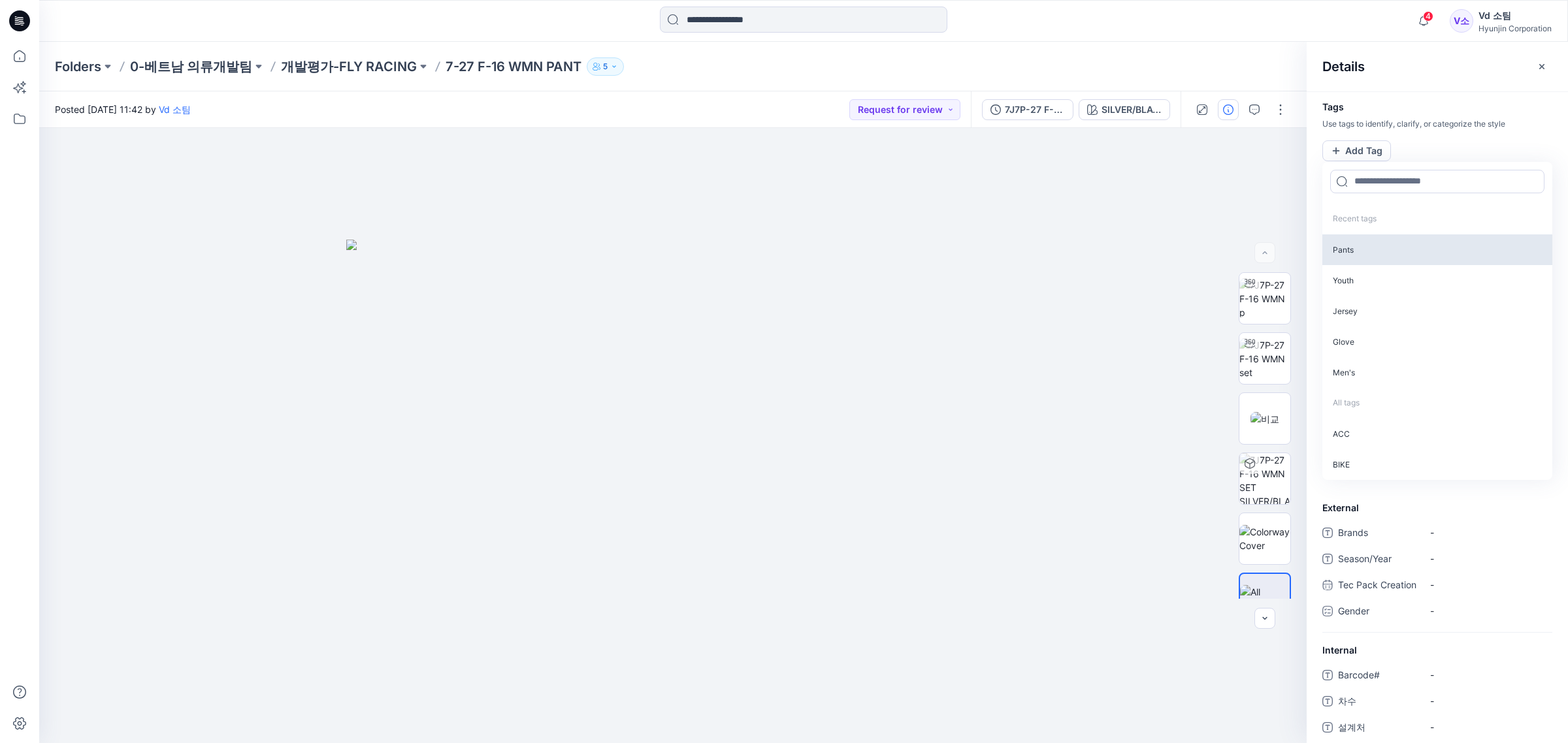
click at [1381, 255] on p "Pants" at bounding box center [1437, 250] width 230 height 31
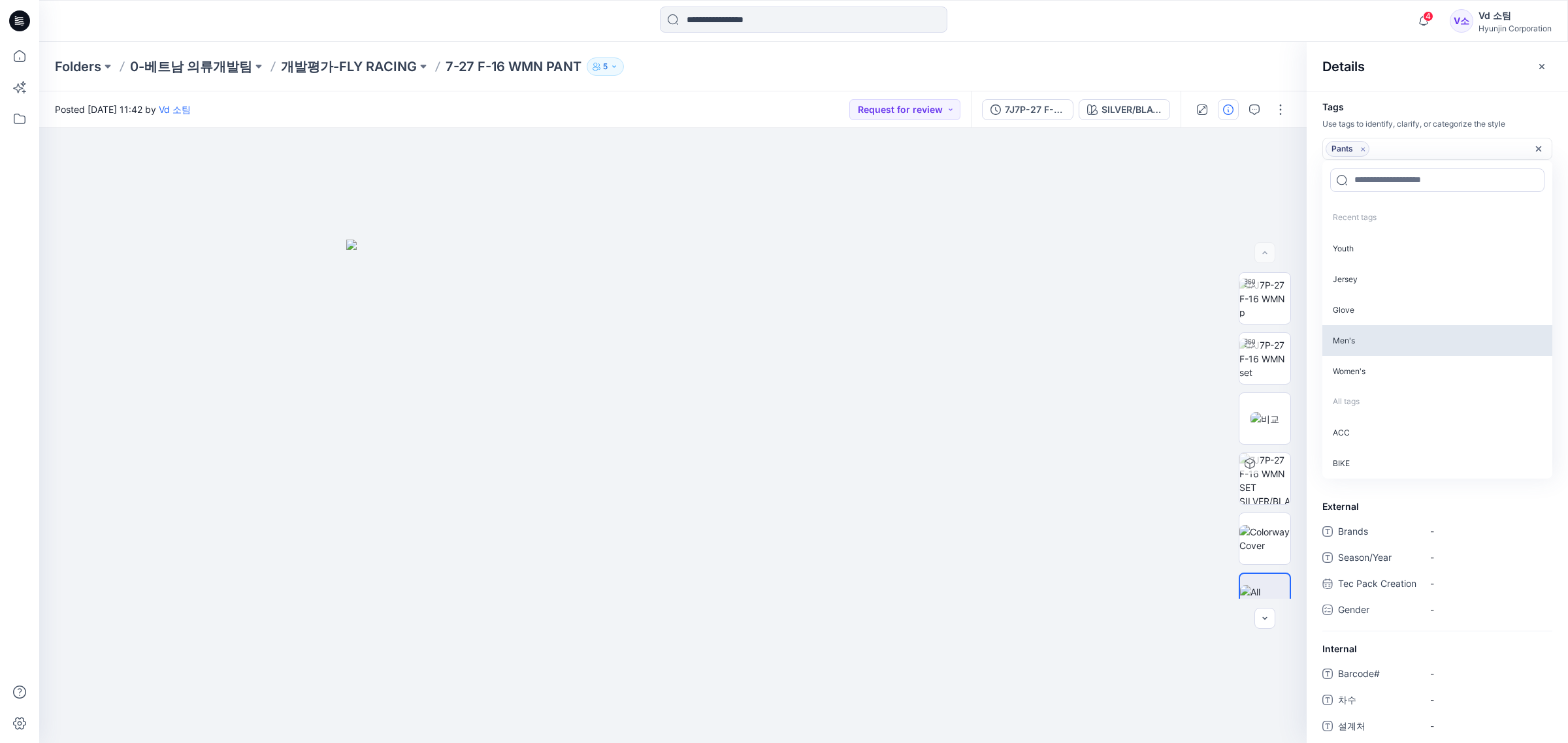
click at [1363, 335] on p "Men's" at bounding box center [1437, 340] width 230 height 31
click at [1407, 118] on p "Use tags to identify, clarify, or categorize the style" at bounding box center [1437, 124] width 261 height 12
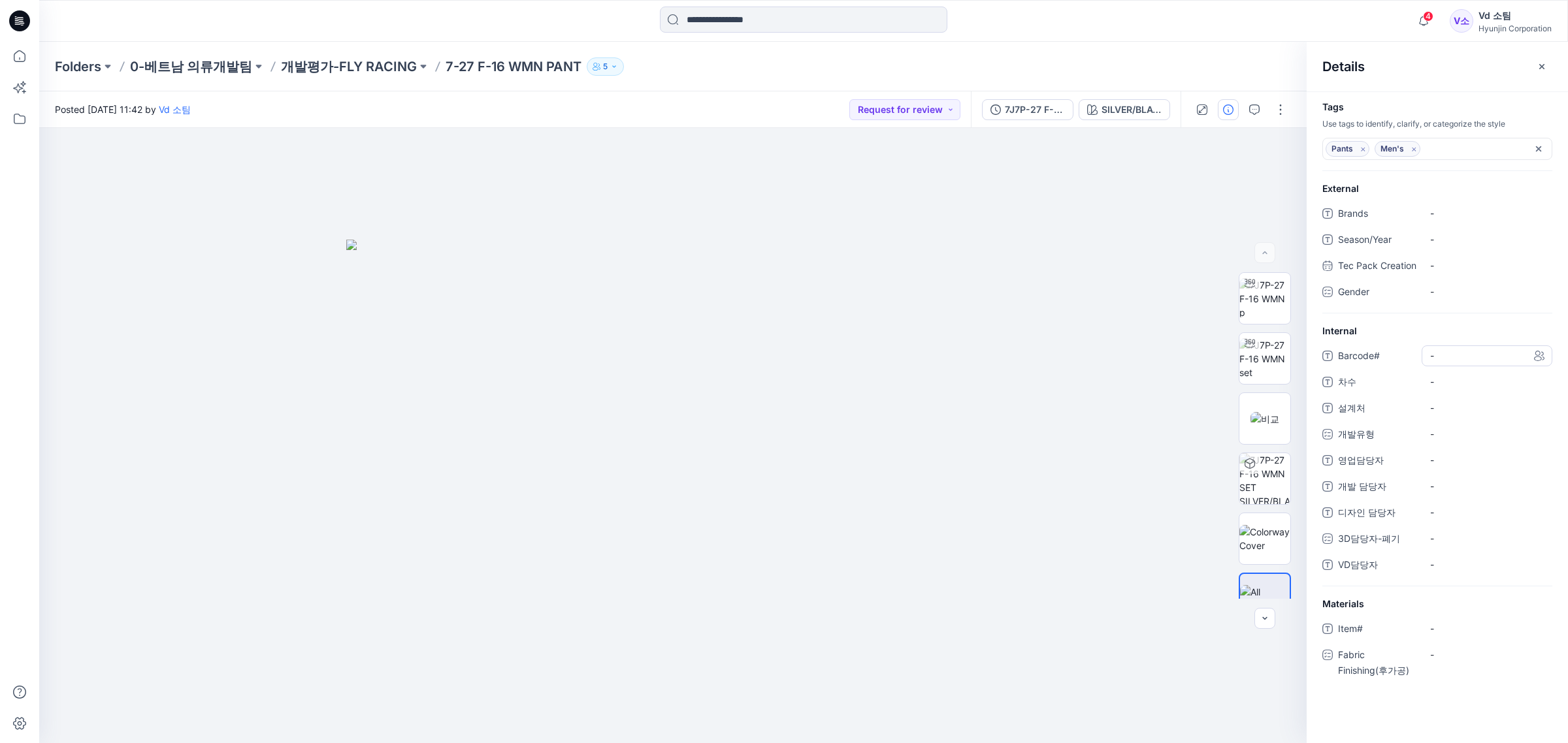
click at [1445, 363] on span "-" at bounding box center [1487, 355] width 113 height 14
click at [1467, 200] on div "External Brands - Season/Year - Tec Pack Creation - Gender -" at bounding box center [1437, 247] width 261 height 132
click at [1458, 204] on div "-" at bounding box center [1487, 214] width 131 height 21
type textarea "**********"
click at [1452, 232] on div "-" at bounding box center [1487, 240] width 131 height 21
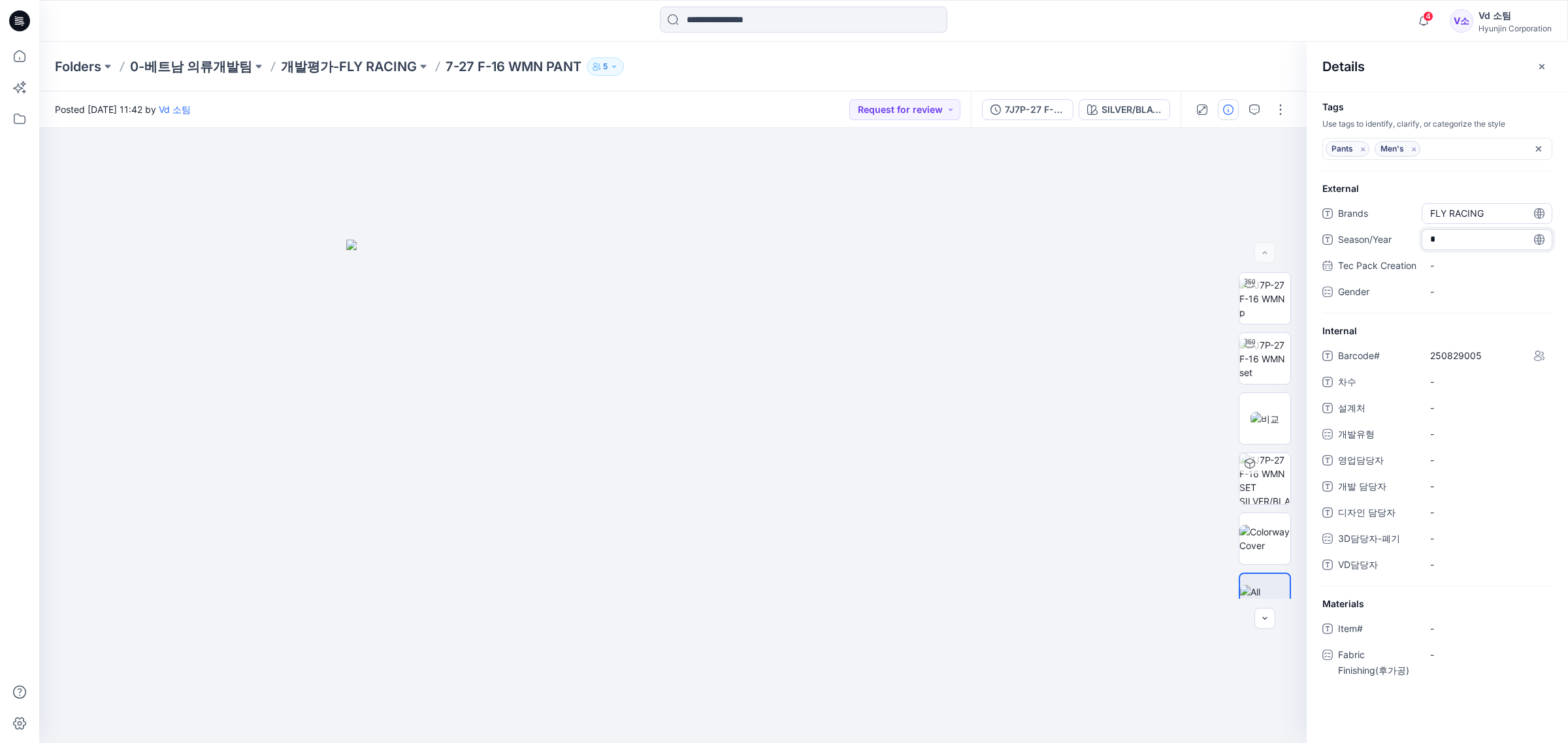
type textarea "**"
click at [1475, 382] on div "Barcode# 250829005 차수 - 설계처 - 개발유형 - 영업담당자 - 개발 담당자 - 디자인 담당자 - 3D담당자-폐기 - VD담당…" at bounding box center [1437, 466] width 230 height 241
click at [1458, 388] on span "-" at bounding box center [1487, 382] width 113 height 14
type textarea "*"
click at [1503, 436] on div "Barcode# 250829005 차수 * 설계처 - 개발유형 - 영업담당자 - 개발 담당자 - 디자인 담당자 - 3D담당자-폐기 - VD담당…" at bounding box center [1437, 466] width 230 height 241
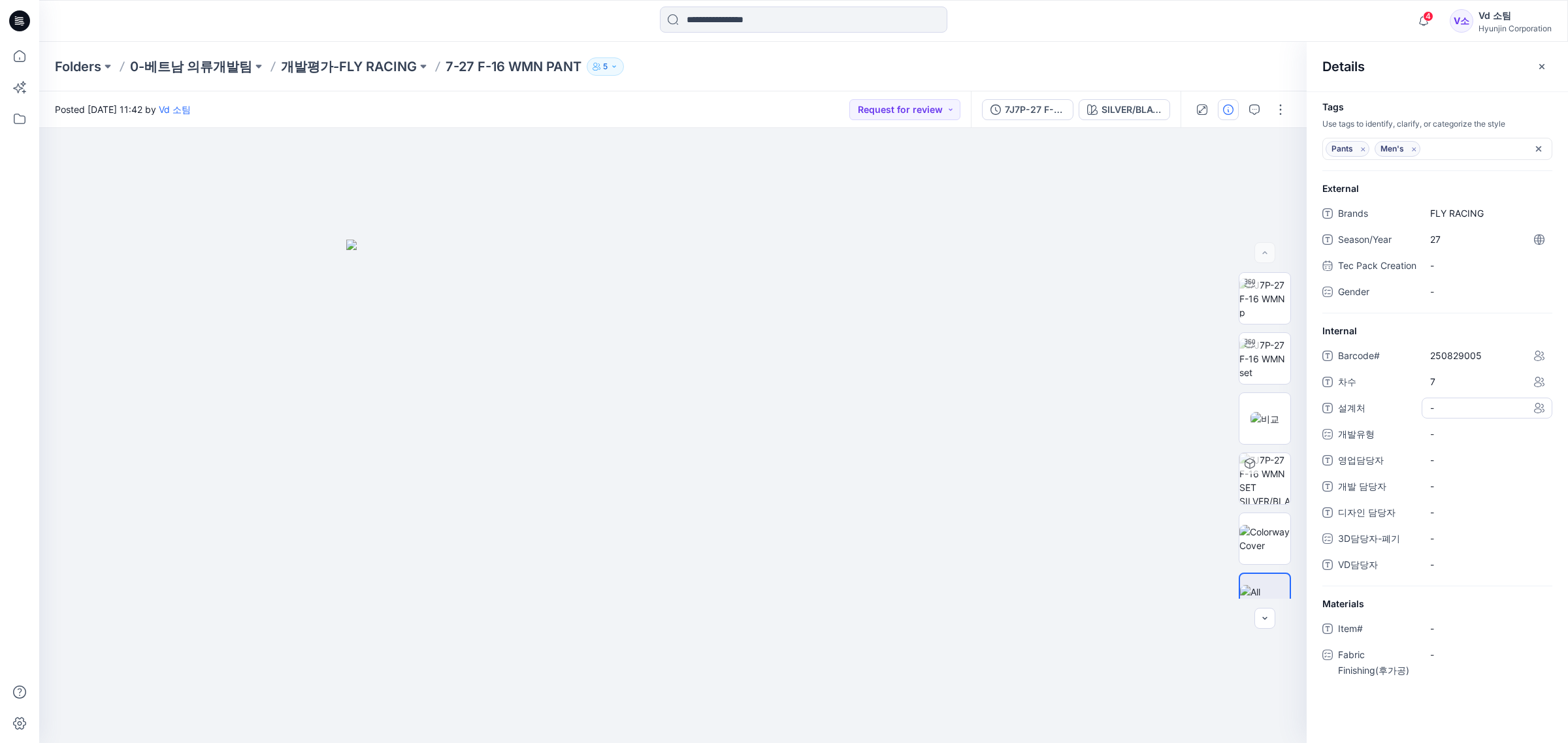
click at [1497, 415] on span "-" at bounding box center [1487, 407] width 113 height 14
type textarea "****"
click at [1495, 572] on span "-" at bounding box center [1487, 564] width 113 height 14
type textarea "**"
click at [1482, 445] on div "-" at bounding box center [1487, 434] width 131 height 21
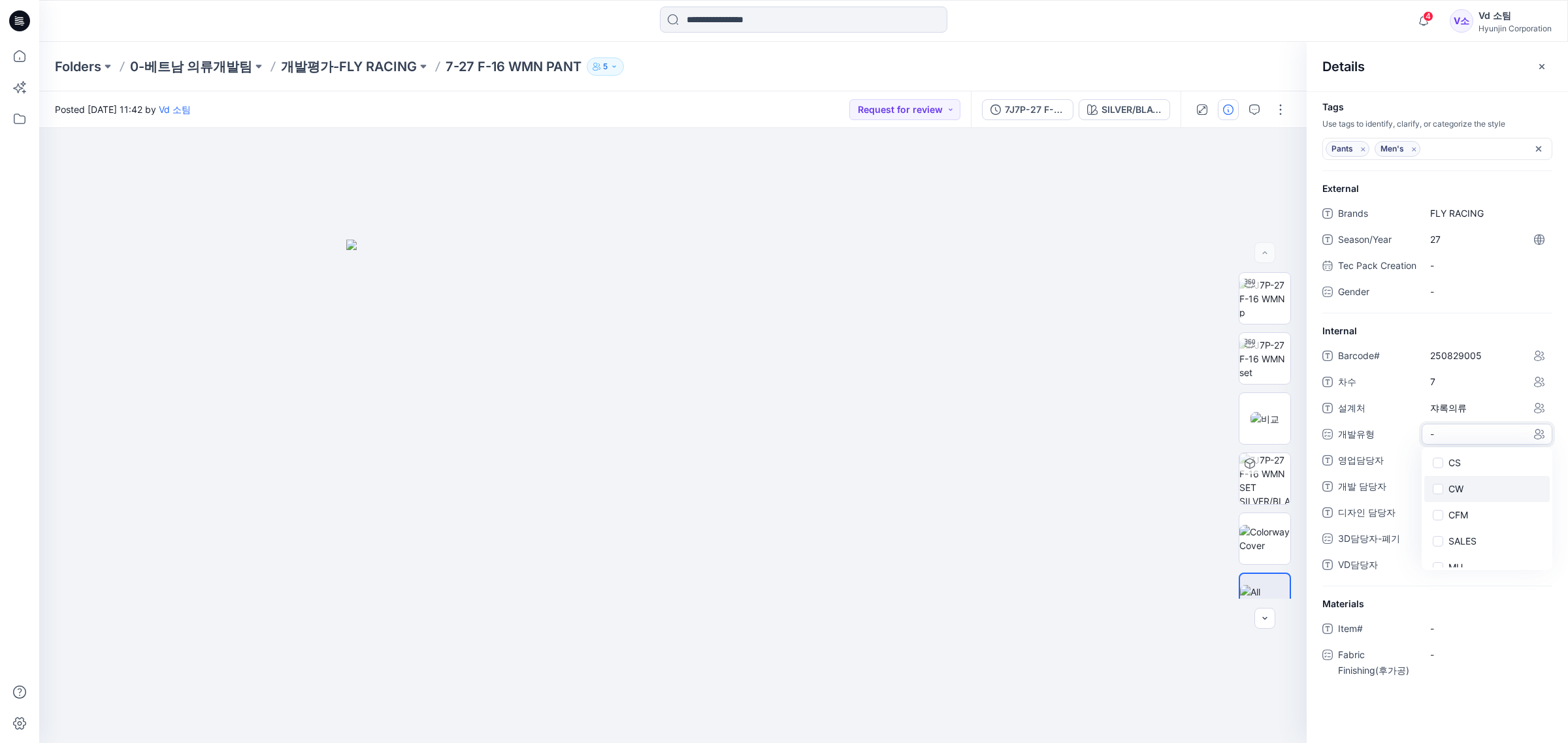
click at [1457, 494] on div "CW" at bounding box center [1487, 489] width 125 height 26
click at [1396, 497] on span "개발 담당자" at bounding box center [1377, 488] width 78 height 18
click at [1448, 444] on div "-" at bounding box center [1440, 434] width 20 height 19
click at [1441, 494] on span at bounding box center [1438, 489] width 11 height 11
drag, startPoint x: 1414, startPoint y: 503, endPoint x: 1441, endPoint y: 483, distance: 33.6
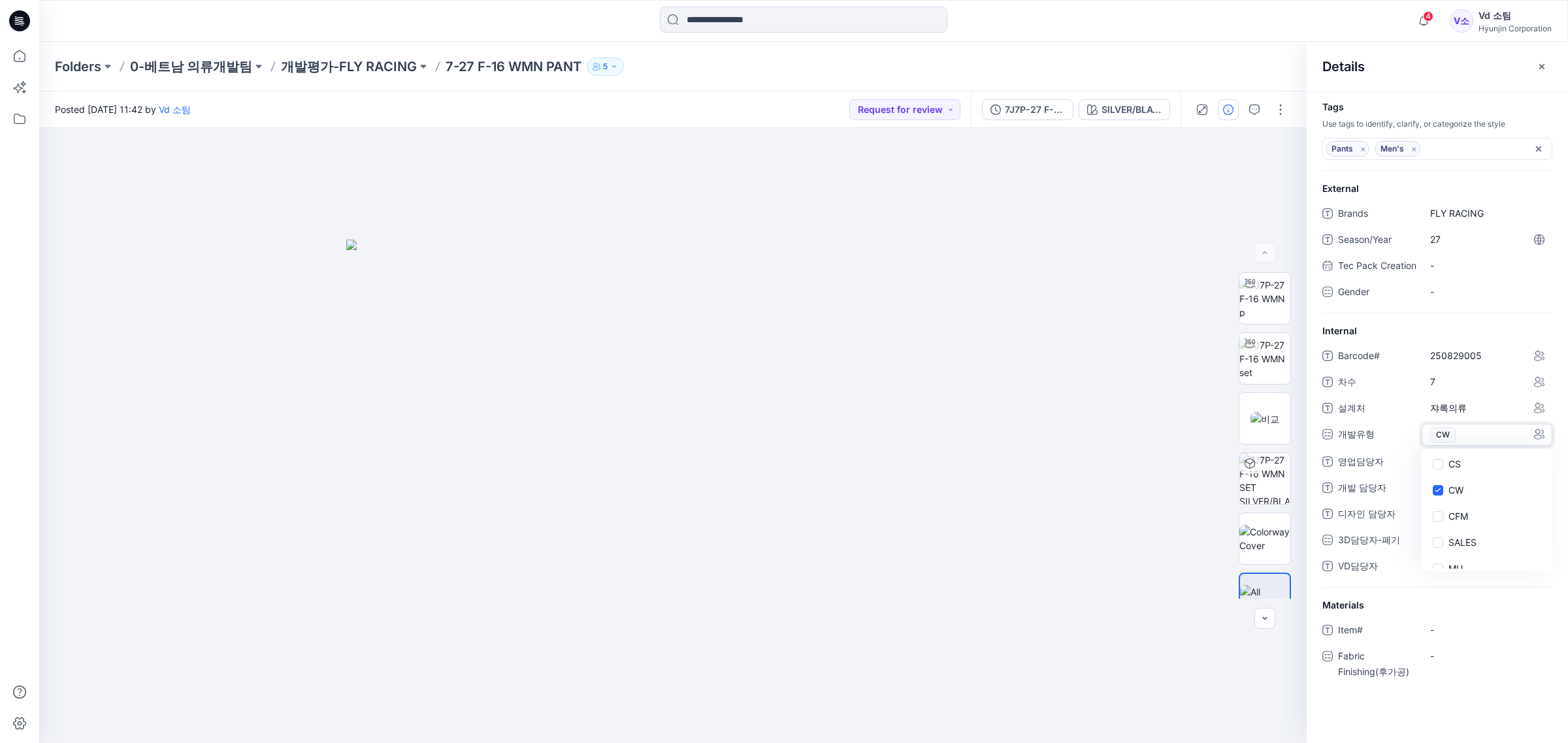
click at [1413, 498] on span "개발 담당자" at bounding box center [1377, 489] width 78 height 18
click at [1448, 468] on span "-" at bounding box center [1487, 461] width 113 height 14
type textarea "***"
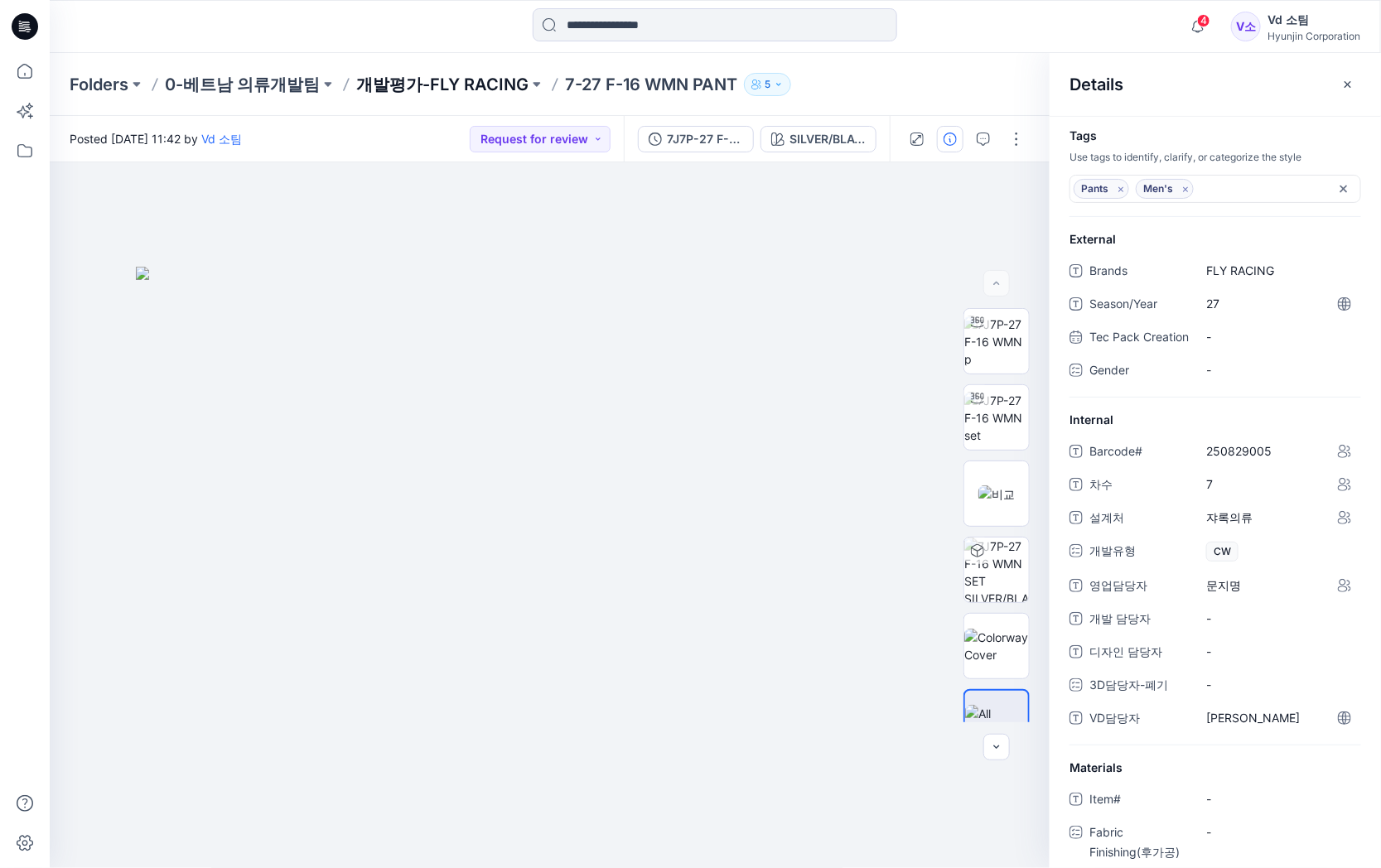
click at [468, 87] on p "개발평가-FLY RACING" at bounding box center [442, 84] width 172 height 23
